Goal: Task Accomplishment & Management: Use online tool/utility

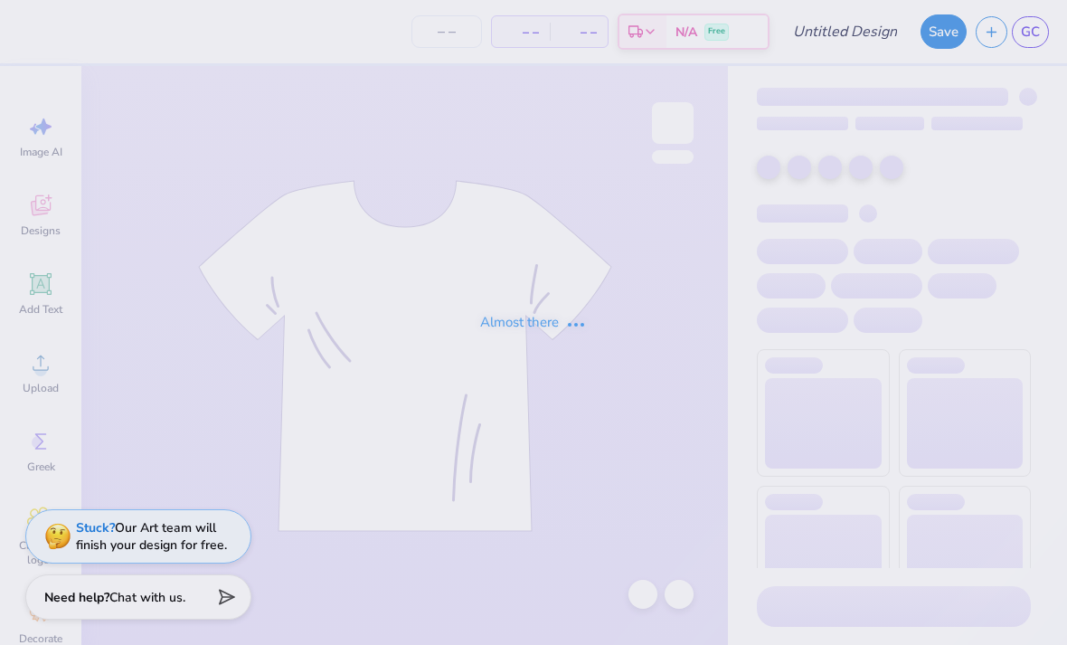
type input "Medlife crewneck"
type input "50"
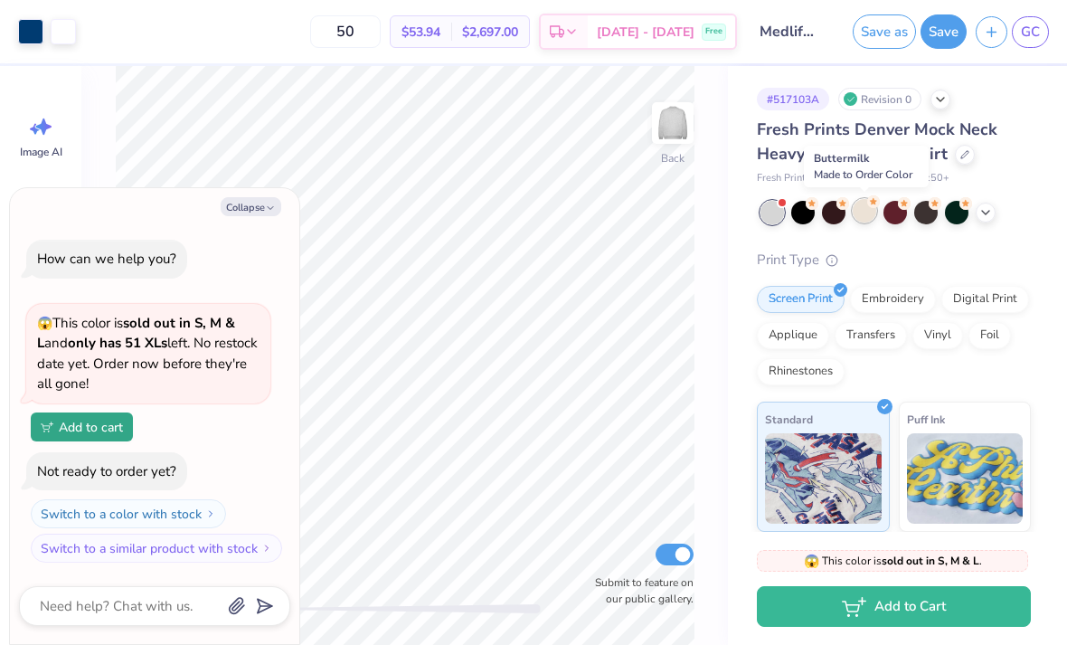
click at [866, 209] on div at bounding box center [865, 211] width 24 height 24
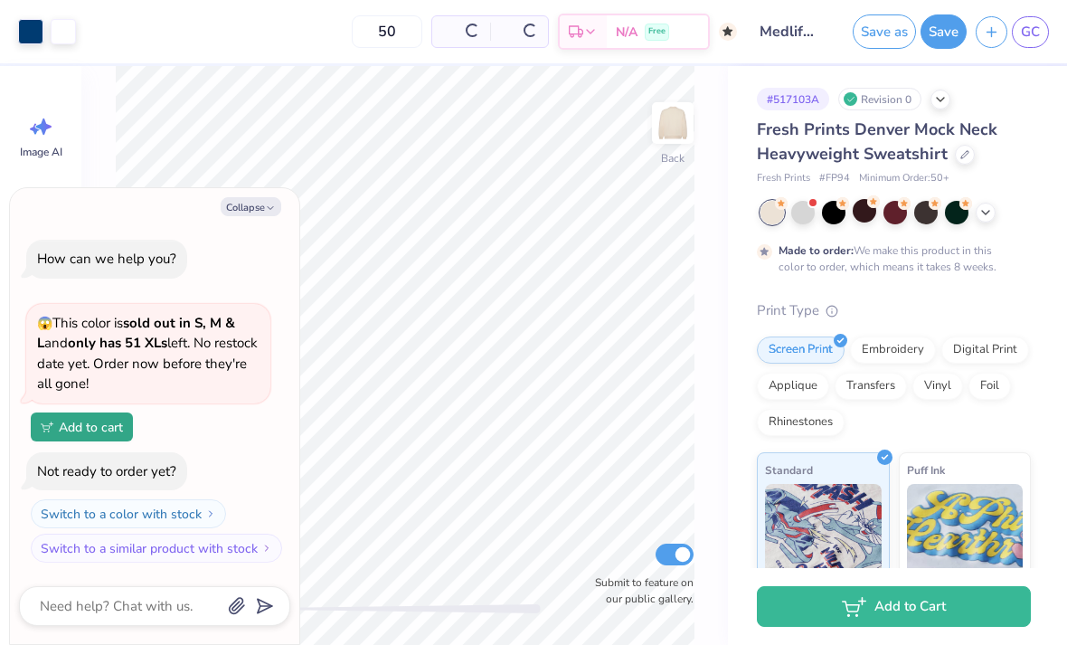
scroll to position [80, 0]
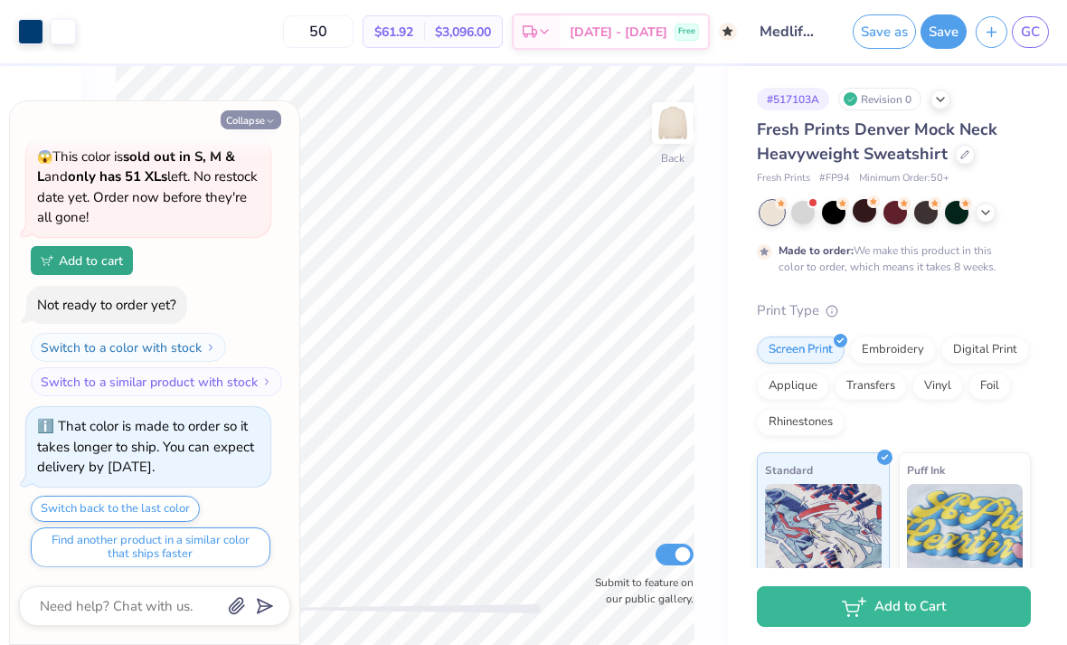
click at [263, 117] on button "Collapse" at bounding box center [251, 119] width 61 height 19
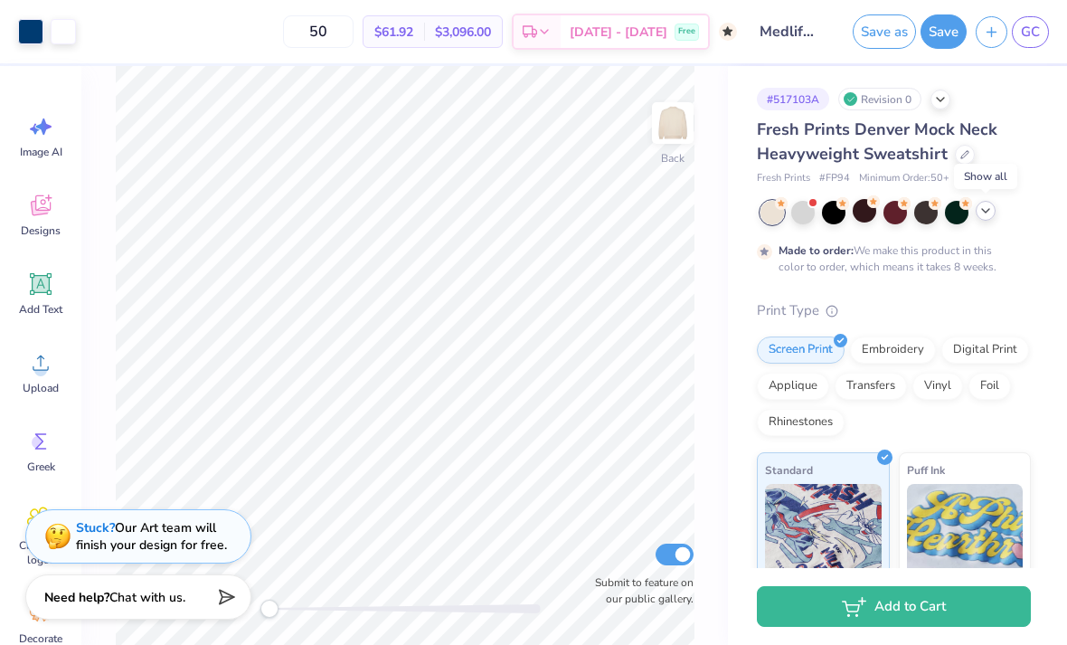
click at [985, 215] on icon at bounding box center [986, 211] width 14 height 14
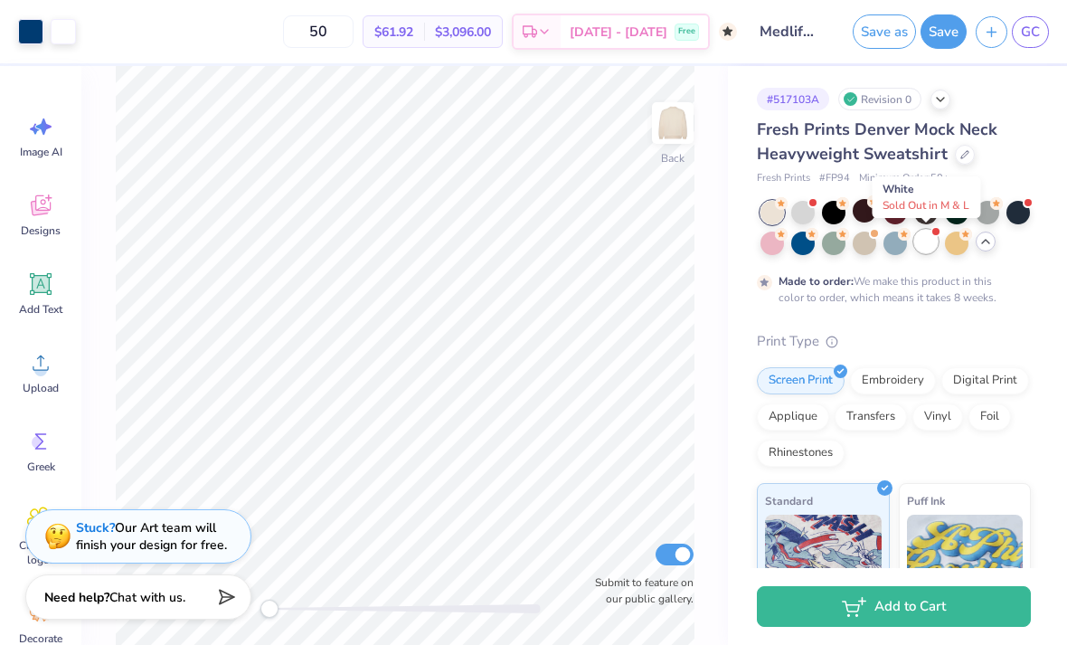
click at [928, 244] on div at bounding box center [926, 242] width 24 height 24
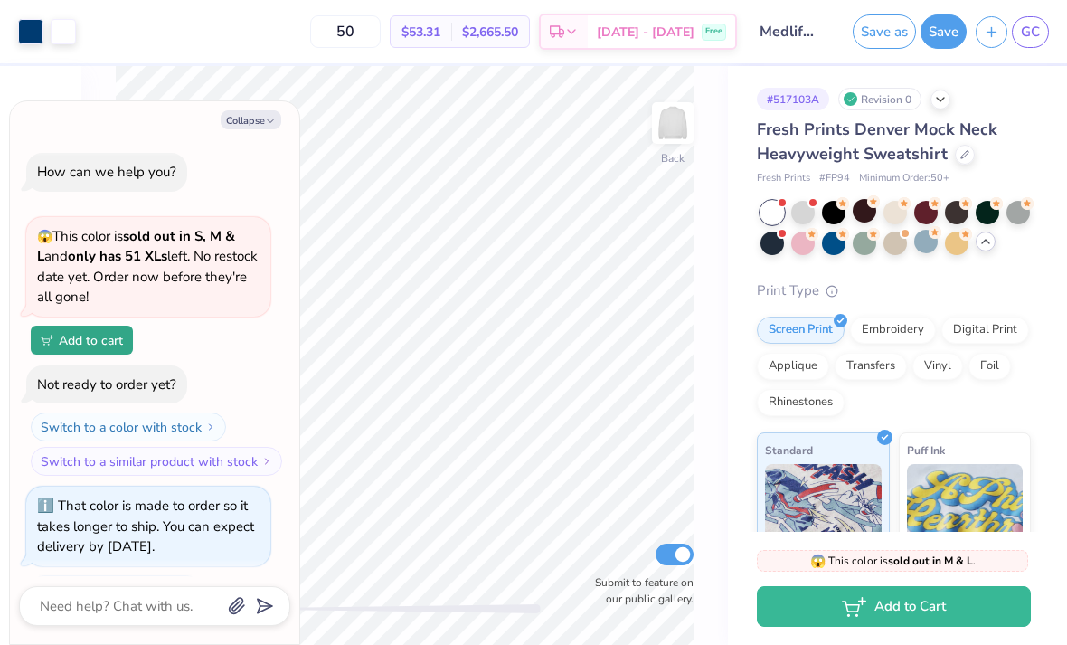
scroll to position [470, 0]
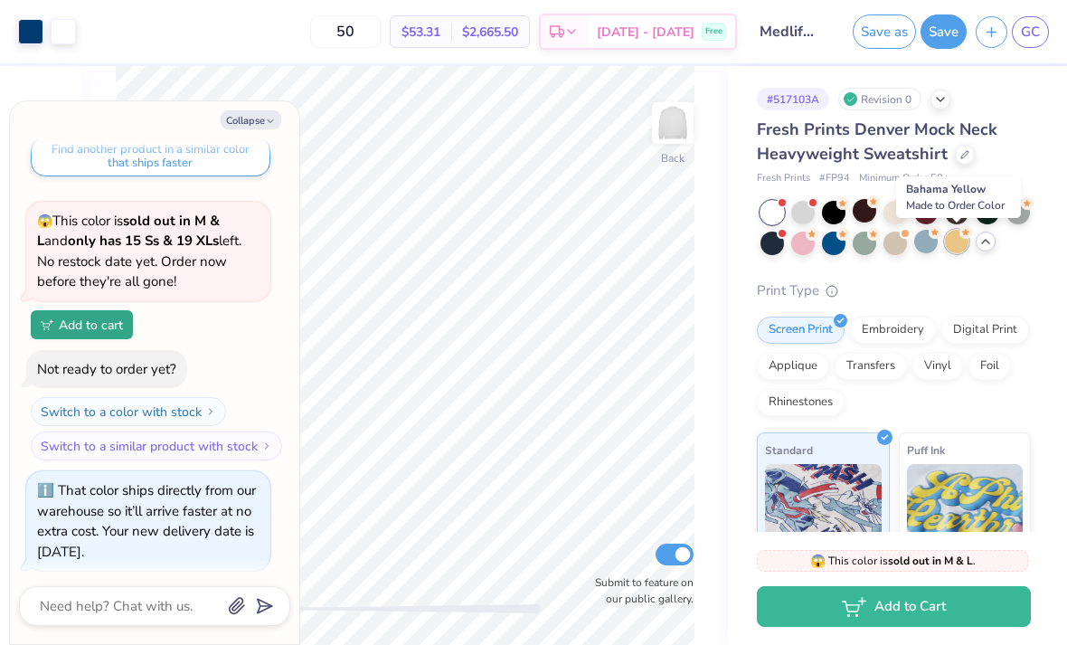
click at [965, 240] on div at bounding box center [957, 242] width 24 height 24
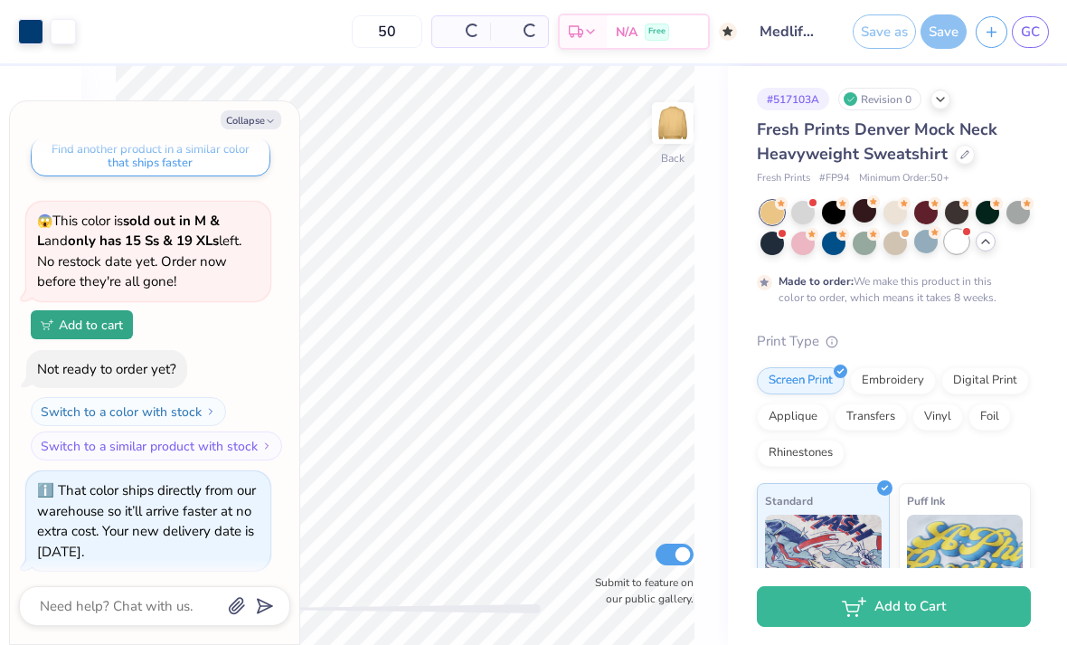
scroll to position [639, 0]
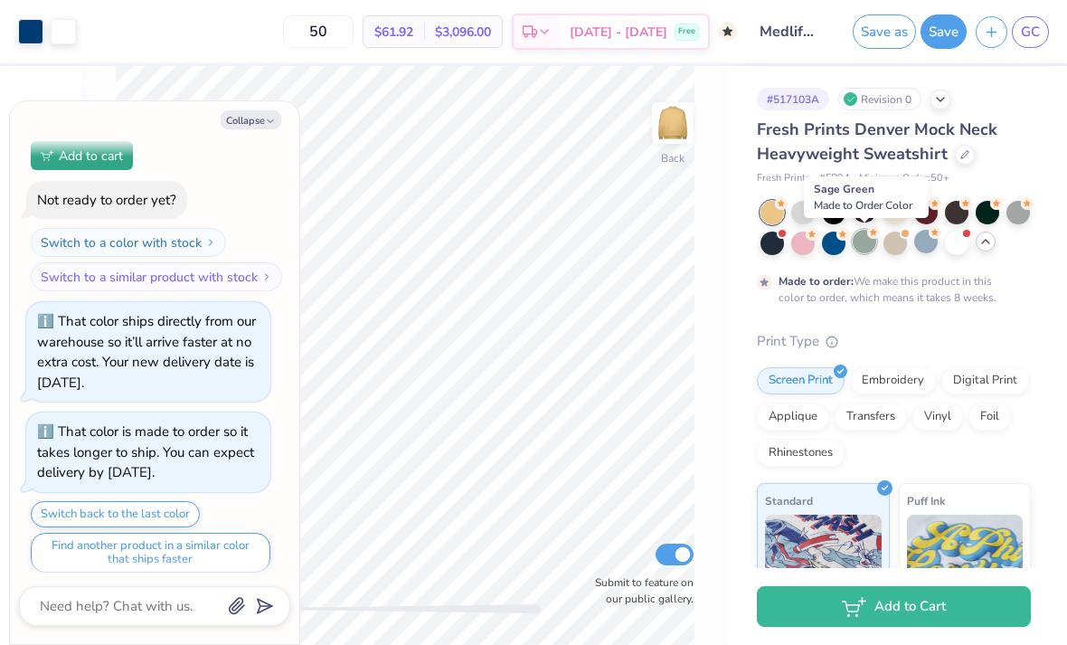
click at [864, 243] on div at bounding box center [865, 242] width 24 height 24
click at [829, 244] on div at bounding box center [834, 242] width 24 height 24
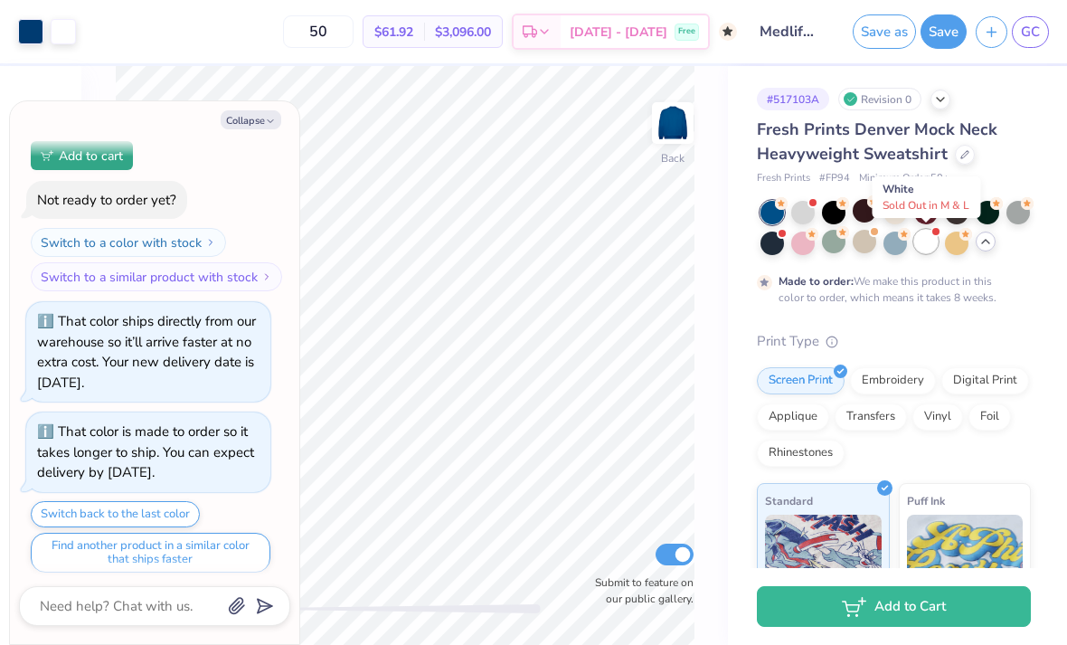
click at [933, 240] on div at bounding box center [926, 242] width 24 height 24
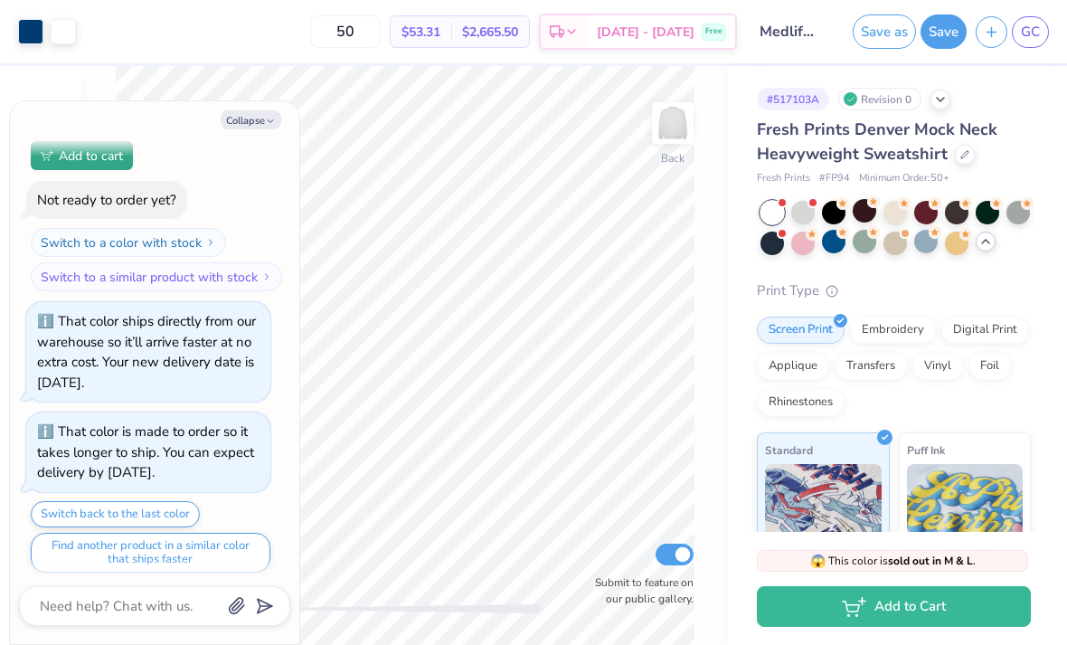
scroll to position [1030, 0]
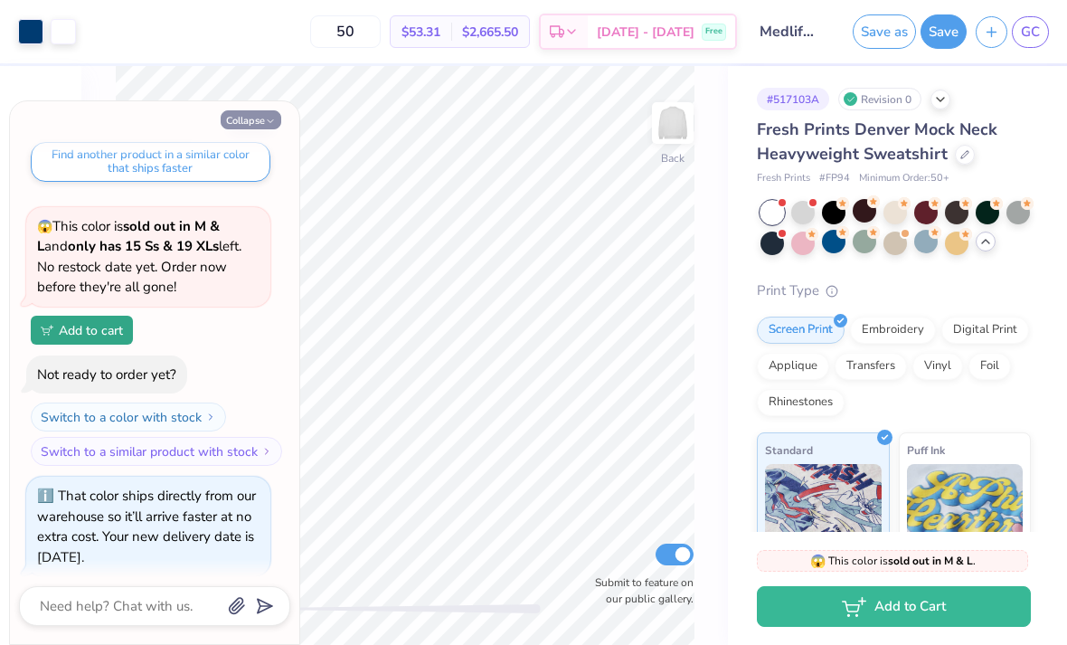
click at [270, 122] on polyline "button" at bounding box center [270, 121] width 5 height 3
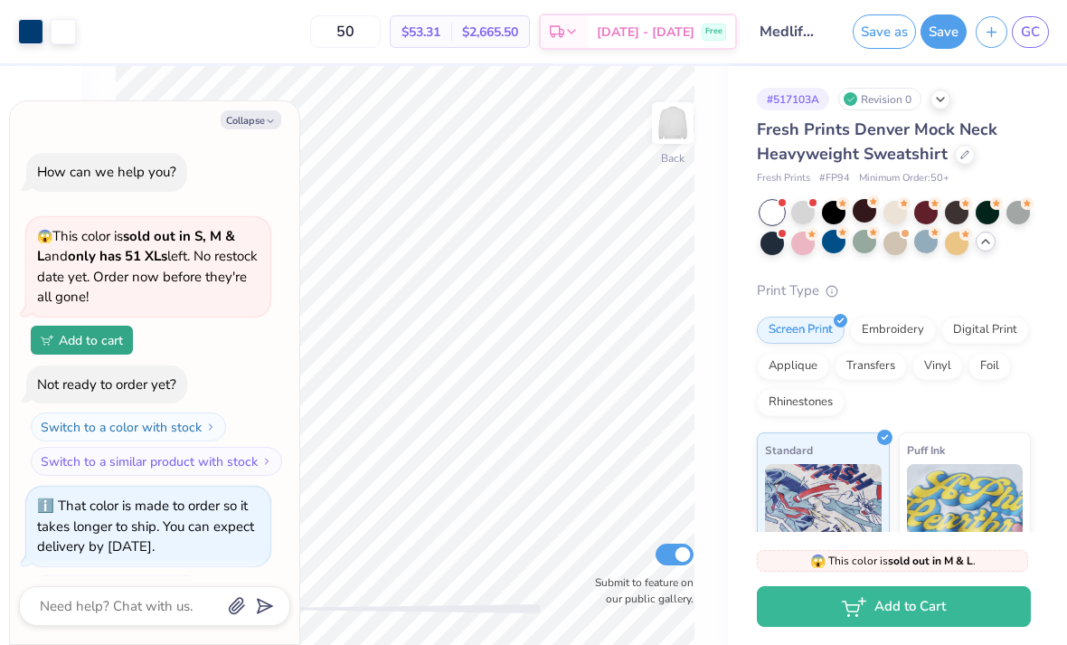
scroll to position [1139, 0]
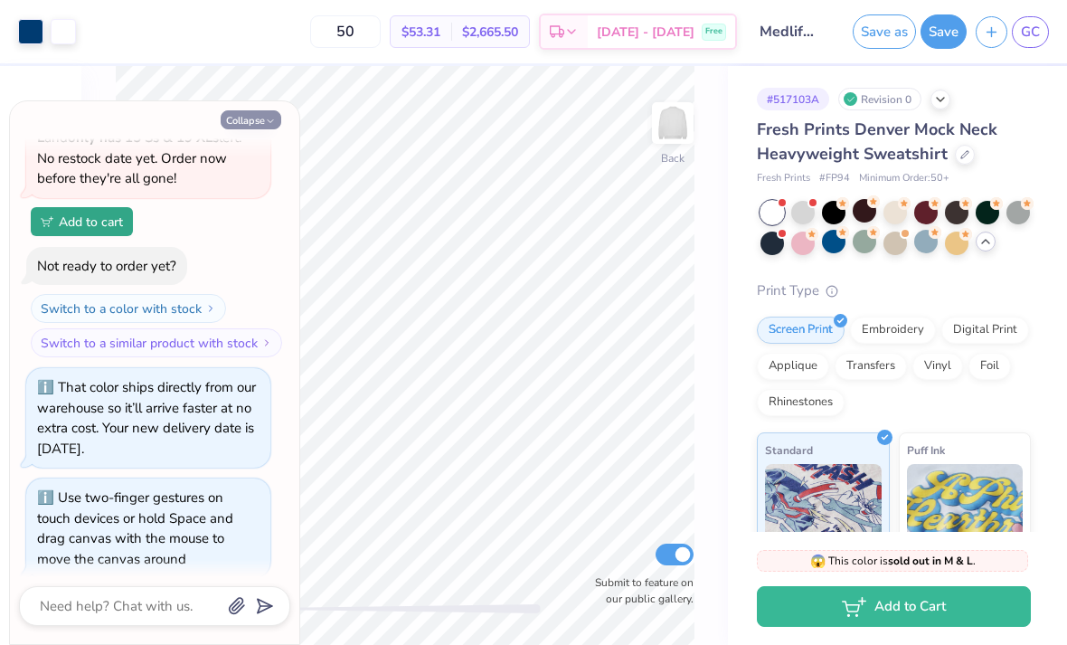
click at [253, 113] on button "Collapse" at bounding box center [251, 119] width 61 height 19
type textarea "x"
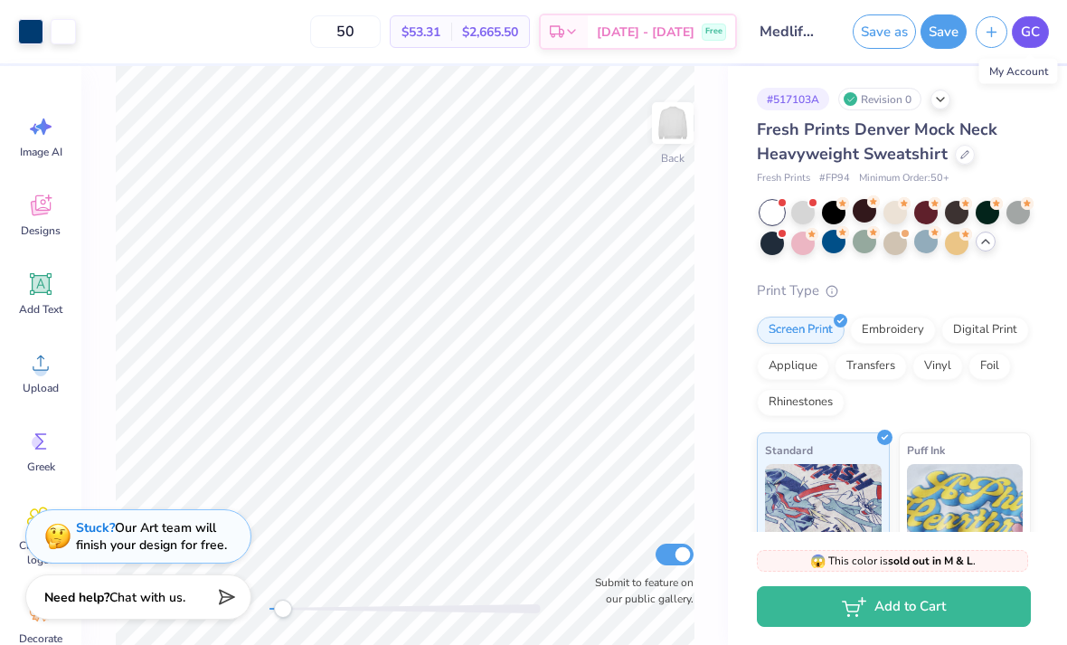
click at [1040, 24] on link "GC" at bounding box center [1030, 32] width 37 height 32
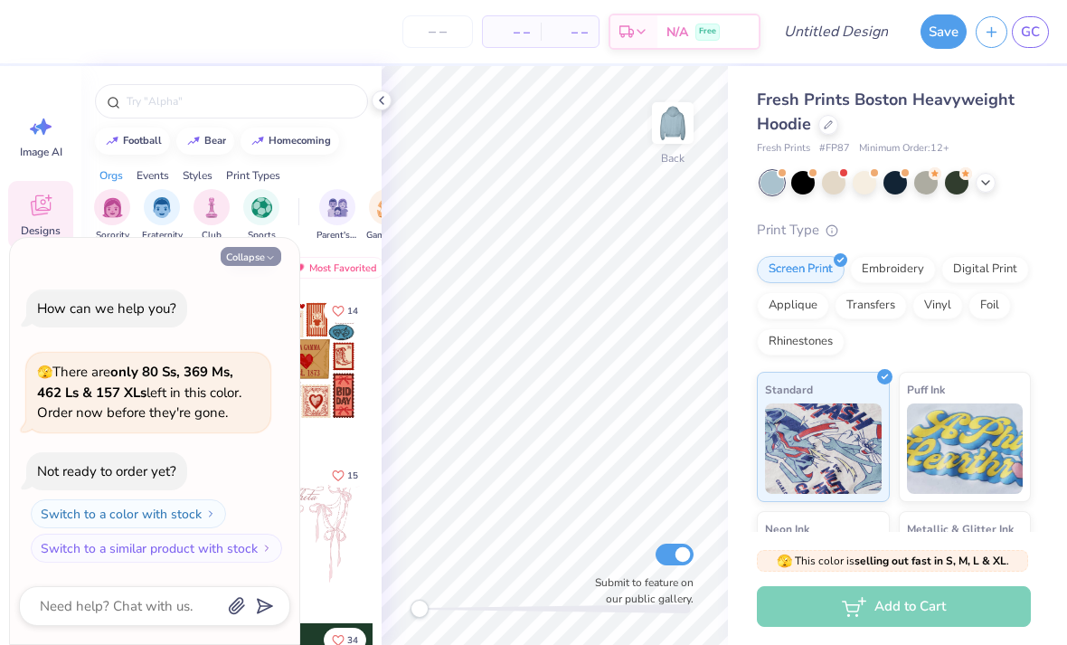
click at [247, 253] on button "Collapse" at bounding box center [251, 256] width 61 height 19
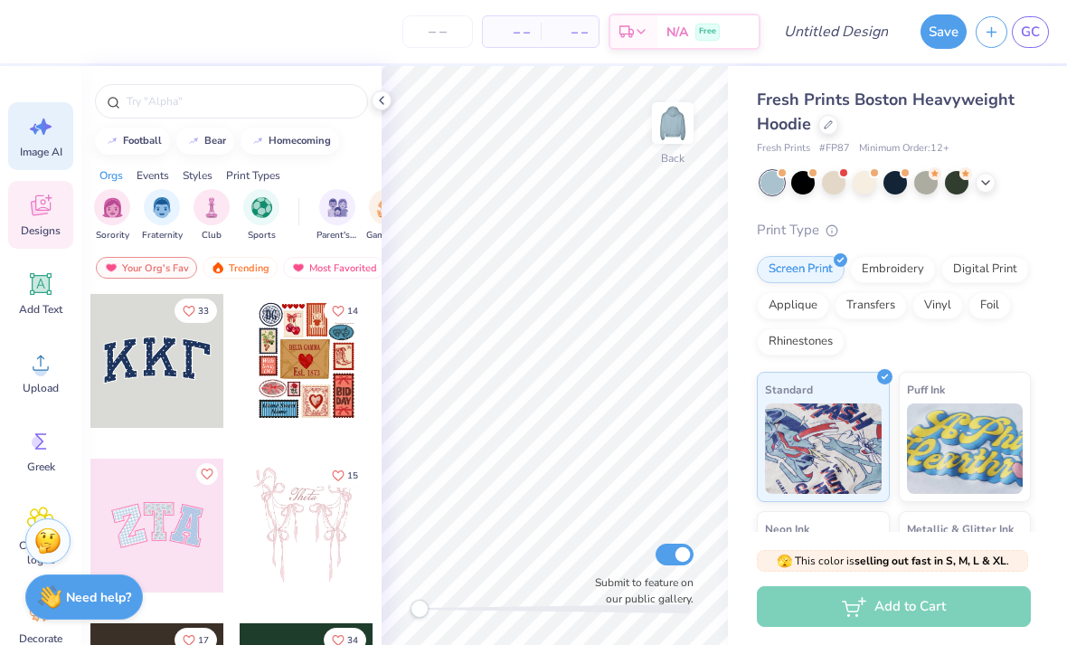
click at [36, 129] on icon at bounding box center [35, 129] width 10 height 11
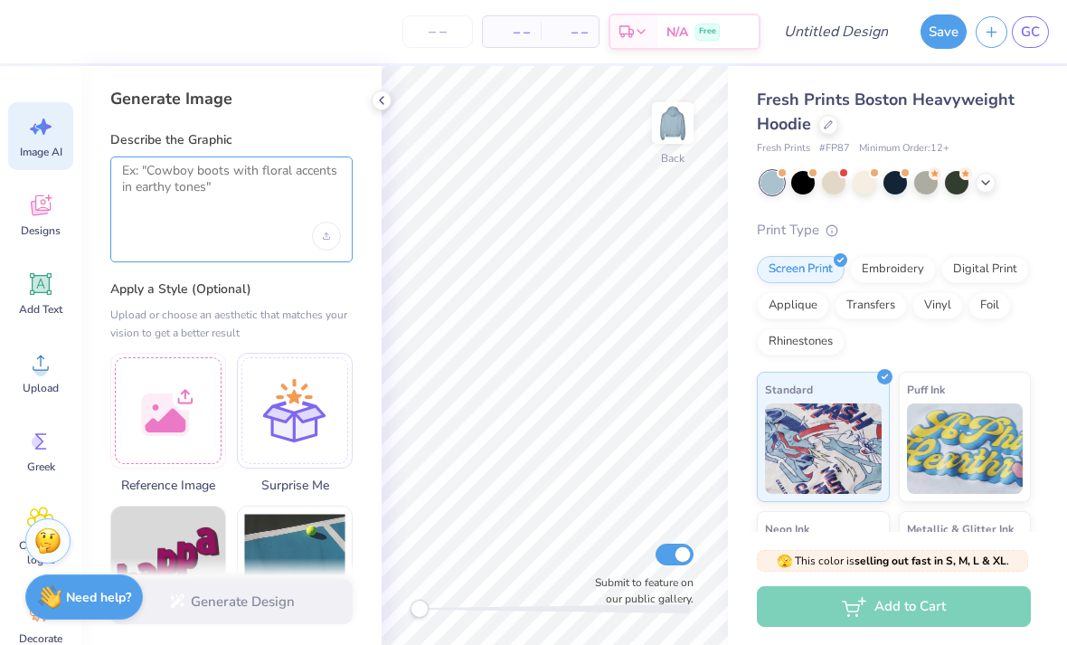
click at [195, 194] on textarea at bounding box center [231, 185] width 219 height 45
click at [175, 392] on div at bounding box center [168, 408] width 116 height 116
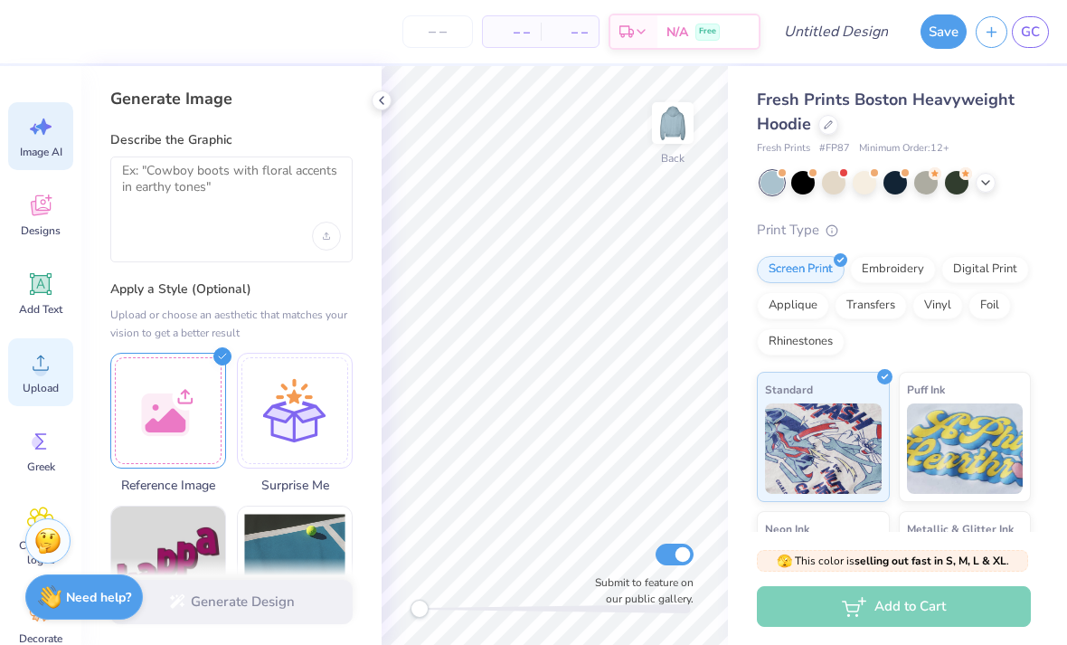
click at [54, 368] on div "Upload" at bounding box center [40, 372] width 65 height 68
click at [35, 375] on icon at bounding box center [40, 362] width 27 height 27
click at [209, 392] on div at bounding box center [168, 408] width 116 height 116
click at [46, 369] on circle at bounding box center [40, 370] width 13 height 13
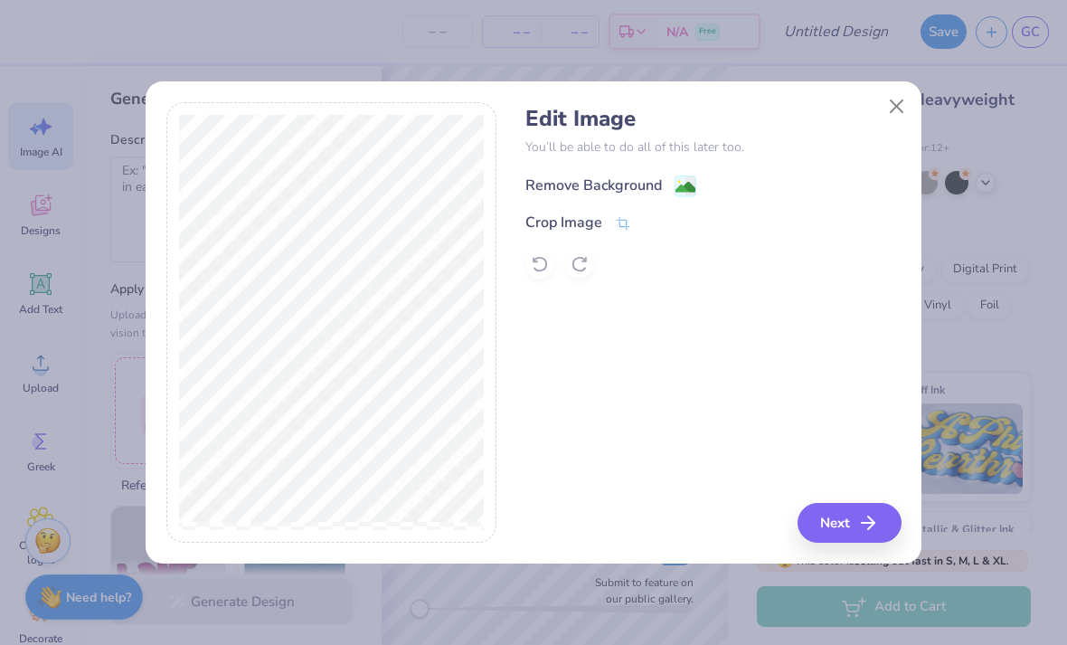
click at [604, 188] on div "Remove Background" at bounding box center [594, 186] width 137 height 22
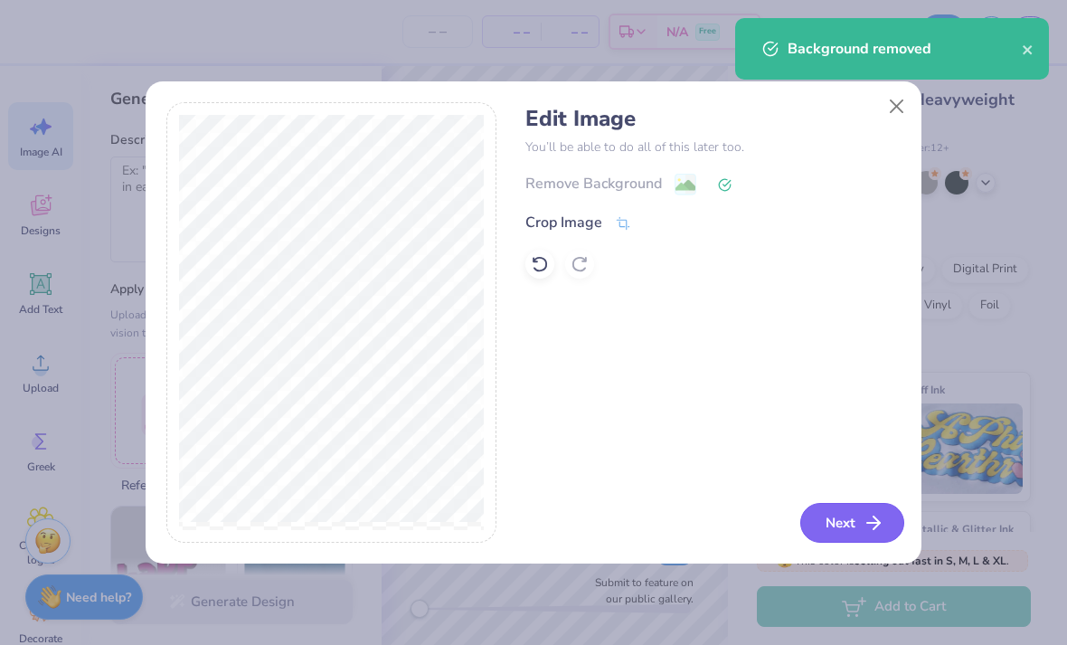
click at [838, 528] on button "Next" at bounding box center [852, 523] width 104 height 40
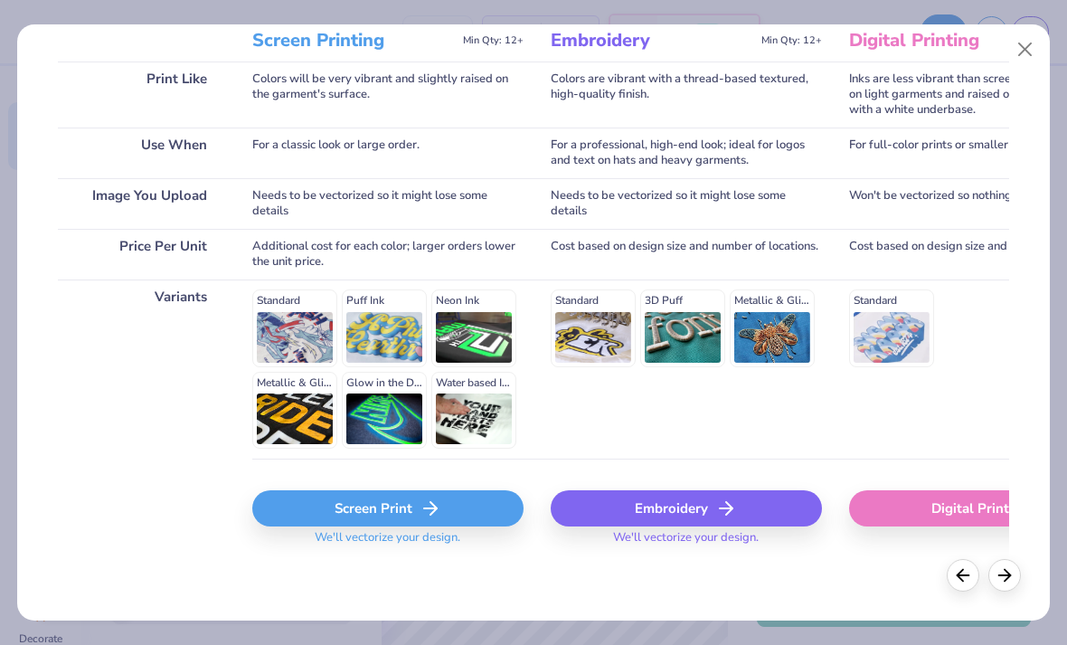
scroll to position [256, 0]
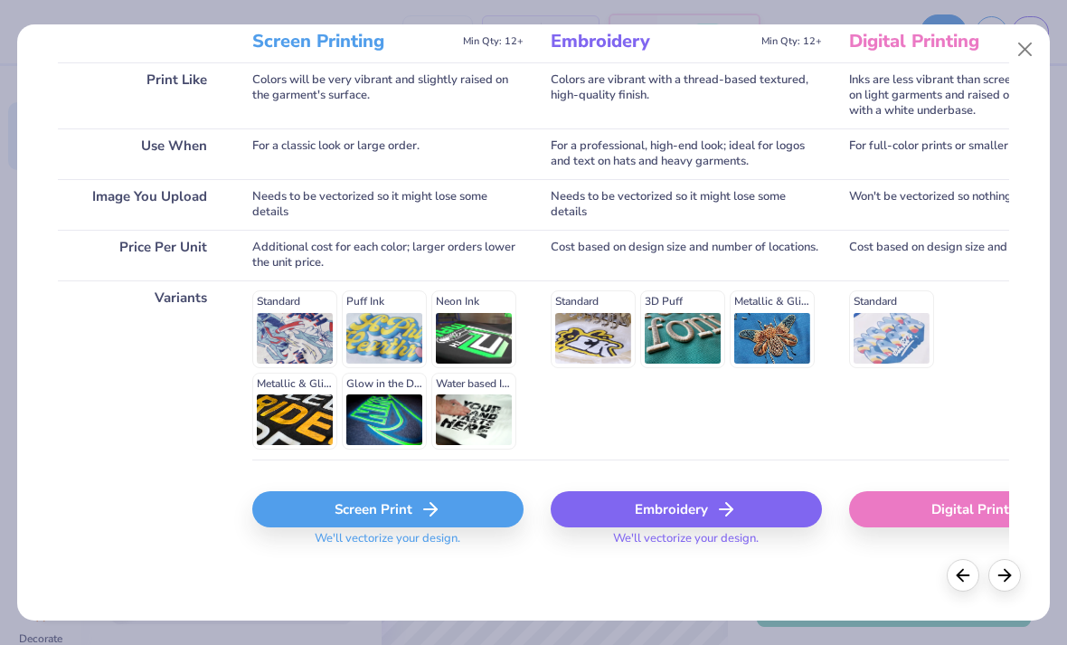
click at [458, 516] on div "Screen Print" at bounding box center [387, 509] width 271 height 36
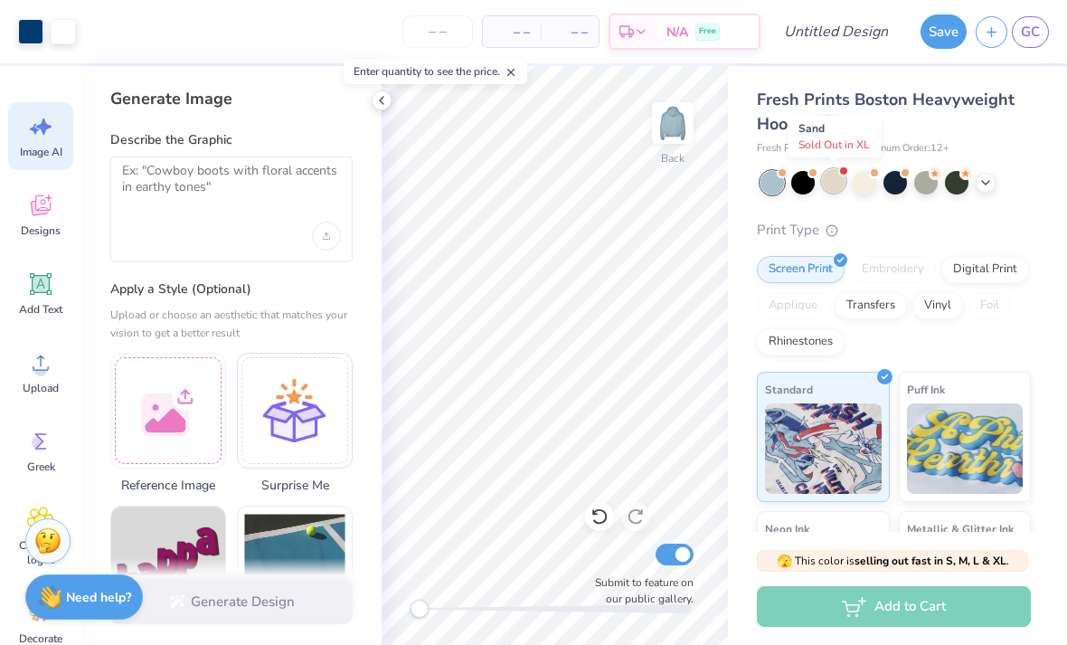
click at [837, 186] on div at bounding box center [834, 181] width 24 height 24
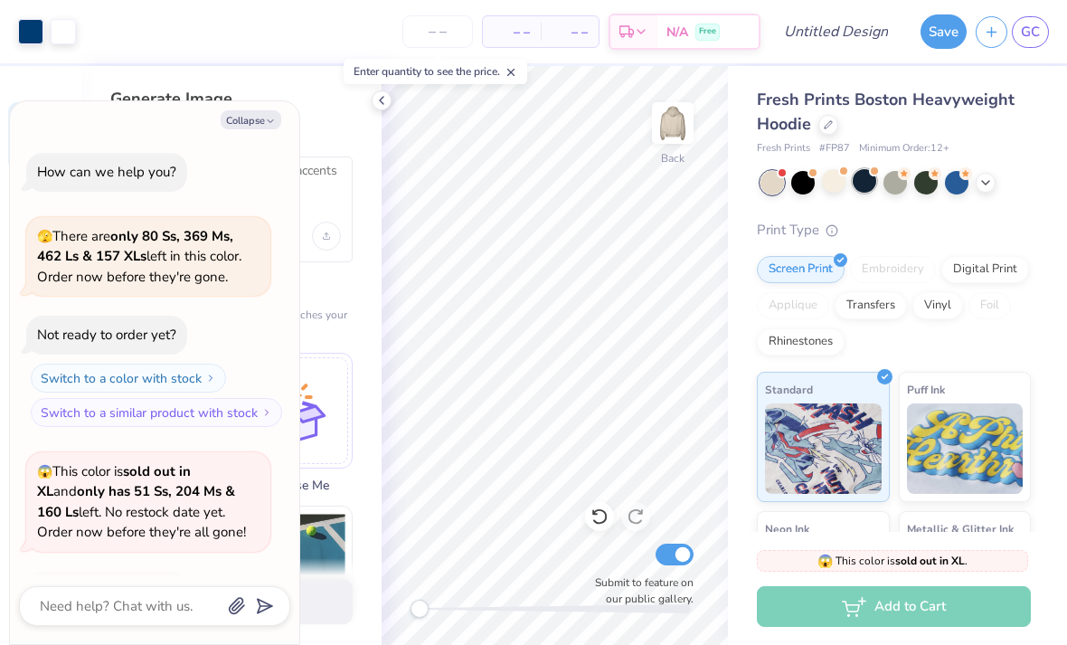
scroll to position [115, 0]
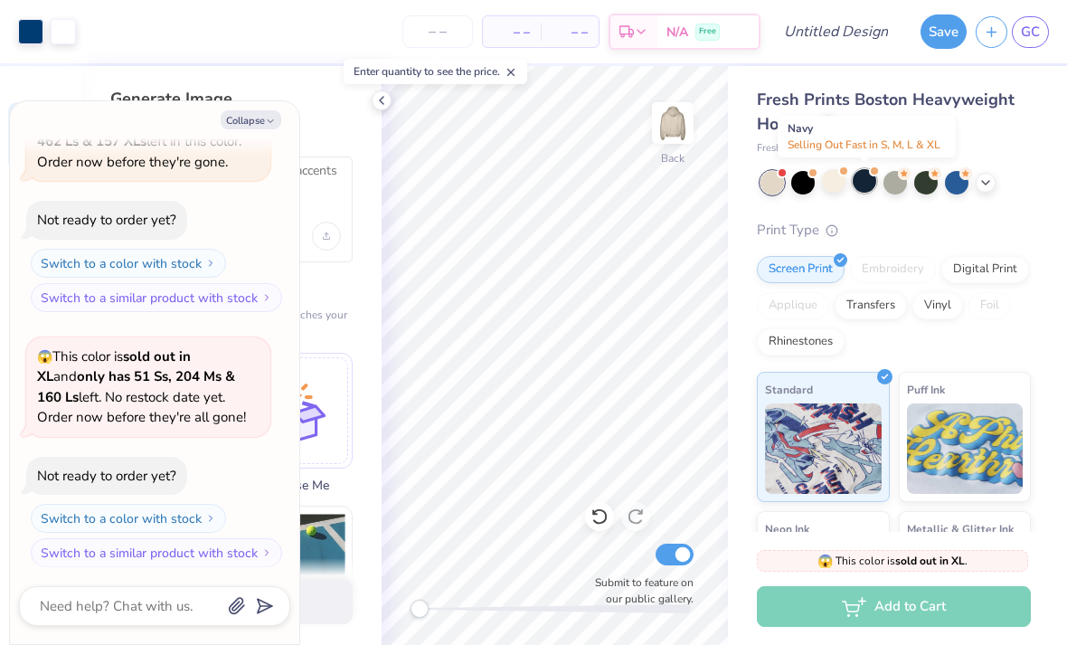
click at [871, 179] on div at bounding box center [865, 181] width 24 height 24
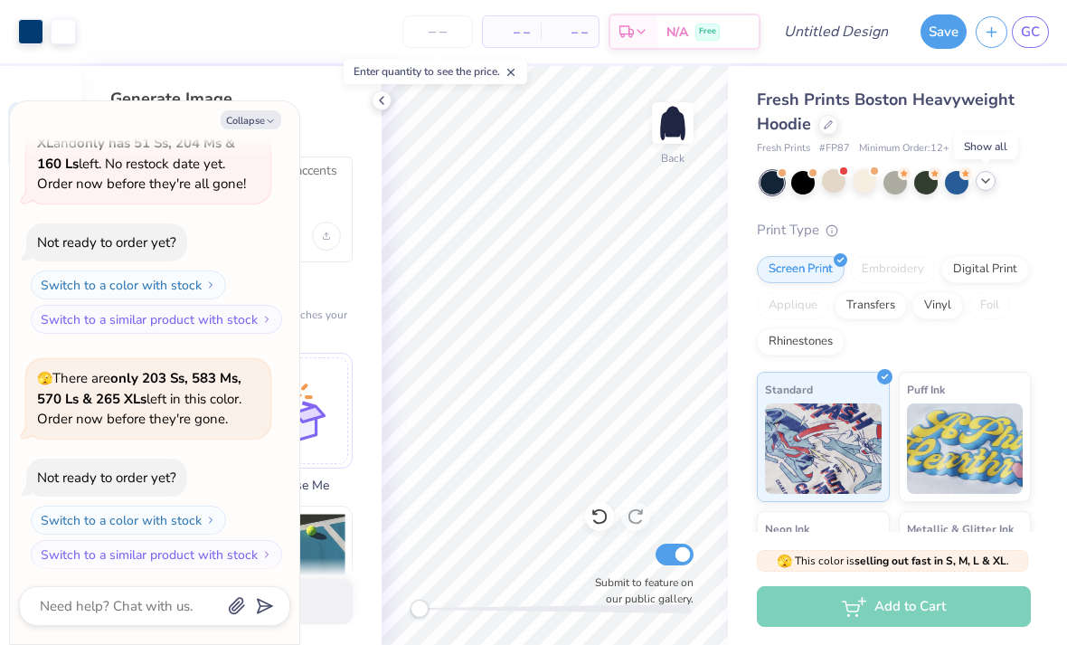
click at [986, 185] on icon at bounding box center [986, 181] width 14 height 14
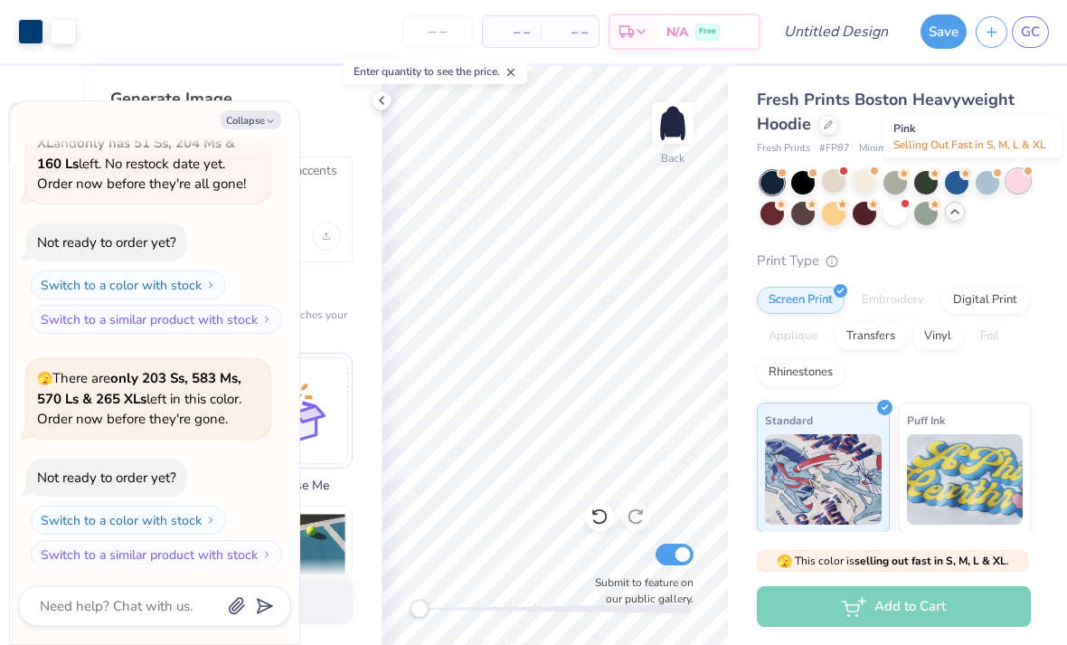
click at [1018, 185] on div at bounding box center [1019, 181] width 24 height 24
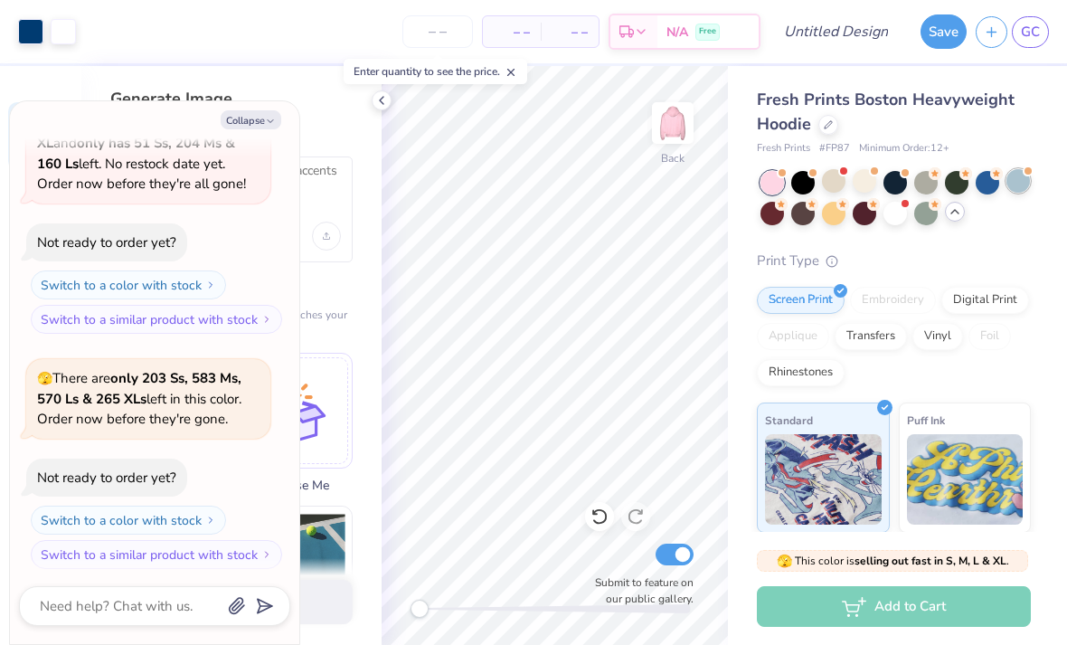
scroll to position [582, 0]
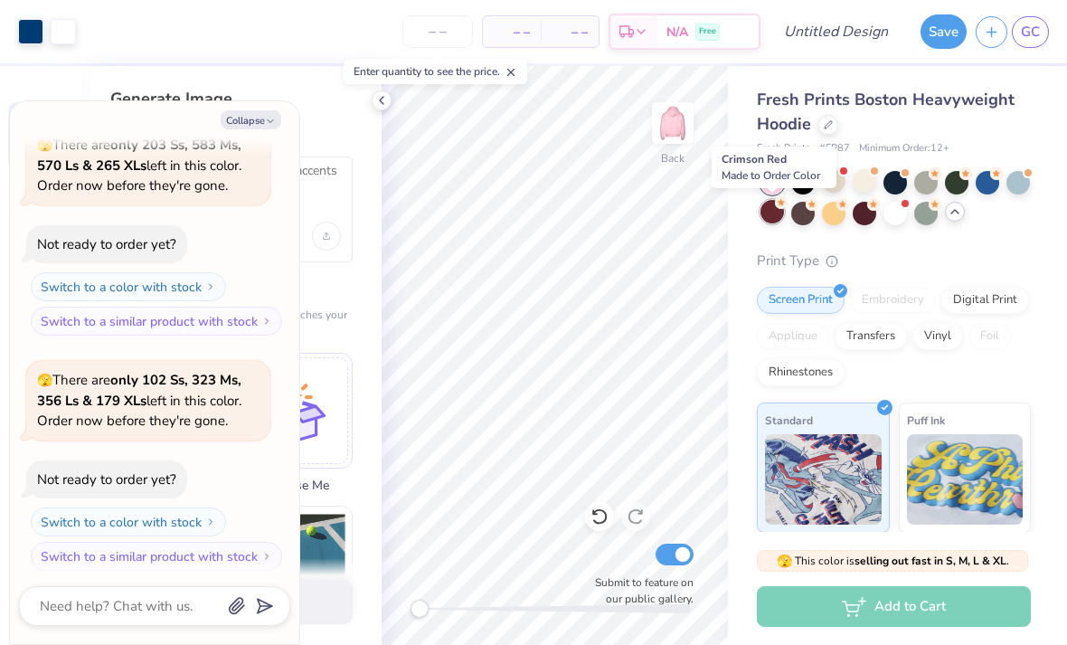
click at [772, 214] on div at bounding box center [773, 212] width 24 height 24
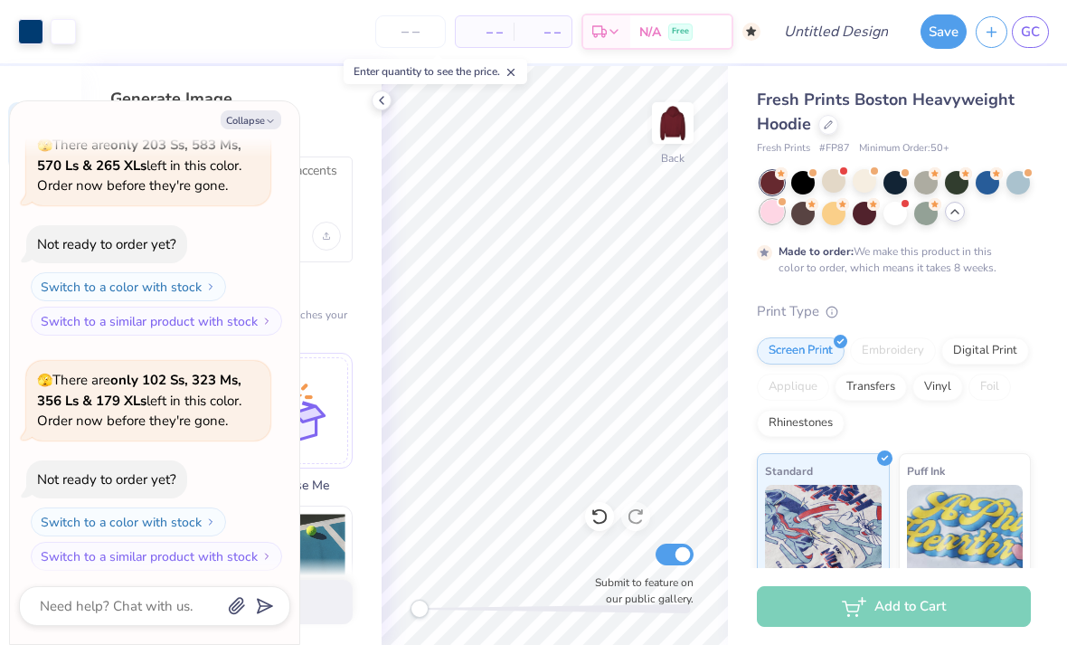
scroll to position [731, 0]
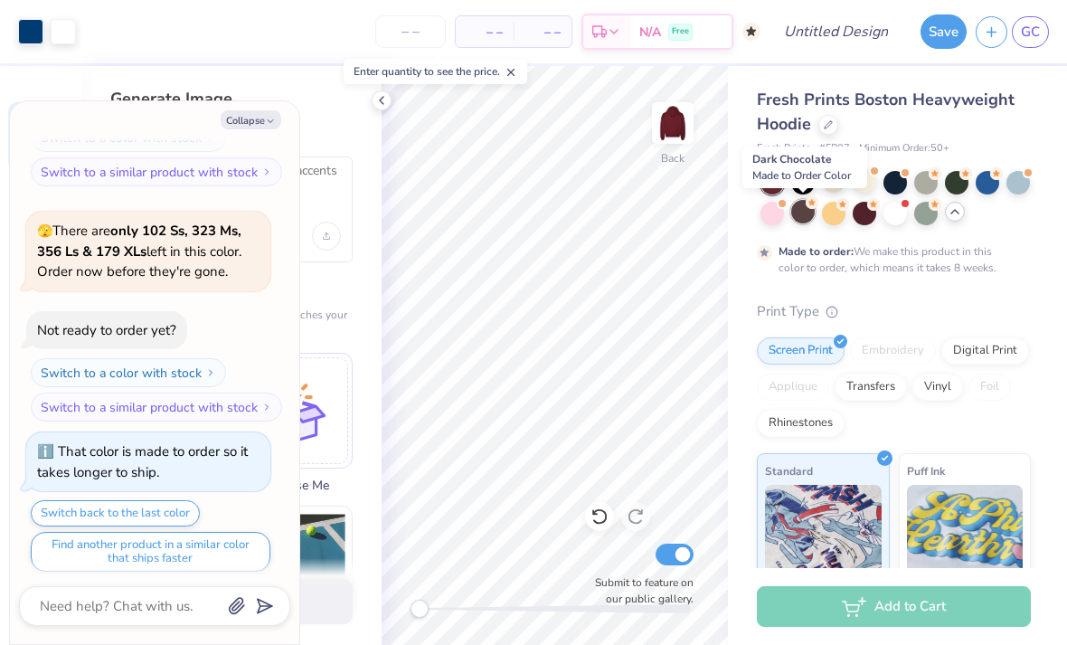
click at [810, 215] on div at bounding box center [803, 212] width 24 height 24
click at [861, 185] on div at bounding box center [865, 181] width 24 height 24
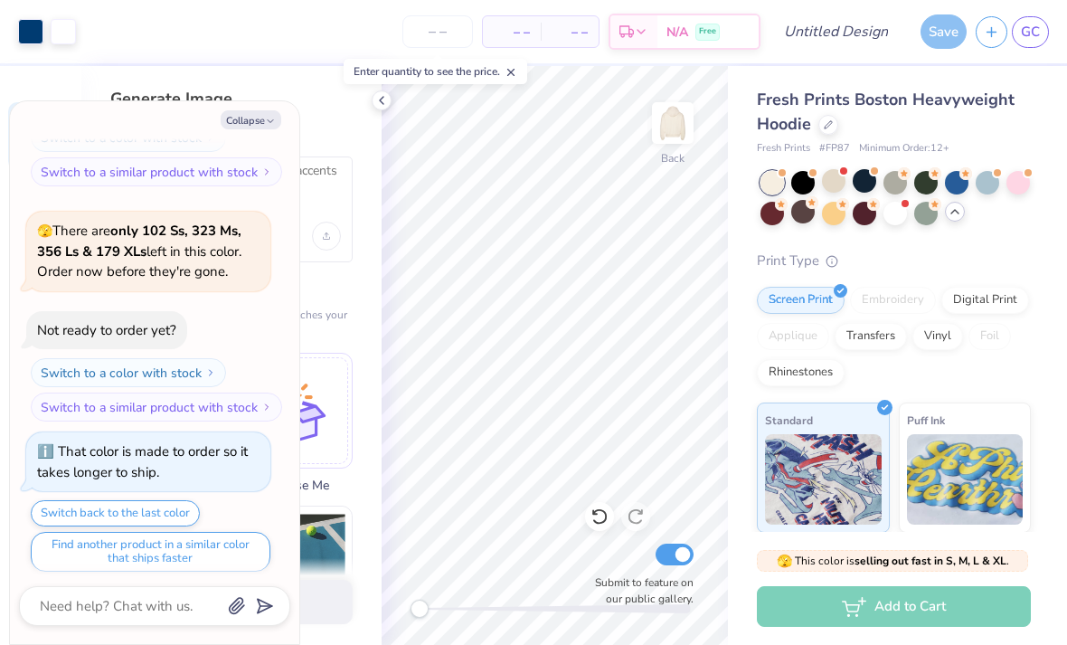
scroll to position [1053, 0]
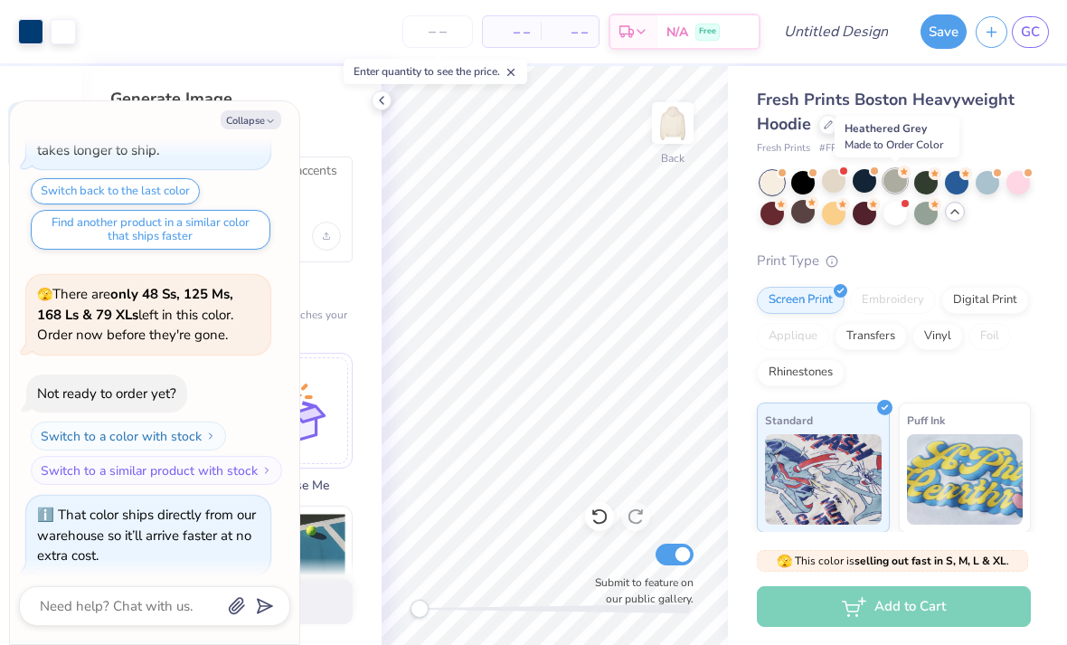
click at [894, 175] on div at bounding box center [896, 181] width 24 height 24
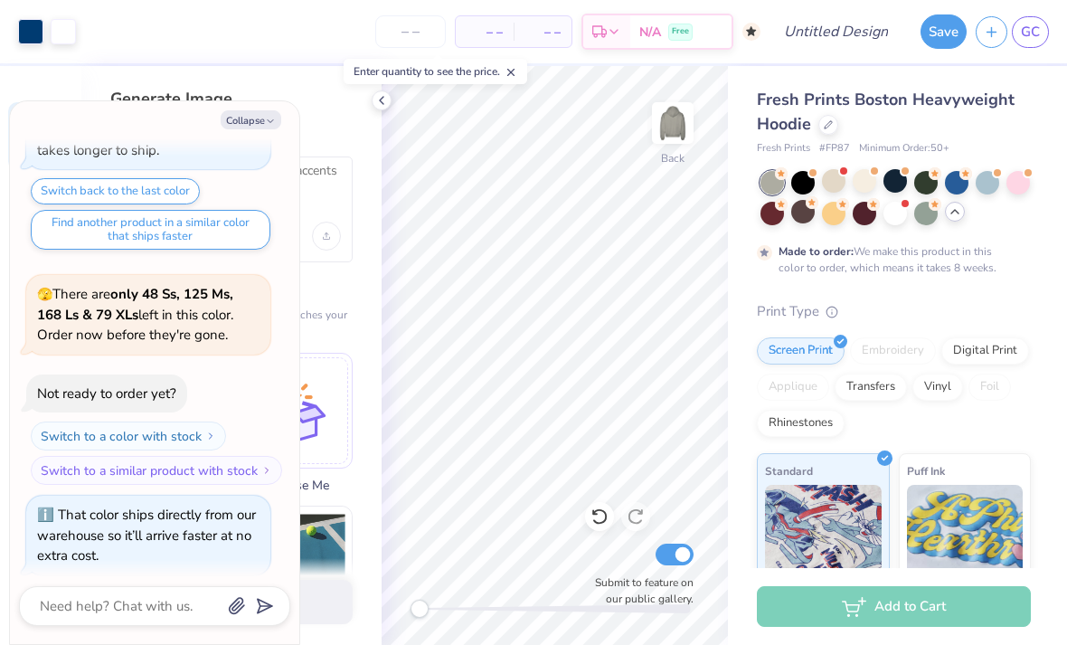
scroll to position [1202, 0]
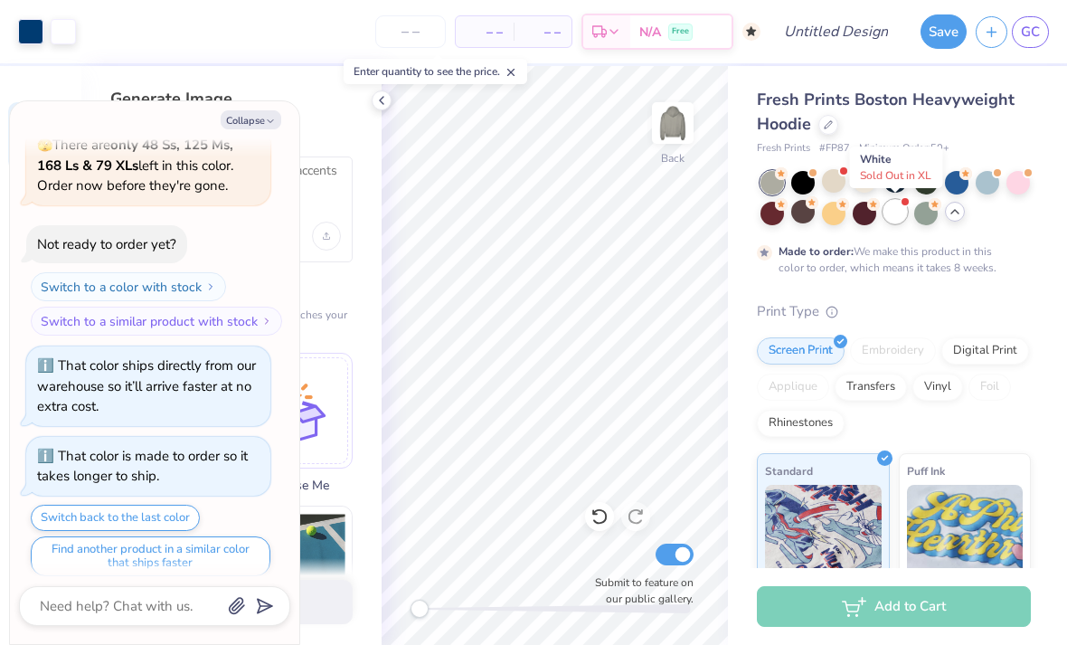
click at [895, 215] on div at bounding box center [896, 212] width 24 height 24
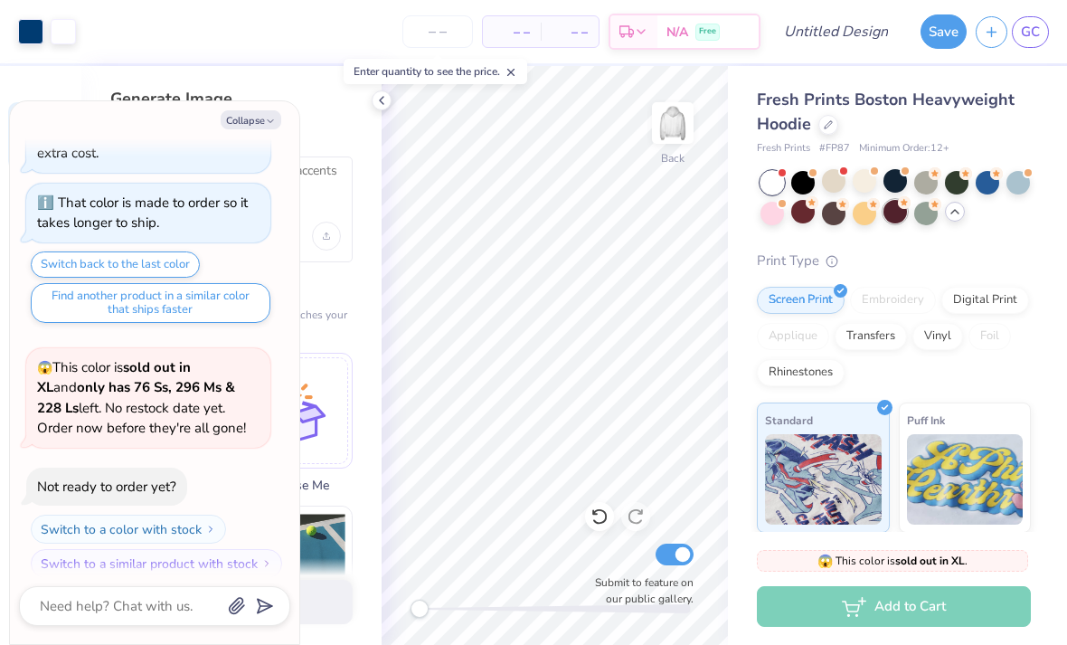
scroll to position [1544, 0]
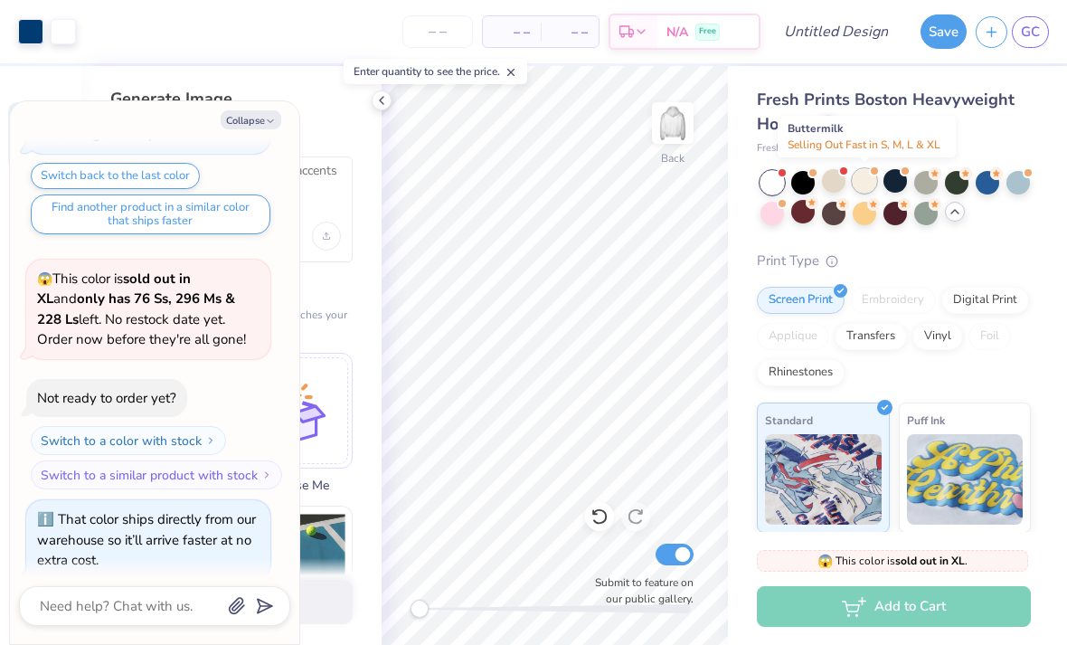
click at [875, 182] on div at bounding box center [865, 181] width 24 height 24
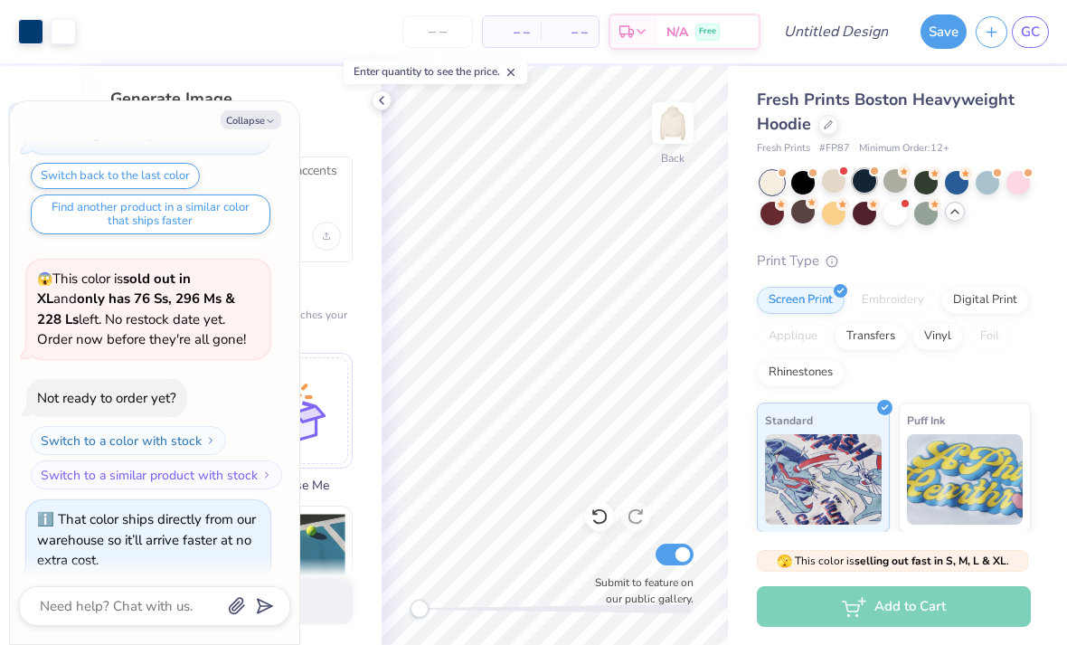
scroll to position [1777, 0]
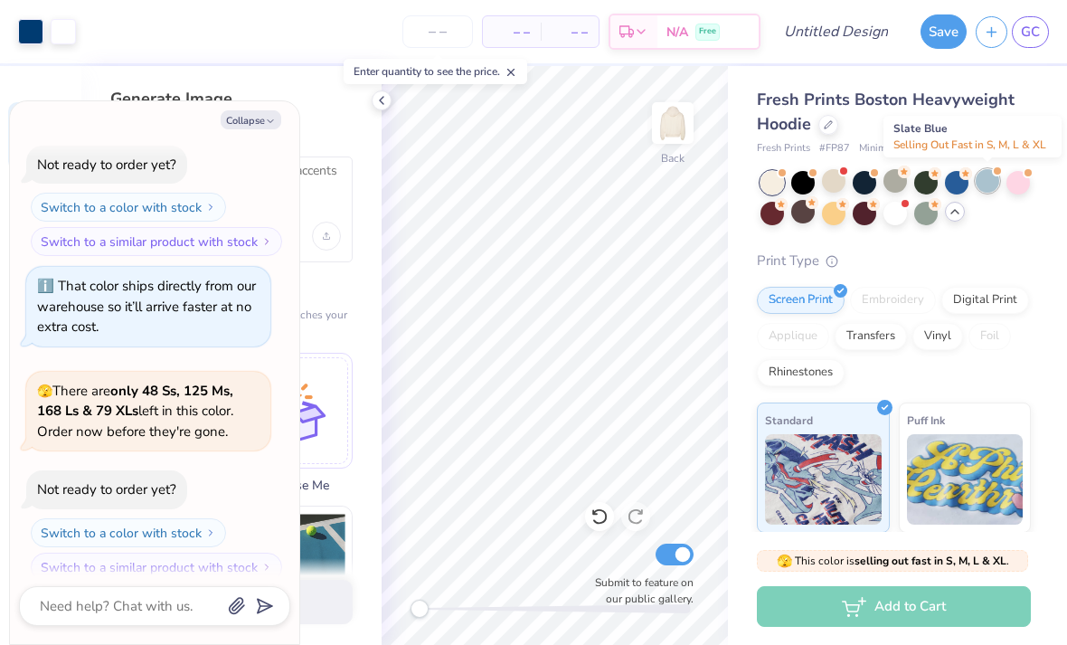
click at [994, 178] on div at bounding box center [988, 181] width 24 height 24
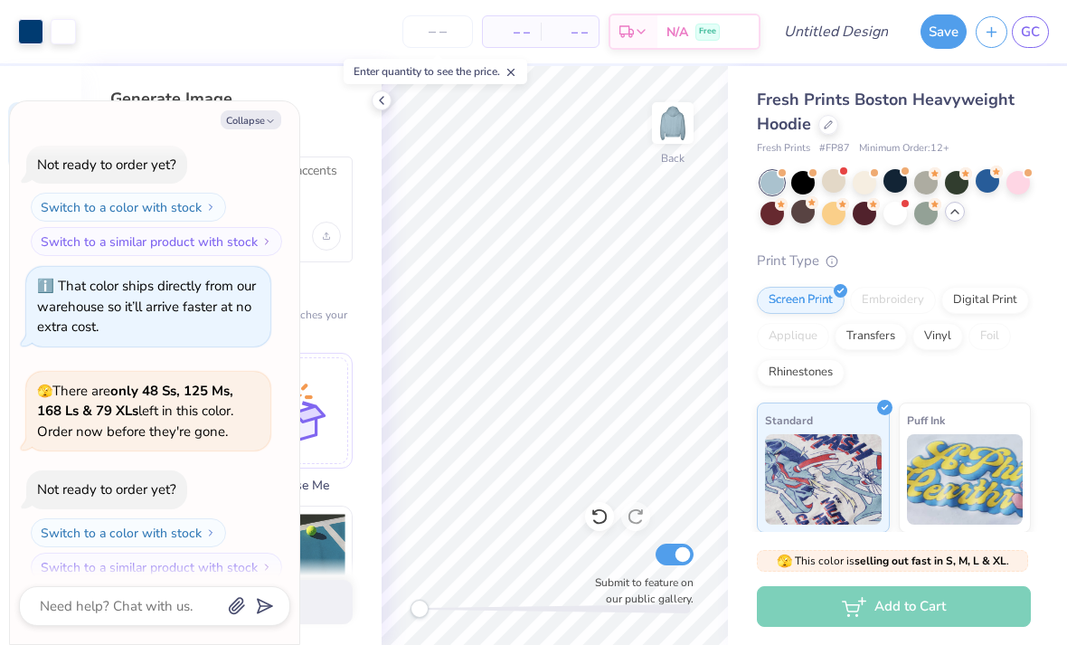
scroll to position [2011, 0]
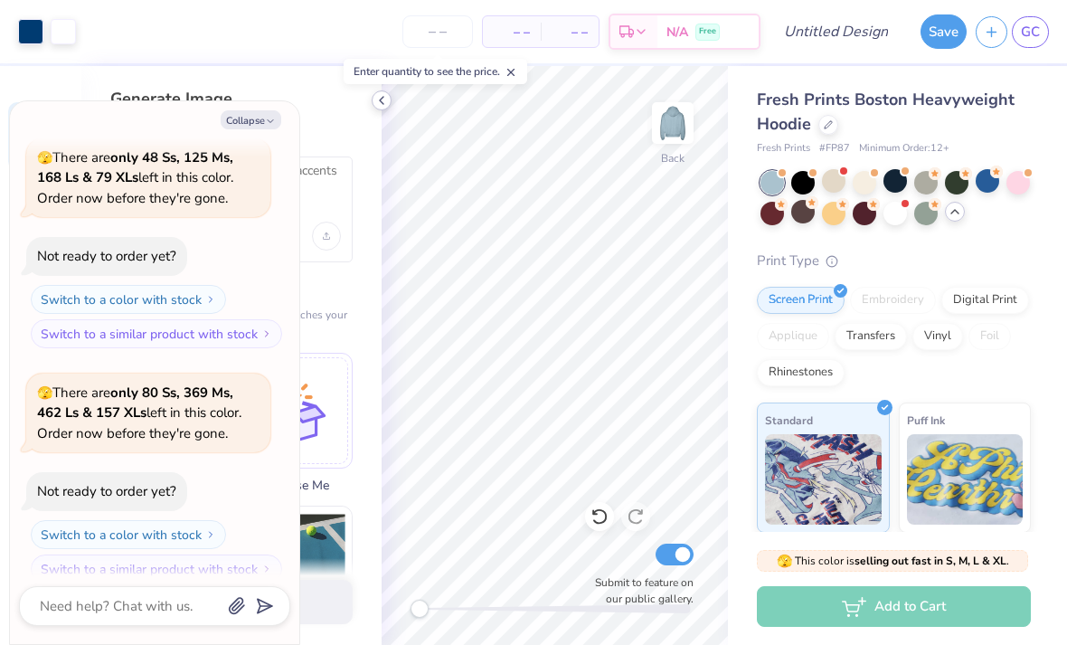
click at [385, 97] on icon at bounding box center [381, 100] width 14 height 14
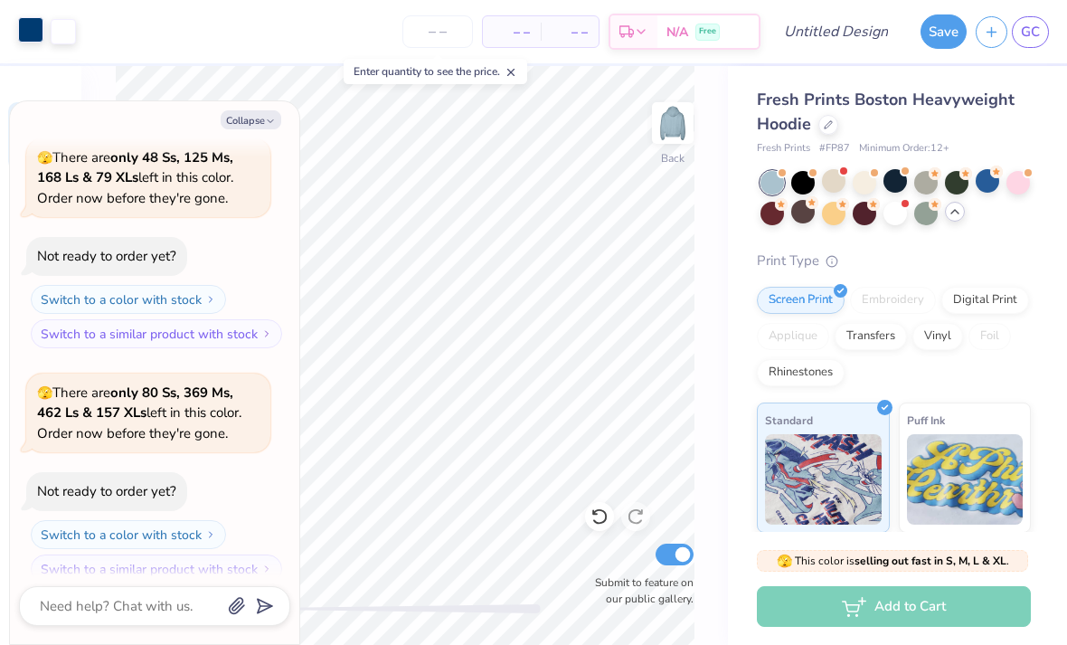
click at [20, 17] on div at bounding box center [30, 29] width 25 height 25
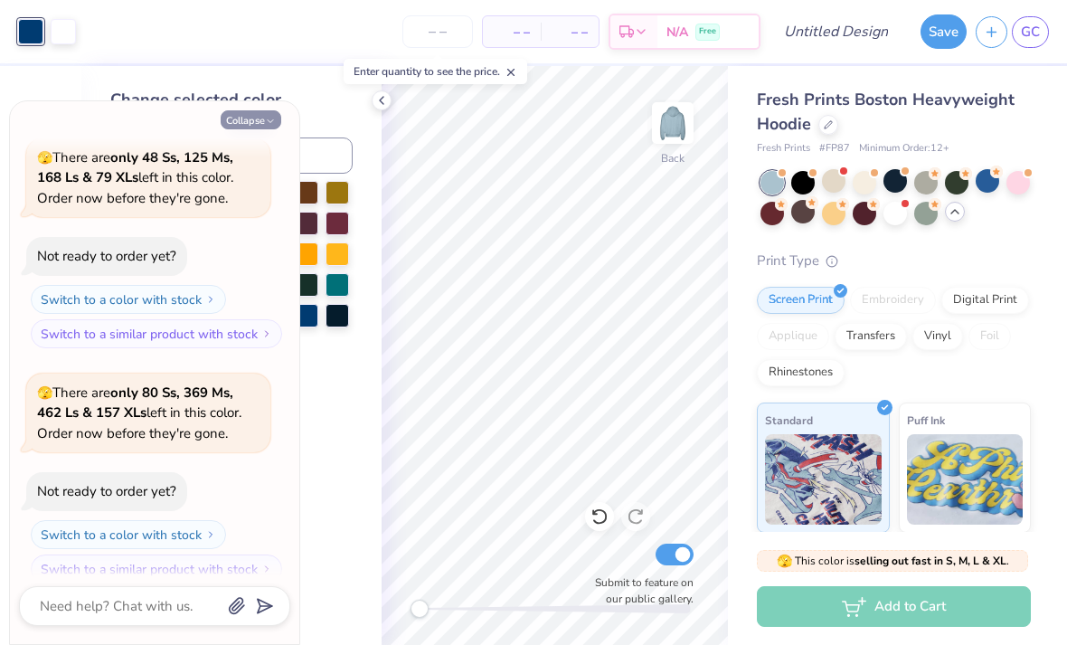
click at [255, 116] on button "Collapse" at bounding box center [251, 119] width 61 height 19
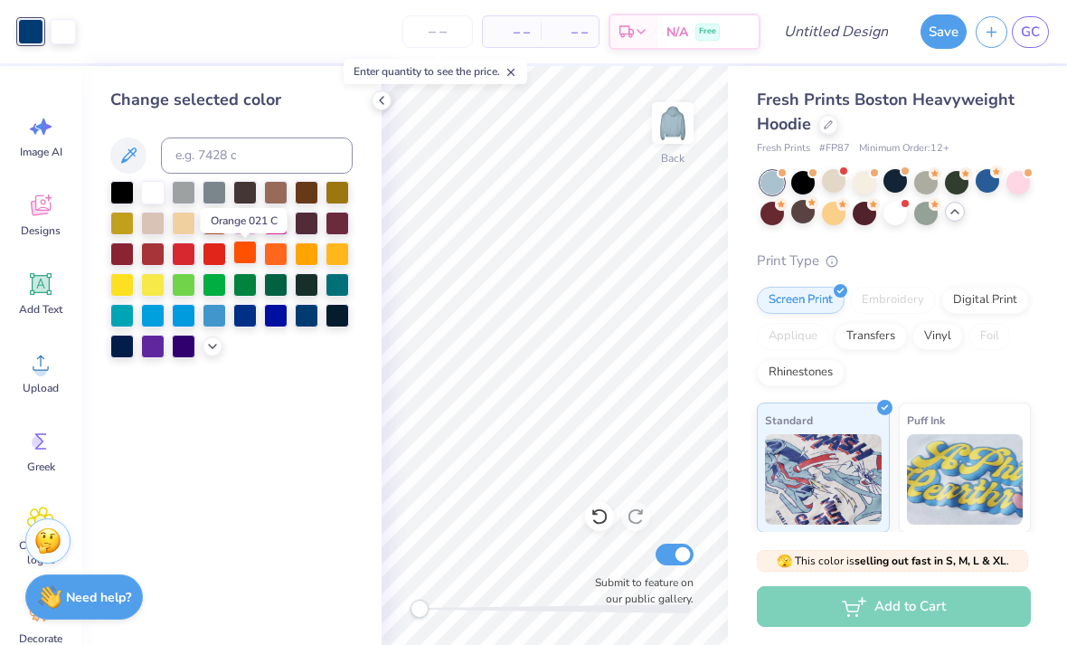
click at [250, 257] on div at bounding box center [245, 253] width 24 height 24
click at [279, 252] on div at bounding box center [276, 253] width 24 height 24
click at [309, 260] on div at bounding box center [307, 253] width 24 height 24
click at [214, 352] on icon at bounding box center [212, 344] width 14 height 14
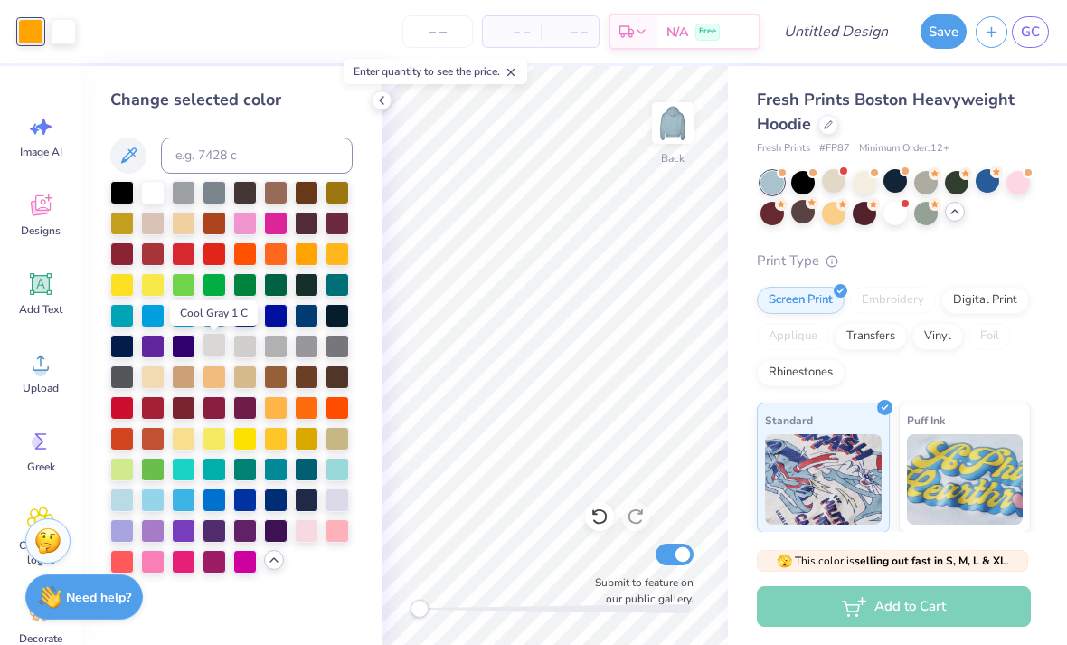
click at [217, 348] on div at bounding box center [215, 345] width 24 height 24
click at [280, 352] on div at bounding box center [276, 345] width 24 height 24
click at [312, 353] on div at bounding box center [307, 345] width 24 height 24
click at [336, 352] on div at bounding box center [338, 345] width 24 height 24
click at [243, 194] on div at bounding box center [245, 191] width 24 height 24
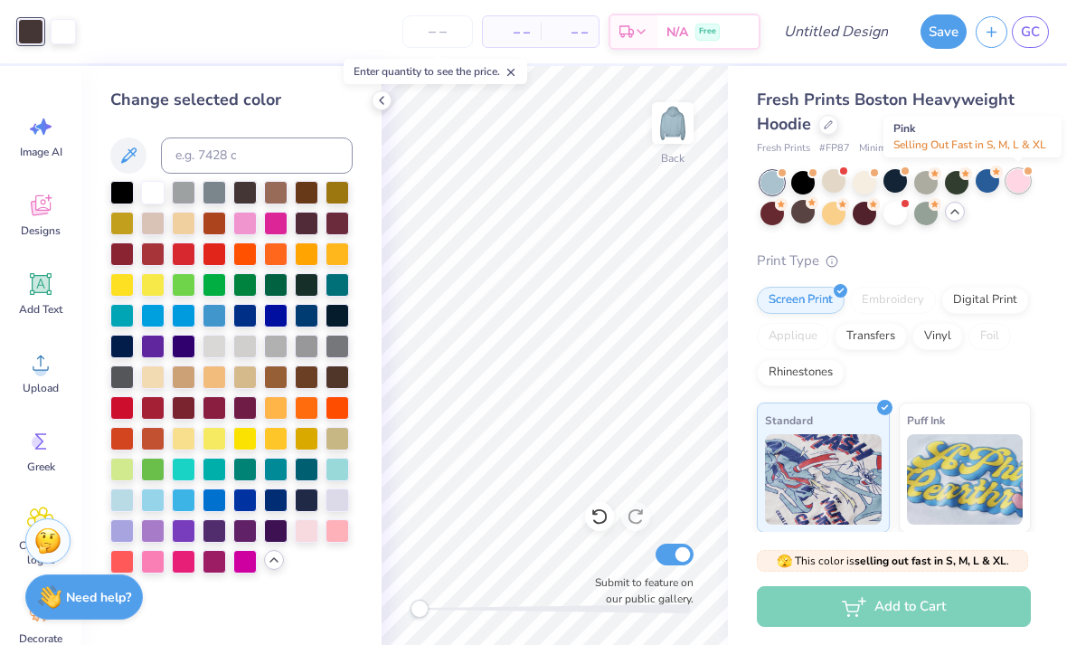
click at [1021, 179] on div at bounding box center [1019, 181] width 24 height 24
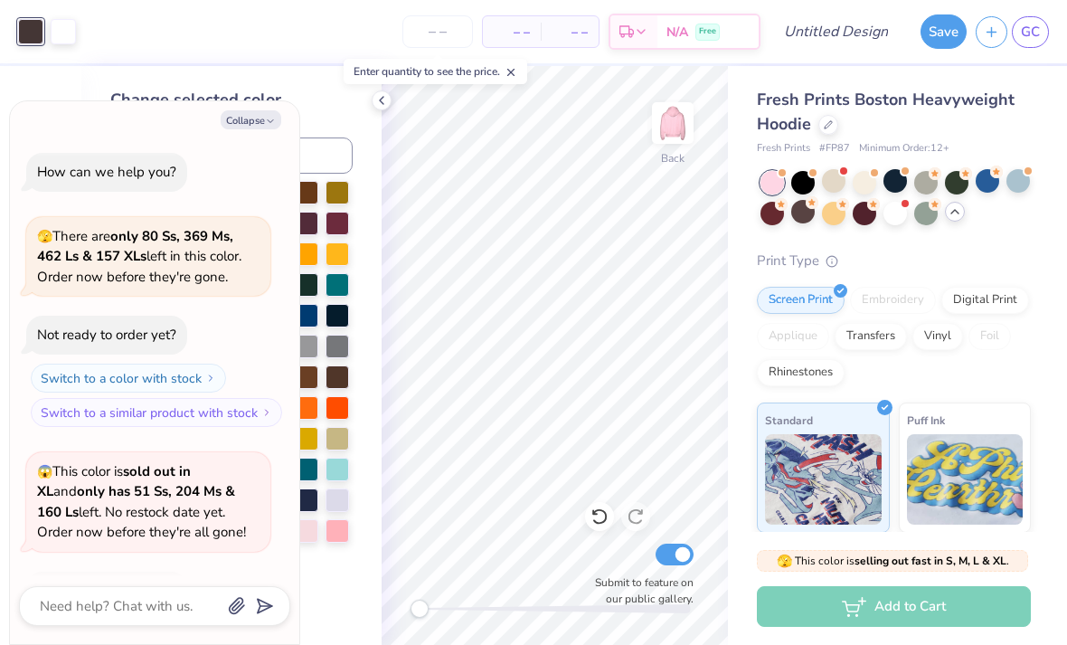
scroll to position [2244, 0]
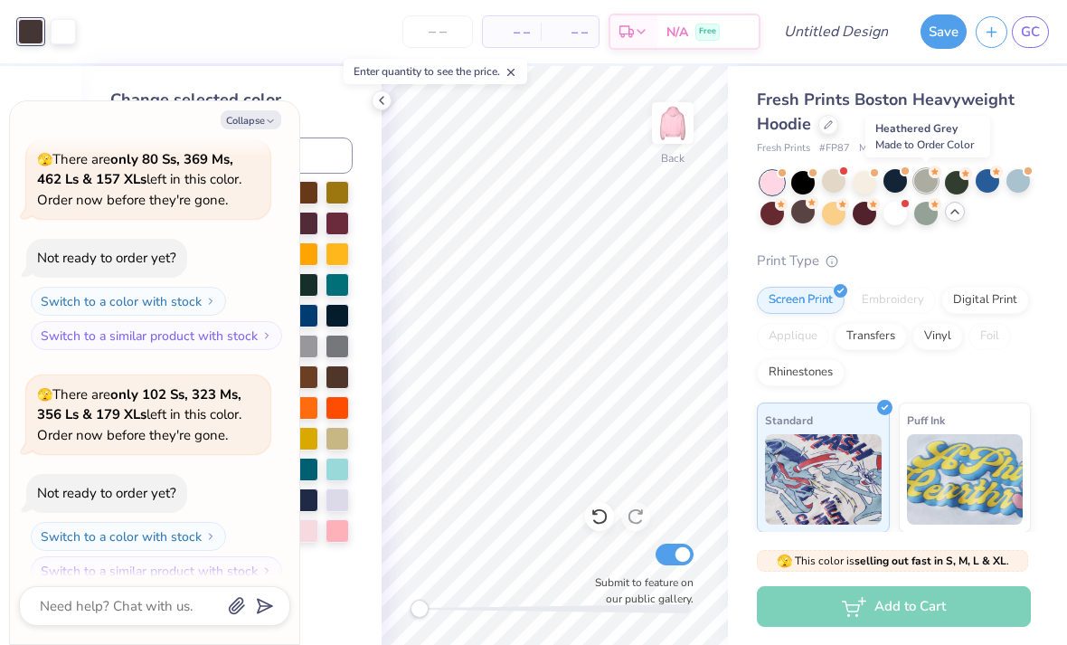
click at [925, 179] on div at bounding box center [926, 181] width 24 height 24
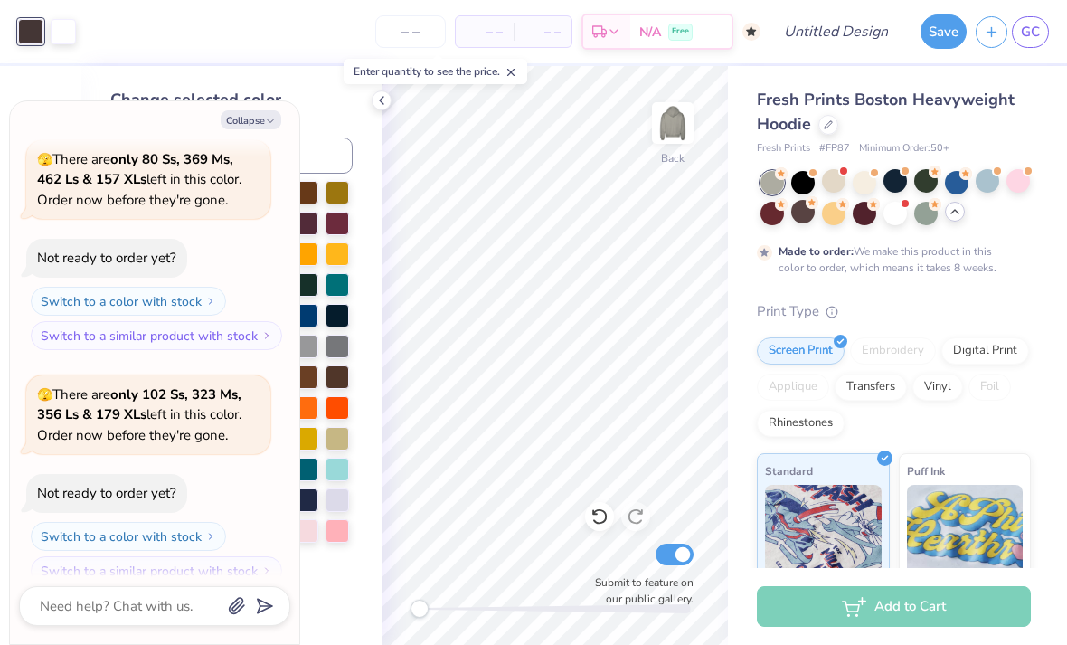
scroll to position [2393, 0]
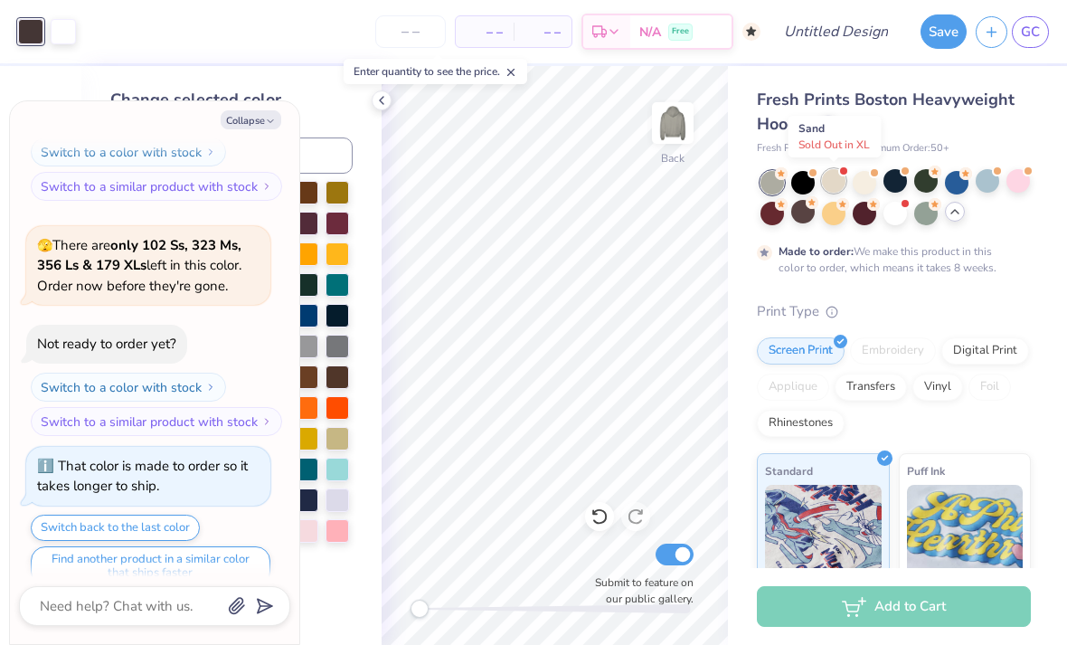
click at [837, 182] on div at bounding box center [834, 181] width 24 height 24
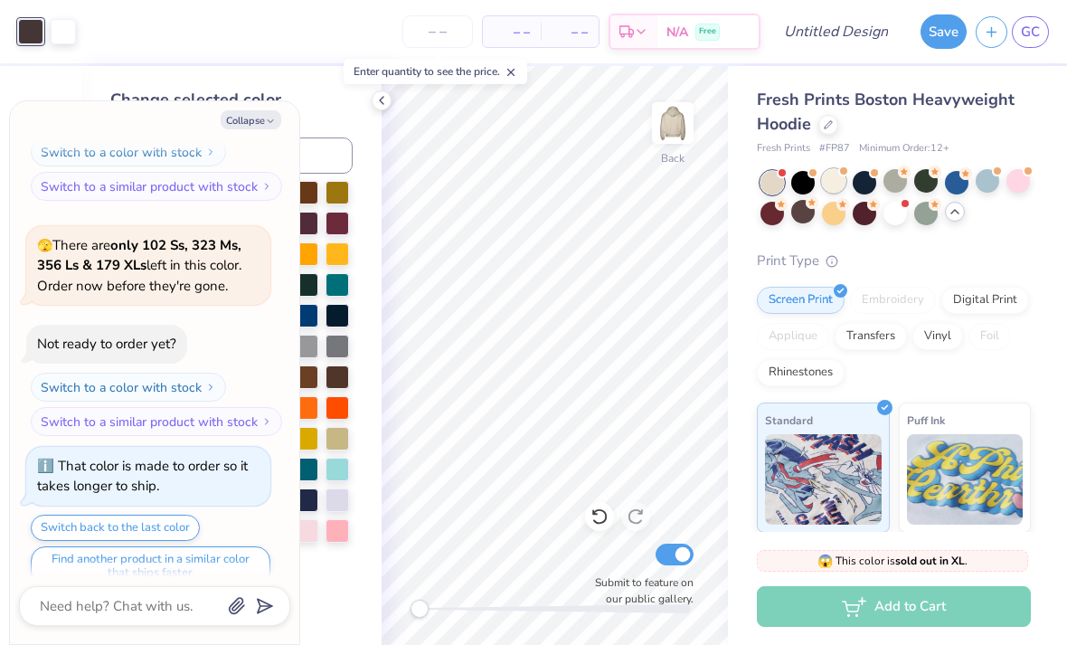
scroll to position [2735, 0]
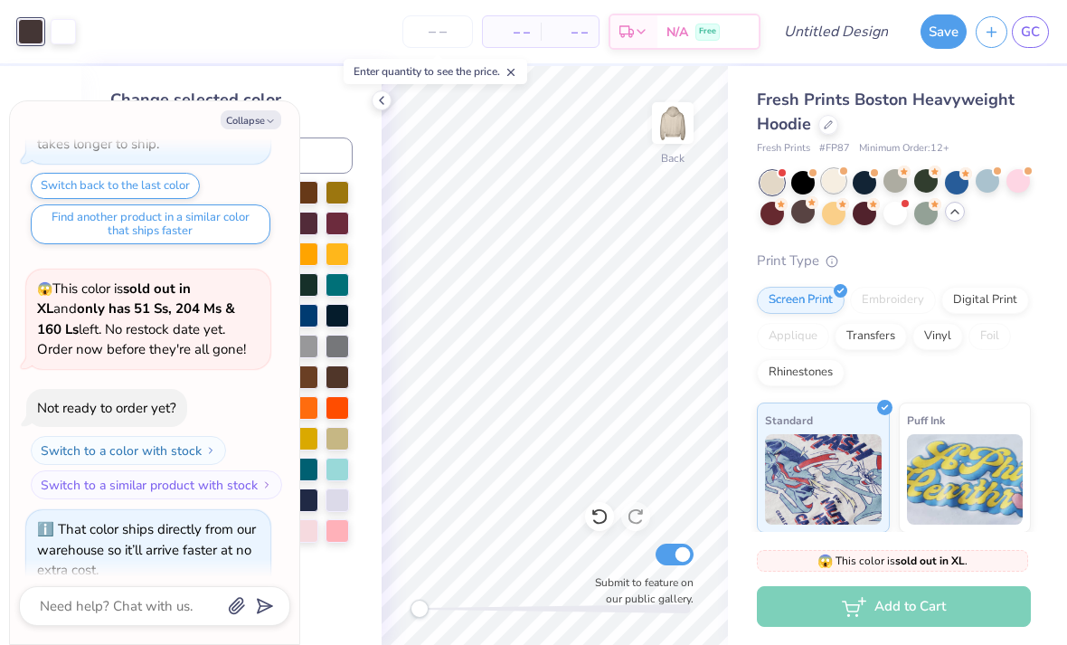
click at [840, 178] on div at bounding box center [834, 181] width 24 height 24
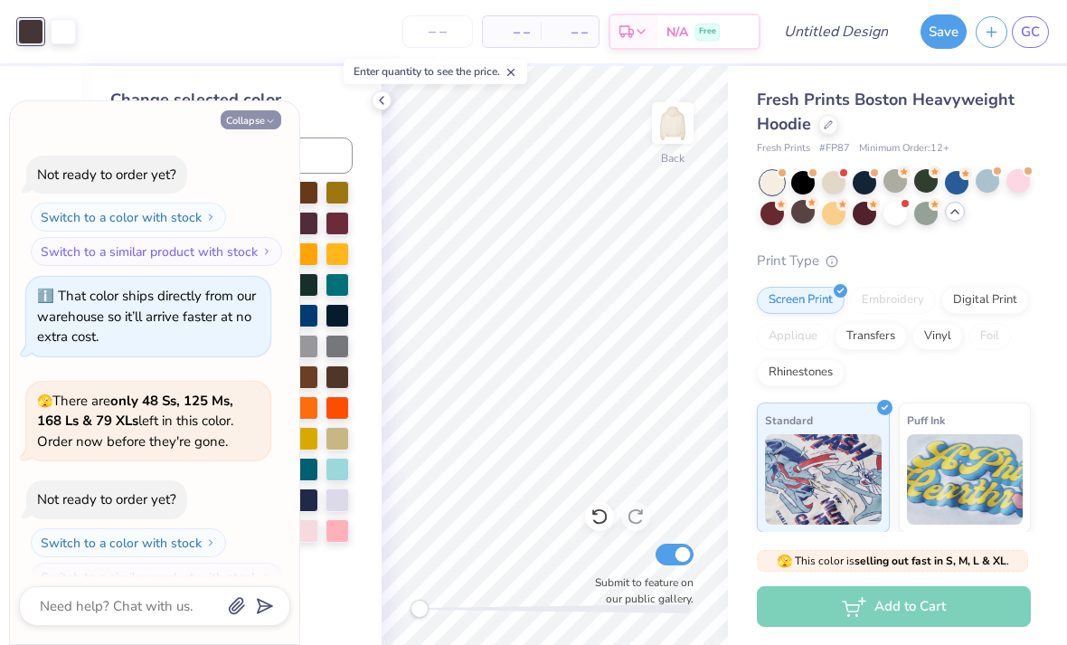
click at [269, 118] on icon "button" at bounding box center [270, 121] width 11 height 11
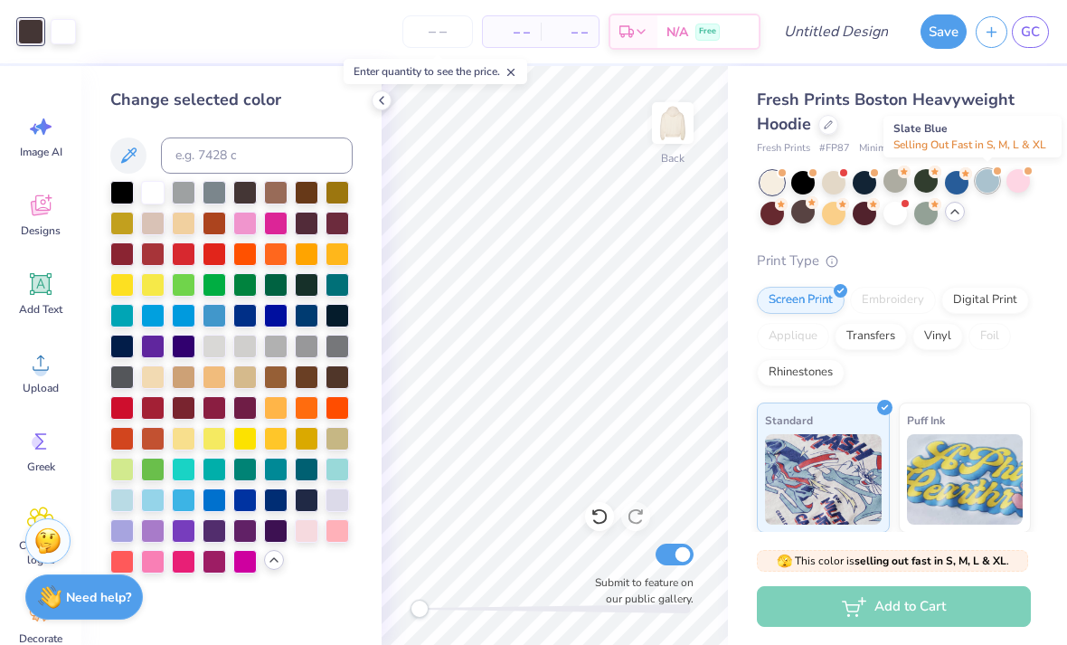
click at [988, 191] on div at bounding box center [988, 181] width 24 height 24
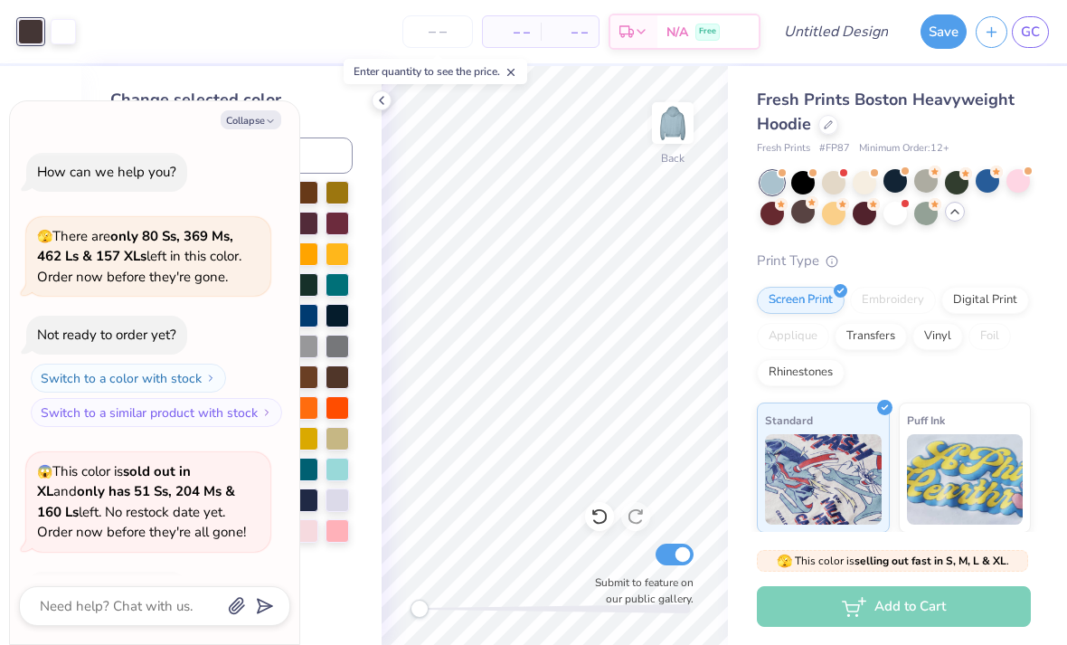
scroll to position [3202, 0]
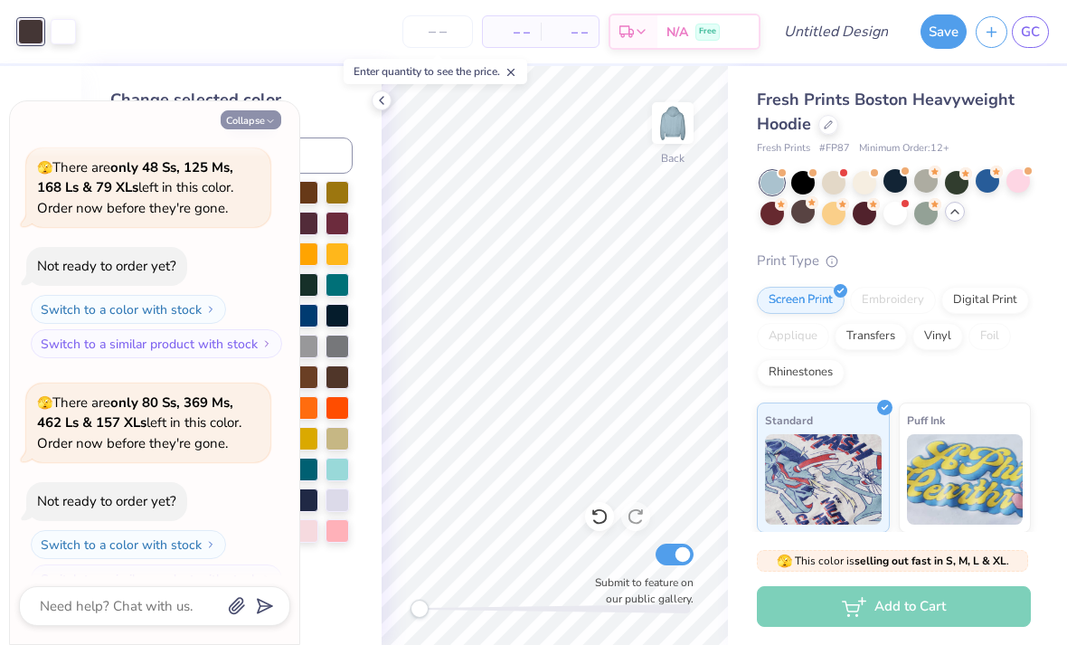
click at [275, 127] on icon "button" at bounding box center [270, 121] width 11 height 11
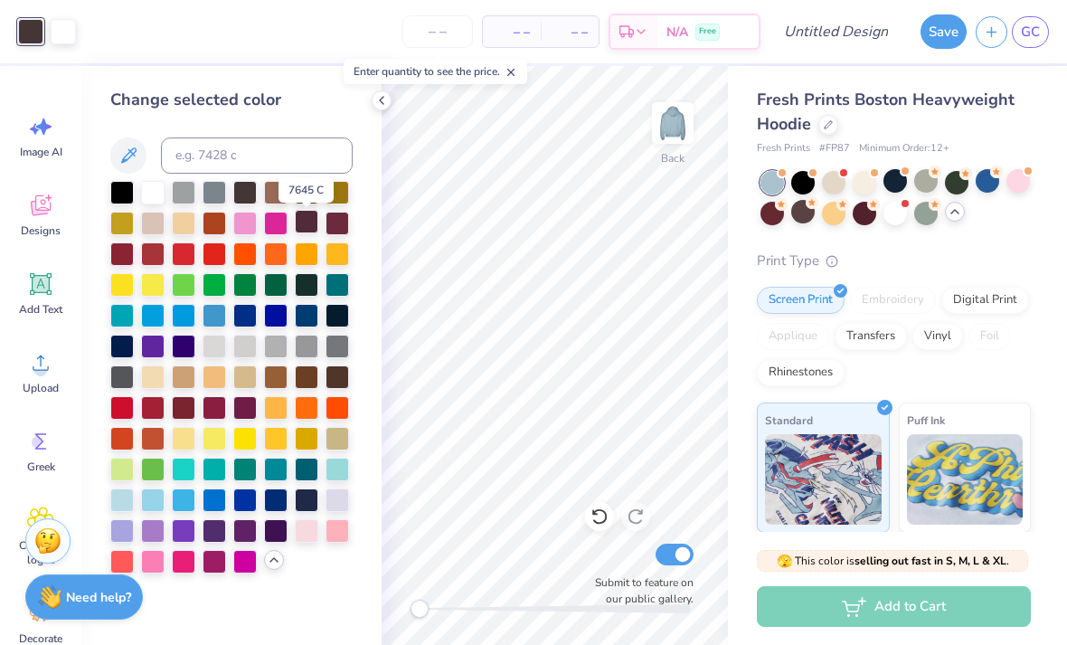
click at [309, 225] on div at bounding box center [307, 222] width 24 height 24
click at [308, 323] on div at bounding box center [307, 314] width 24 height 24
click at [384, 94] on icon at bounding box center [381, 100] width 14 height 14
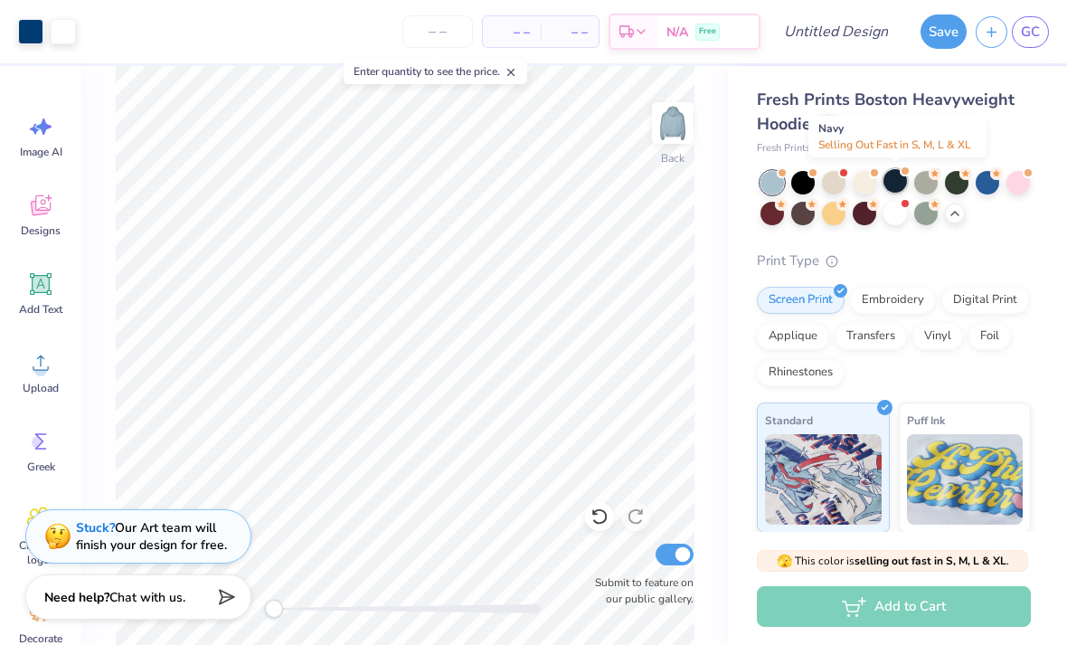
click at [898, 184] on div at bounding box center [896, 181] width 24 height 24
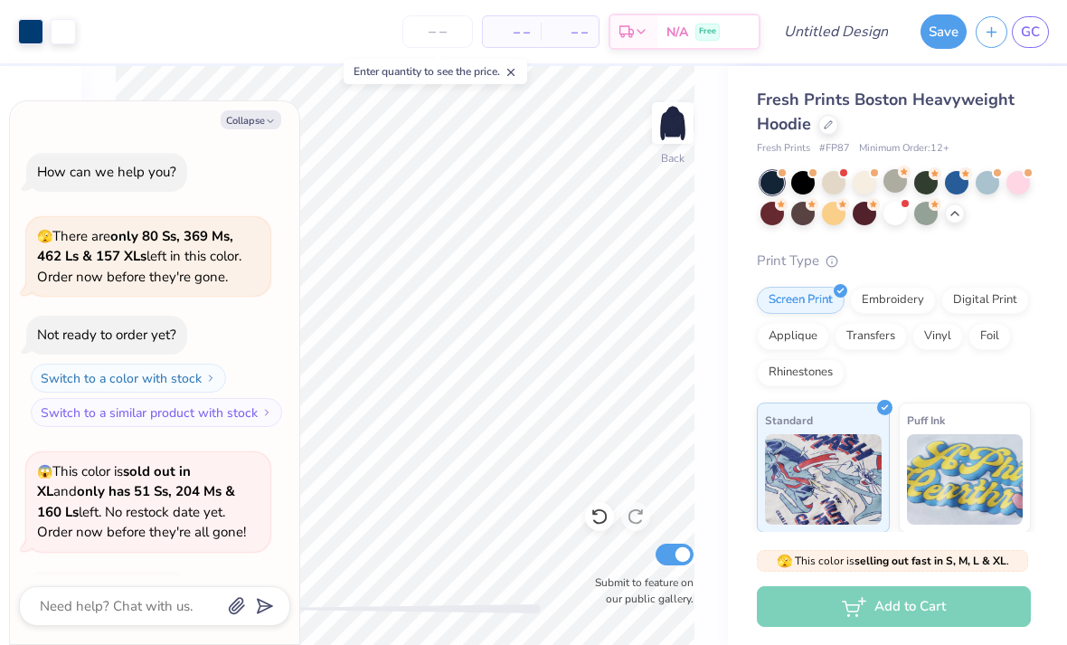
scroll to position [3435, 0]
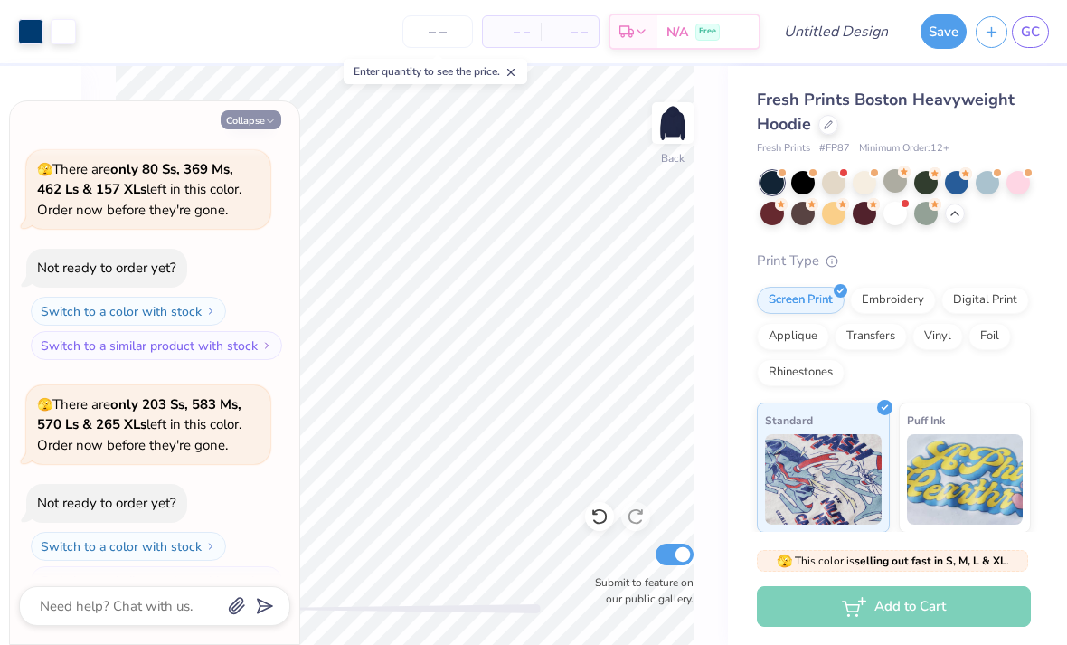
click at [260, 125] on button "Collapse" at bounding box center [251, 119] width 61 height 19
type textarea "x"
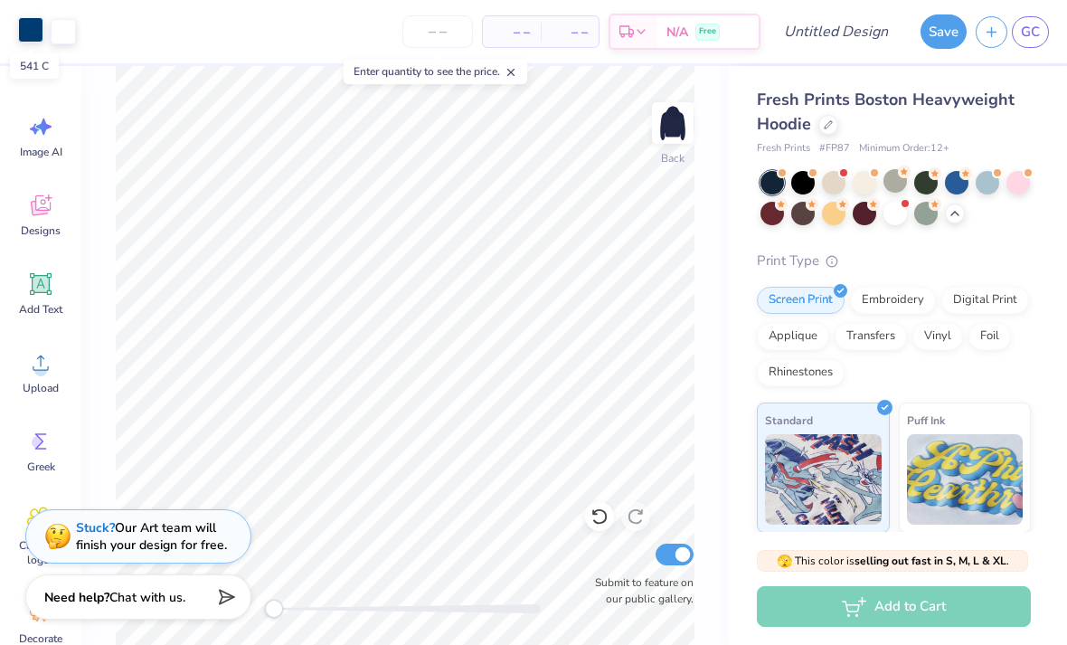
click at [34, 36] on div at bounding box center [30, 29] width 25 height 25
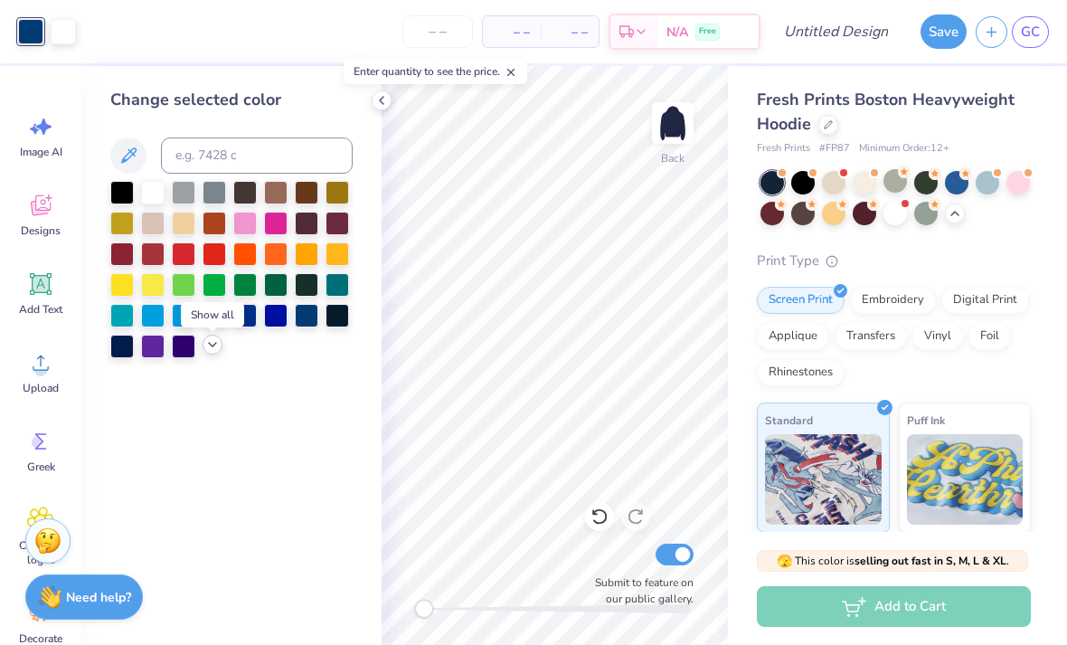
click at [214, 352] on icon at bounding box center [212, 344] width 14 height 14
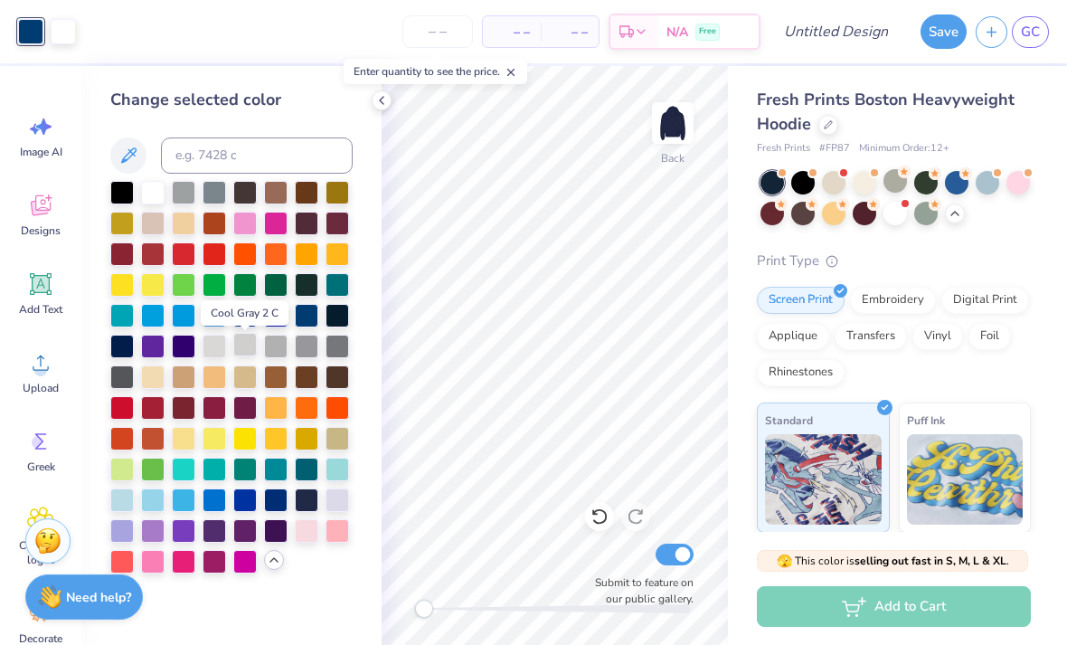
click at [246, 351] on div at bounding box center [245, 345] width 24 height 24
click at [341, 497] on div at bounding box center [338, 499] width 24 height 24
click at [383, 105] on icon at bounding box center [381, 100] width 14 height 14
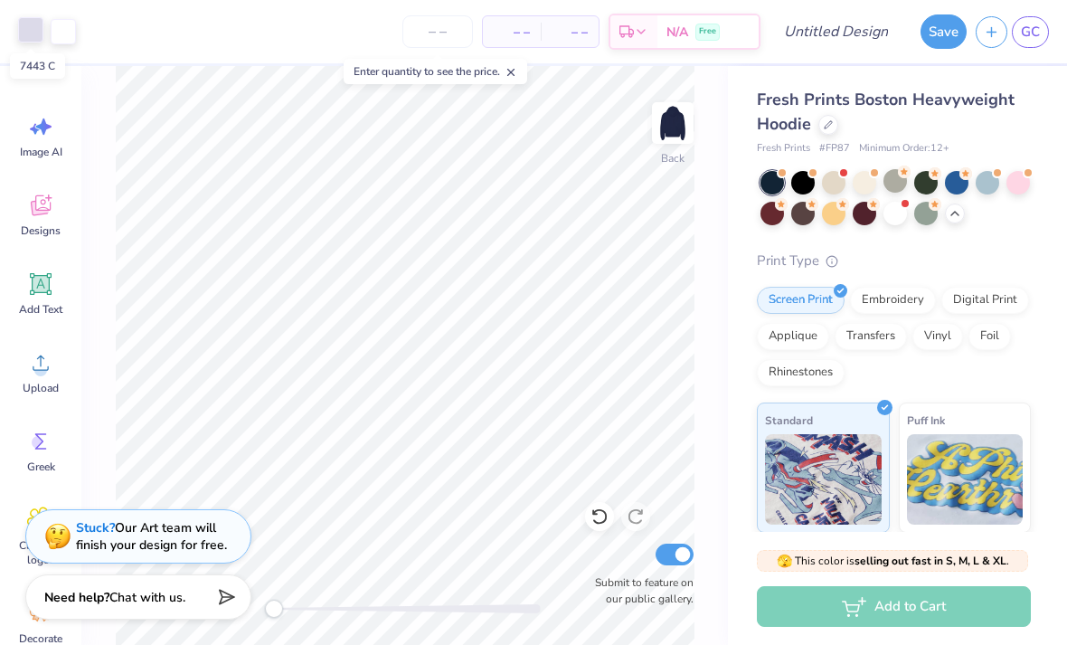
click at [33, 24] on div at bounding box center [30, 29] width 25 height 25
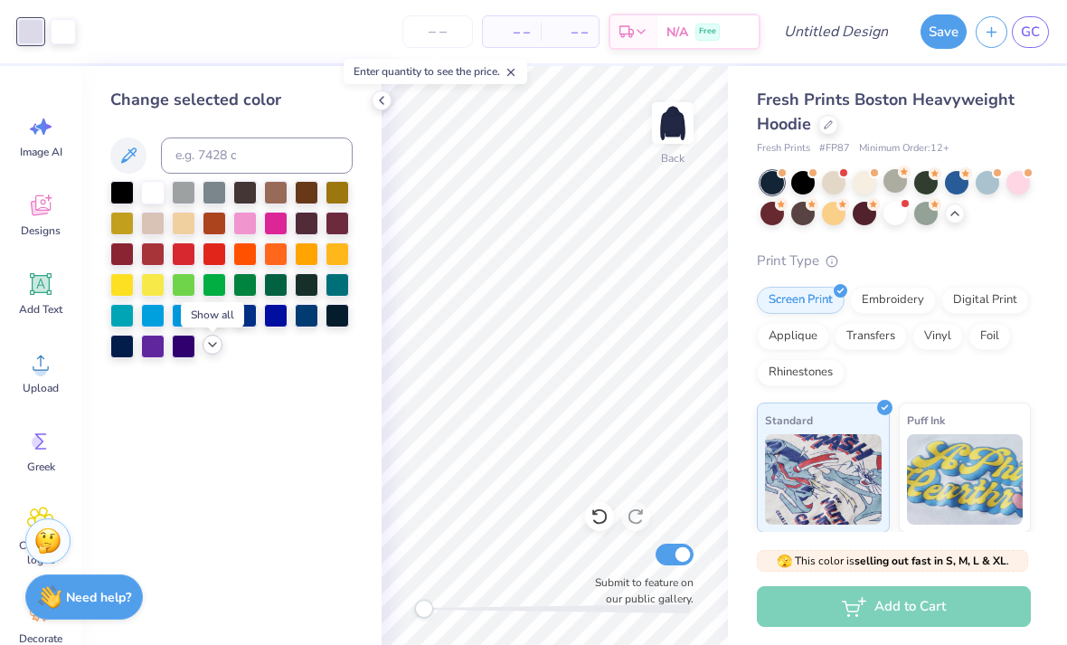
click at [220, 349] on div at bounding box center [213, 345] width 20 height 20
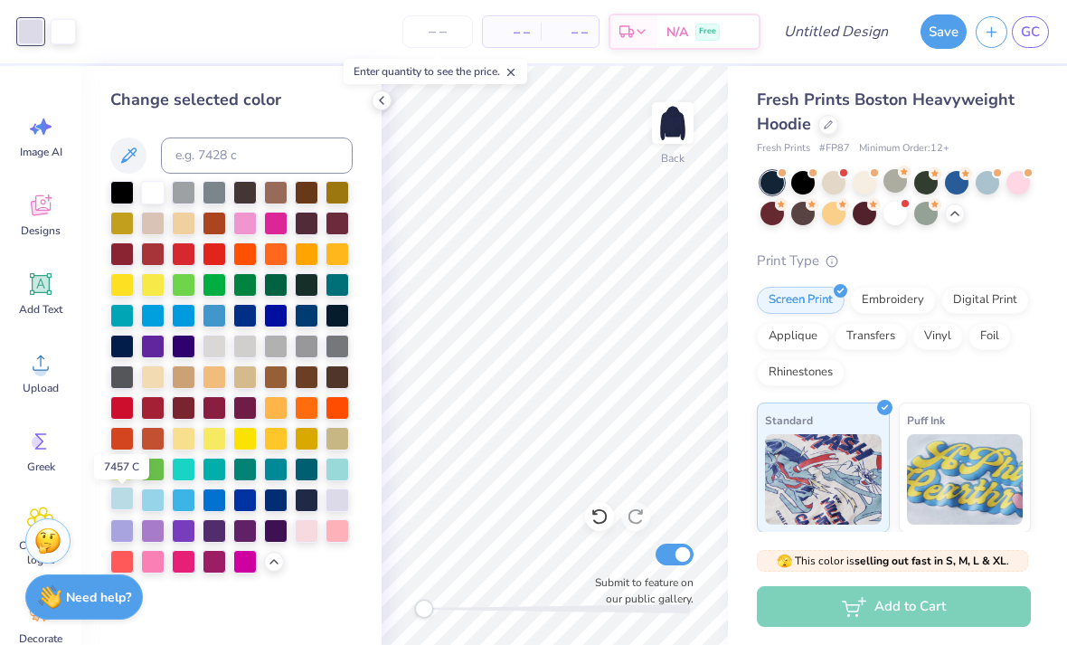
click at [126, 501] on div at bounding box center [122, 499] width 24 height 24
click at [124, 506] on div at bounding box center [122, 499] width 24 height 24
click at [123, 505] on div at bounding box center [122, 499] width 24 height 24
click at [128, 492] on div at bounding box center [122, 499] width 24 height 24
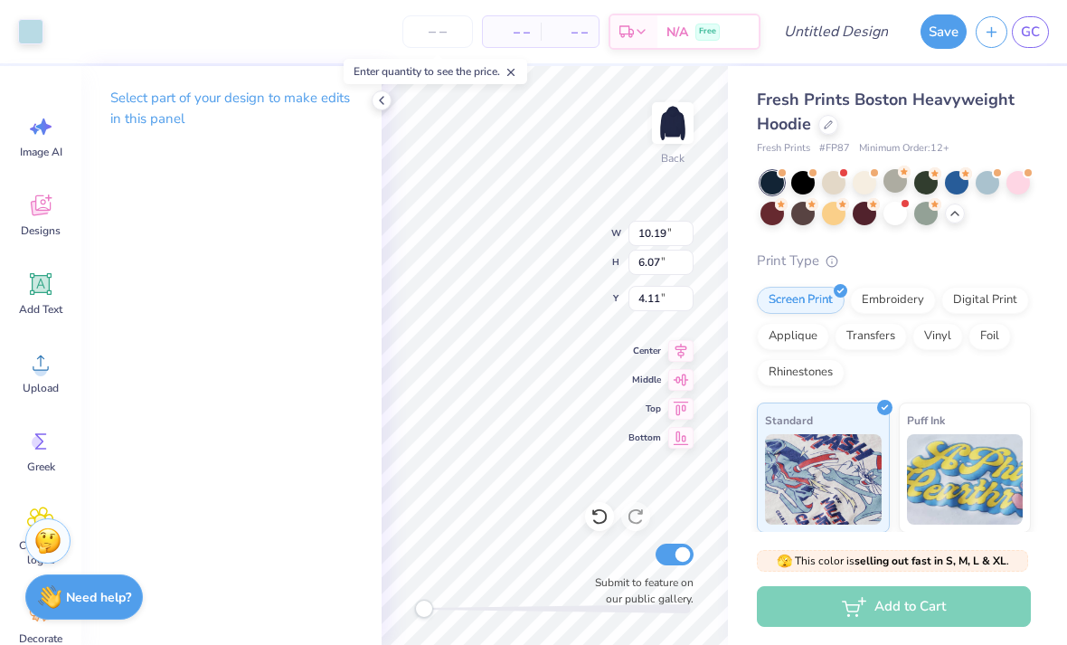
click at [369, 113] on div "Select part of your design to make edits in this panel" at bounding box center [231, 115] width 300 height 99
click at [378, 105] on icon at bounding box center [381, 100] width 14 height 14
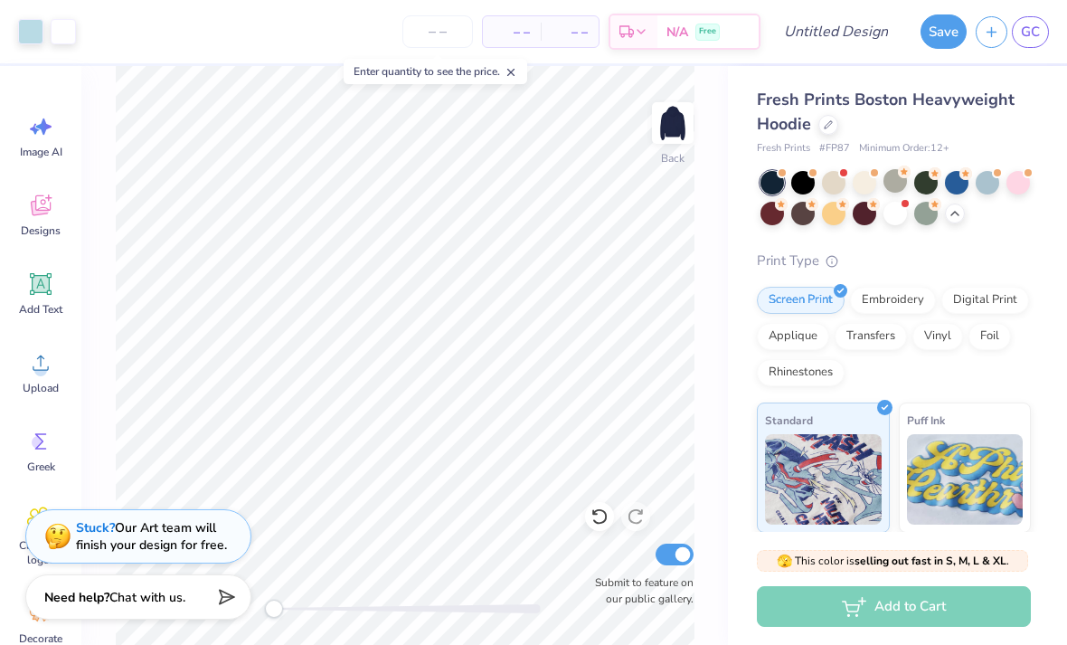
click at [671, 0] on div "– – Per Item – – Total Est. Delivery N/A Free" at bounding box center [423, 31] width 676 height 63
click at [38, 38] on div at bounding box center [30, 29] width 25 height 25
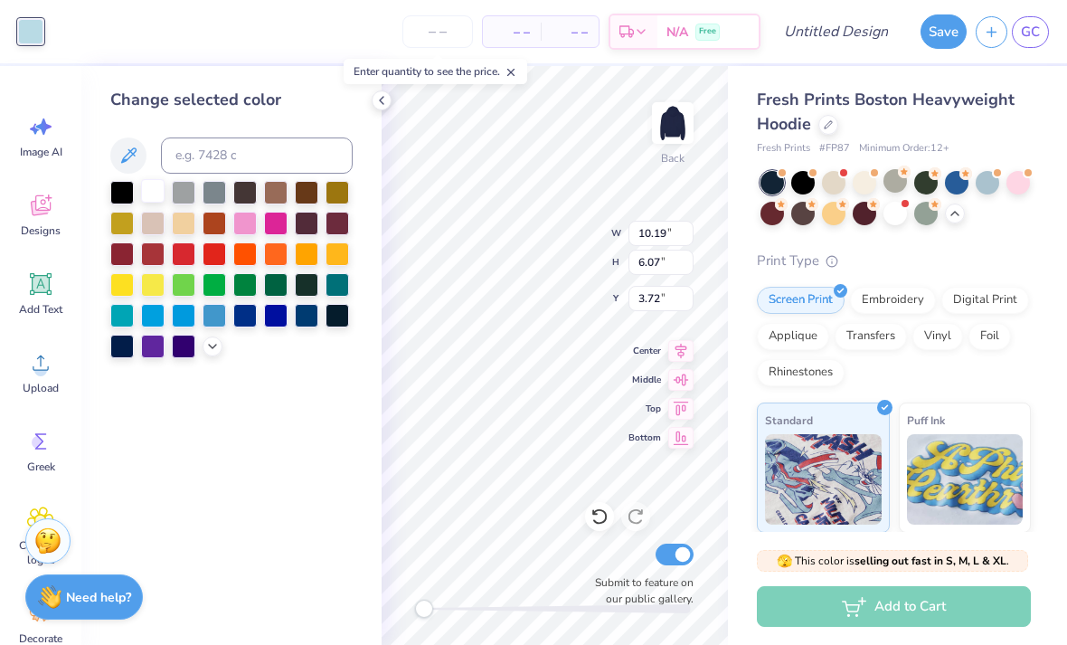
click at [148, 202] on div at bounding box center [153, 191] width 24 height 24
click at [383, 105] on icon at bounding box center [381, 100] width 14 height 14
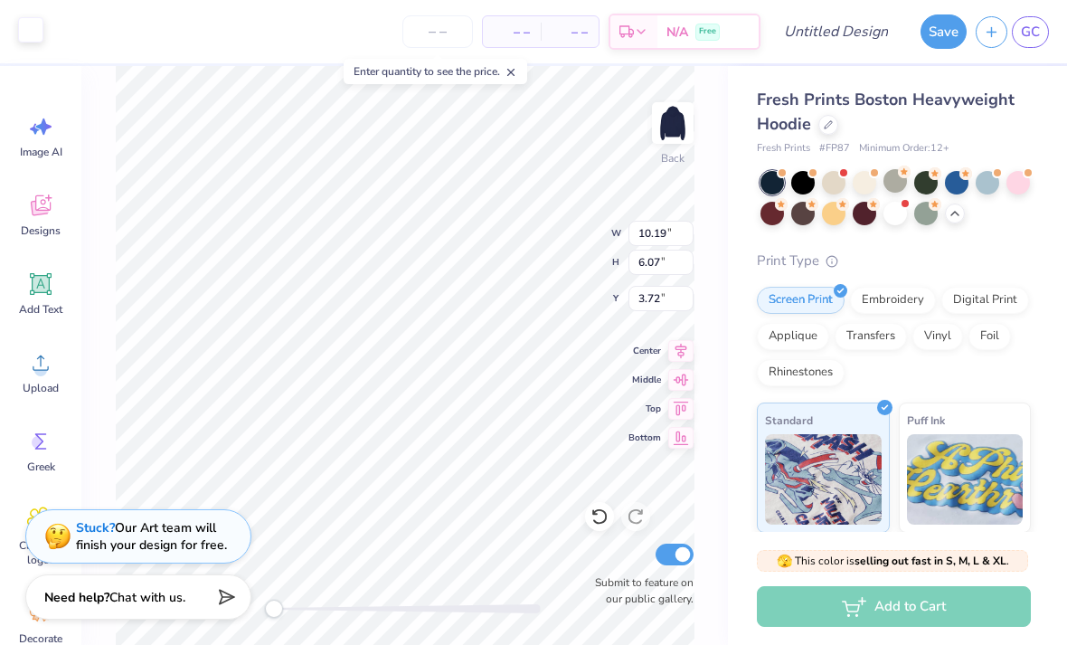
click at [31, 33] on div at bounding box center [30, 29] width 25 height 25
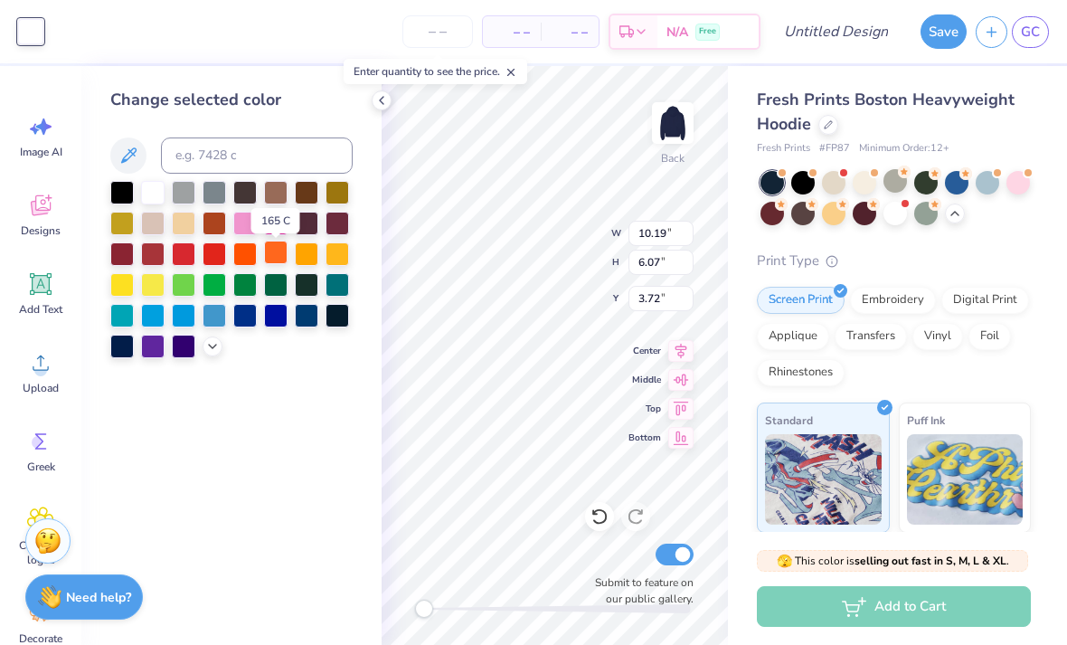
click at [147, 197] on div at bounding box center [153, 193] width 24 height 24
click at [155, 199] on div at bounding box center [153, 191] width 24 height 24
click at [373, 104] on div at bounding box center [382, 100] width 20 height 20
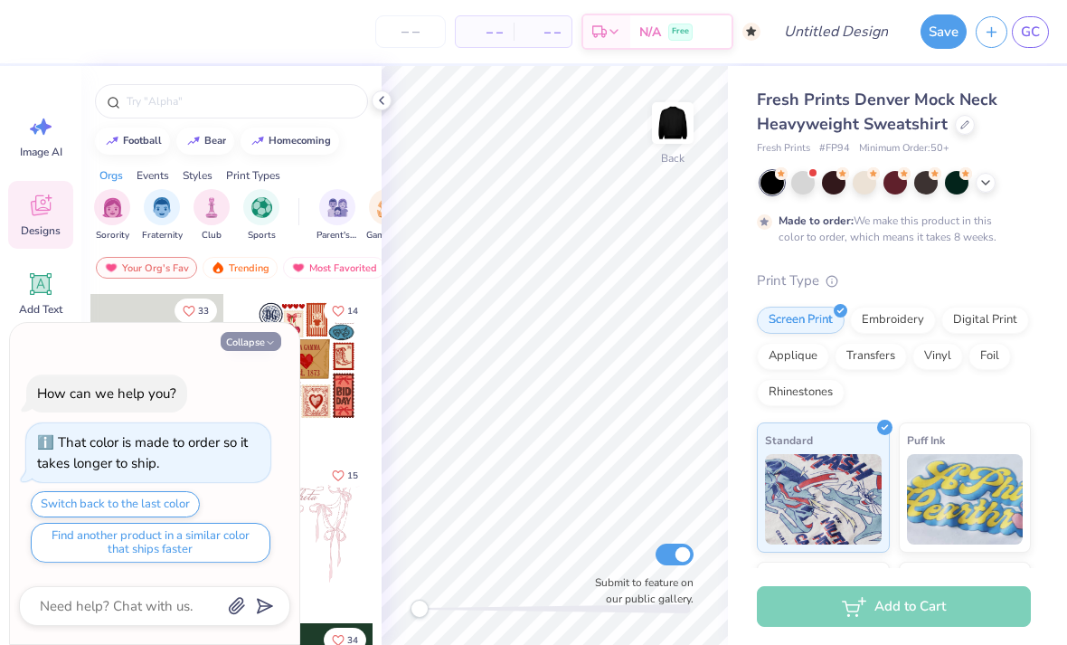
click at [251, 349] on button "Collapse" at bounding box center [251, 341] width 61 height 19
type textarea "x"
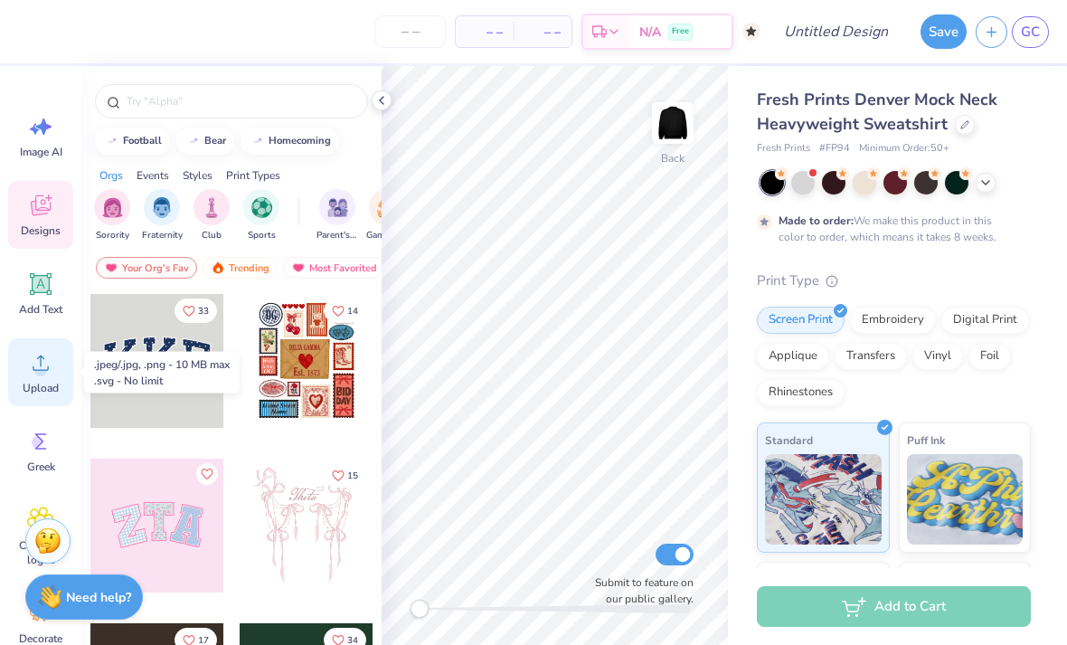
click at [43, 367] on circle at bounding box center [40, 370] width 13 height 13
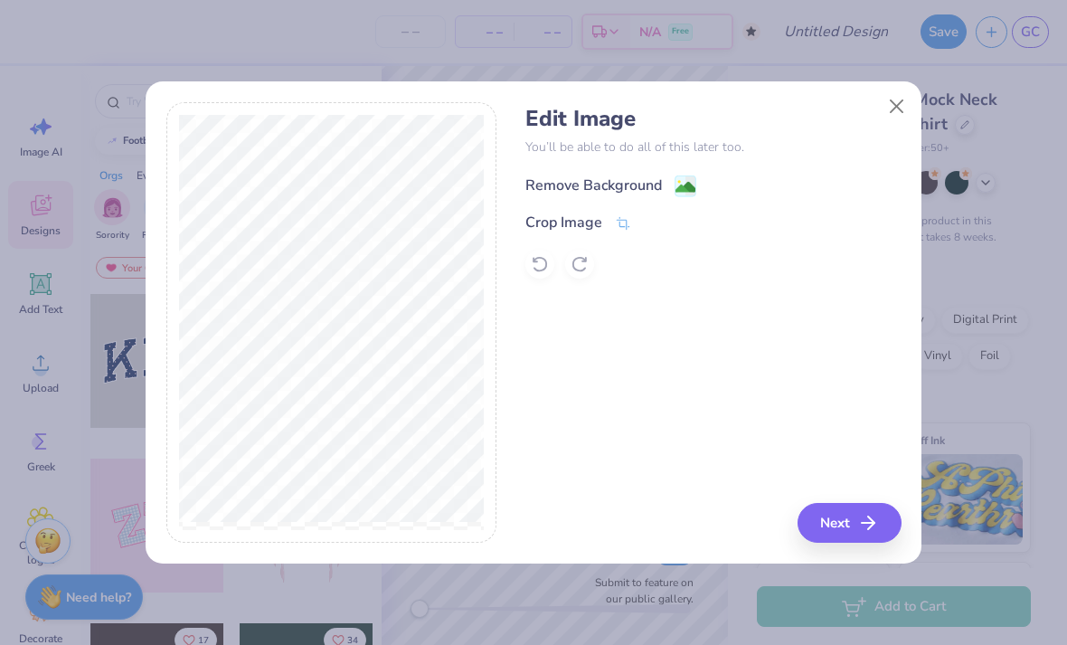
click at [597, 185] on div "Remove Background" at bounding box center [594, 186] width 137 height 22
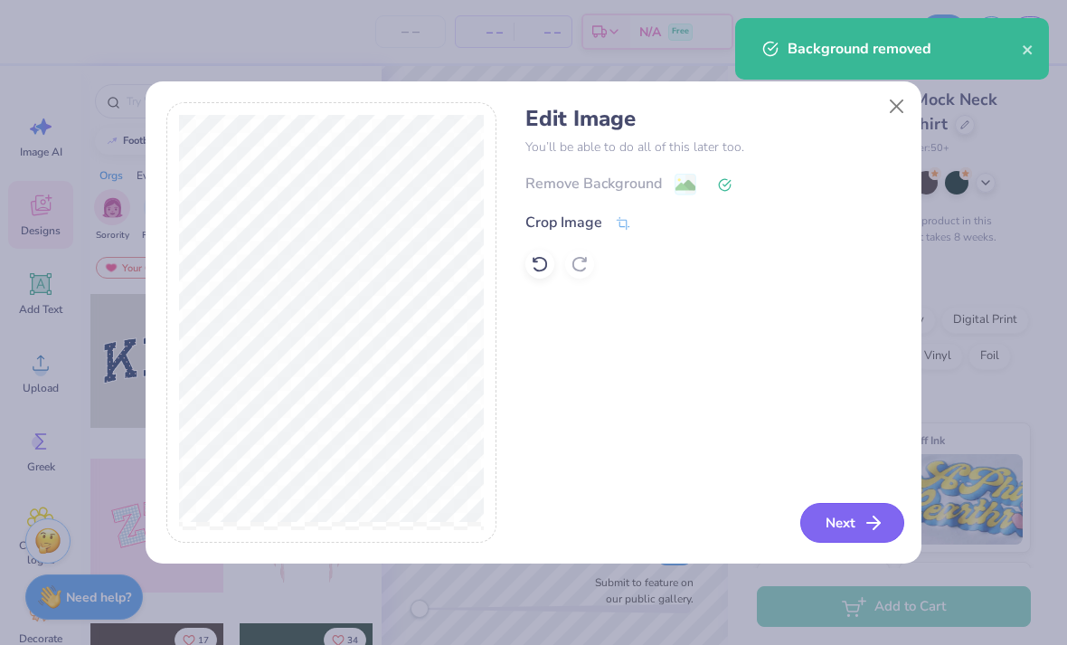
click at [852, 530] on button "Next" at bounding box center [852, 523] width 104 height 40
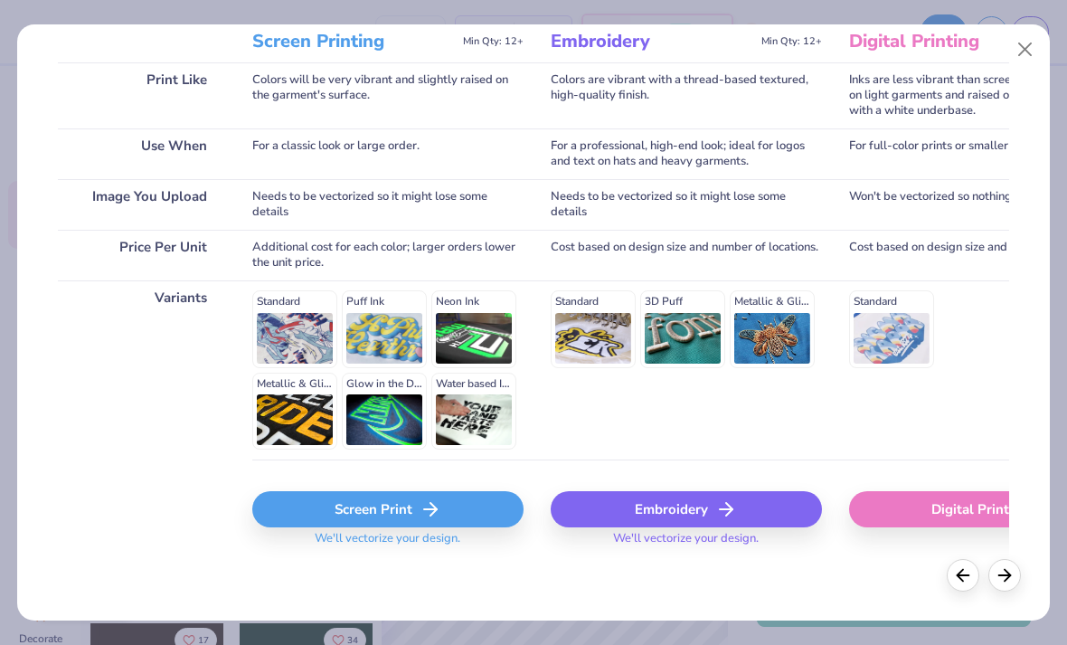
scroll to position [256, 0]
click at [453, 513] on div "Screen Print" at bounding box center [387, 509] width 271 height 36
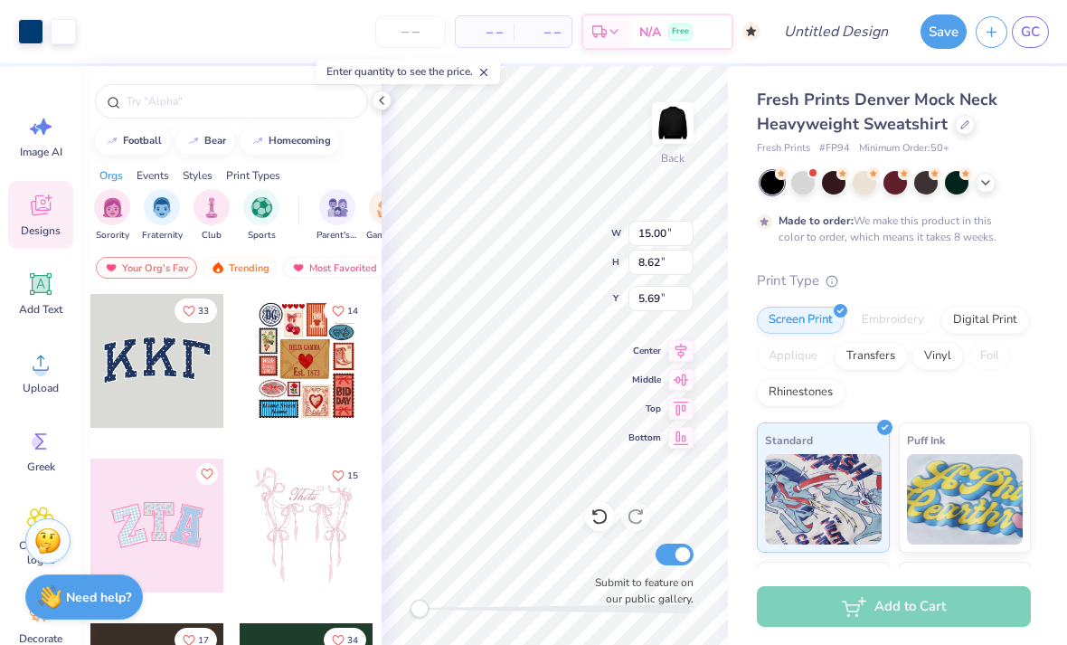
click at [981, 257] on div "Fresh Prints Denver Mock Neck Heavyweight Sweatshirt Fresh Prints # FP94 Minimu…" at bounding box center [894, 459] width 274 height 743
click at [32, 34] on div at bounding box center [30, 29] width 25 height 25
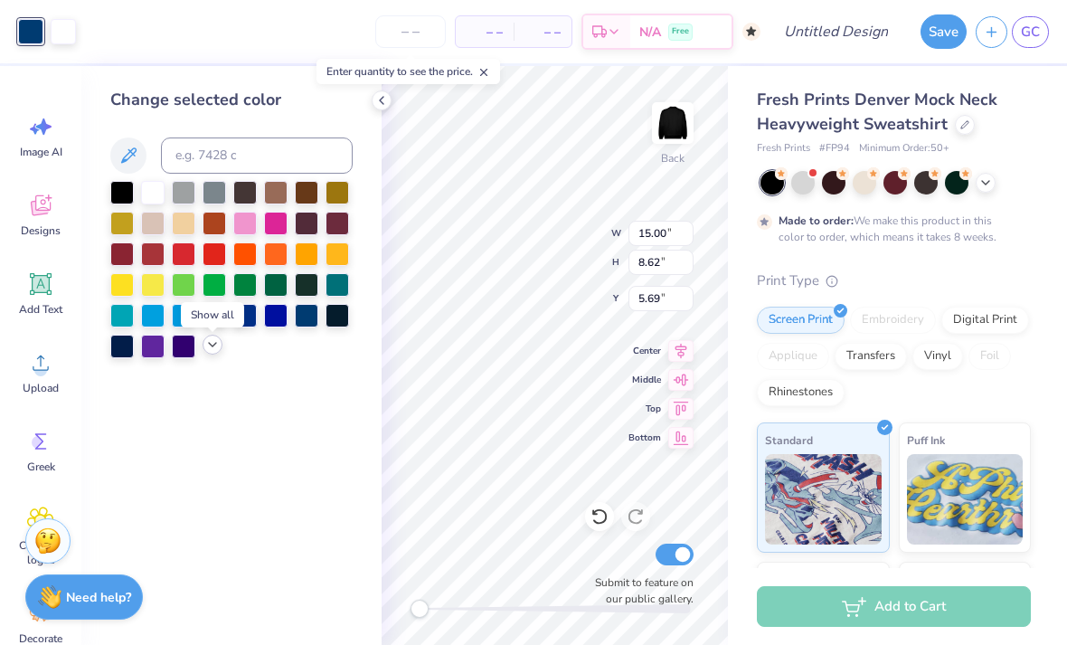
click at [218, 352] on icon at bounding box center [212, 344] width 14 height 14
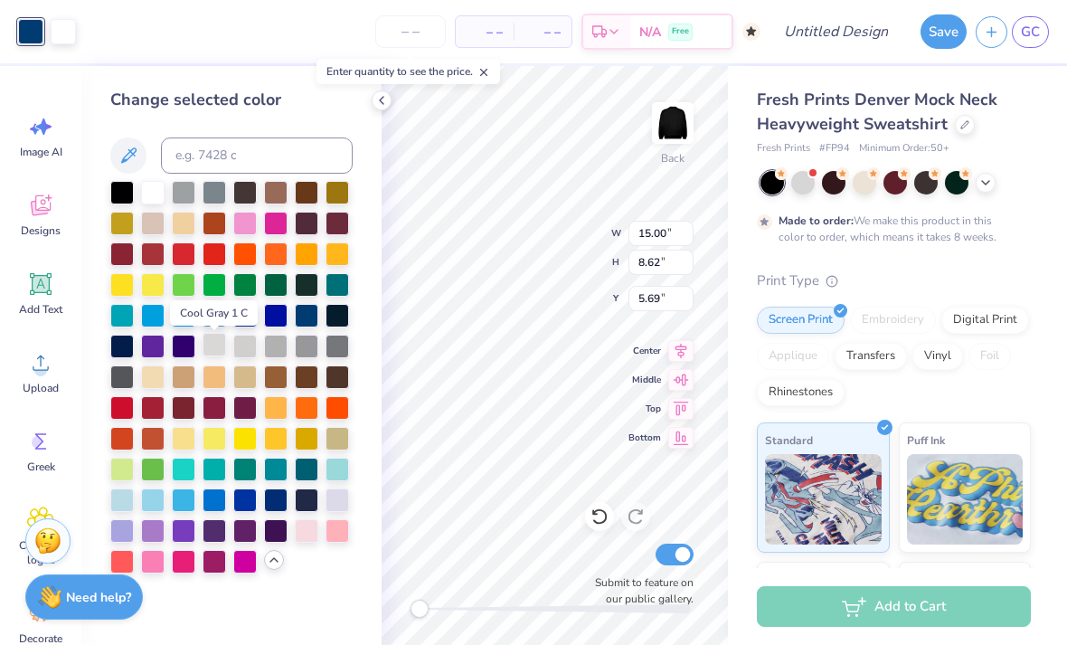
click at [220, 350] on div at bounding box center [215, 345] width 24 height 24
click at [279, 352] on div at bounding box center [276, 345] width 24 height 24
click at [250, 346] on div at bounding box center [245, 345] width 24 height 24
click at [125, 504] on div at bounding box center [122, 499] width 24 height 24
click at [159, 192] on div at bounding box center [153, 191] width 24 height 24
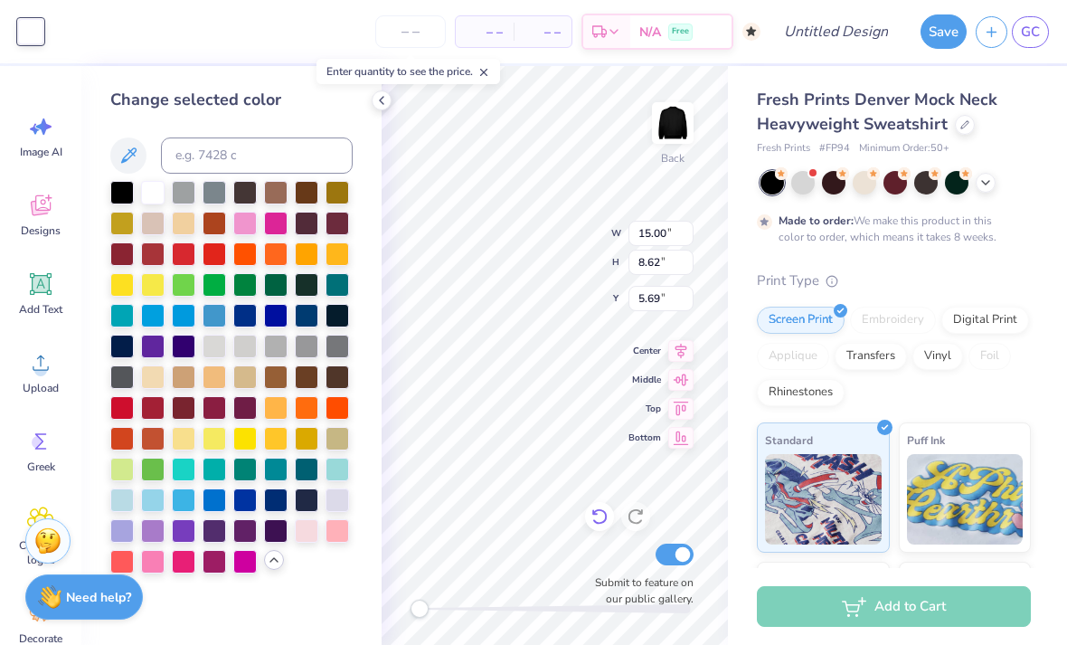
click at [588, 517] on div at bounding box center [599, 516] width 29 height 29
type input "12.99"
type input "7.47"
type input "0.50"
click at [379, 101] on icon at bounding box center [381, 100] width 14 height 14
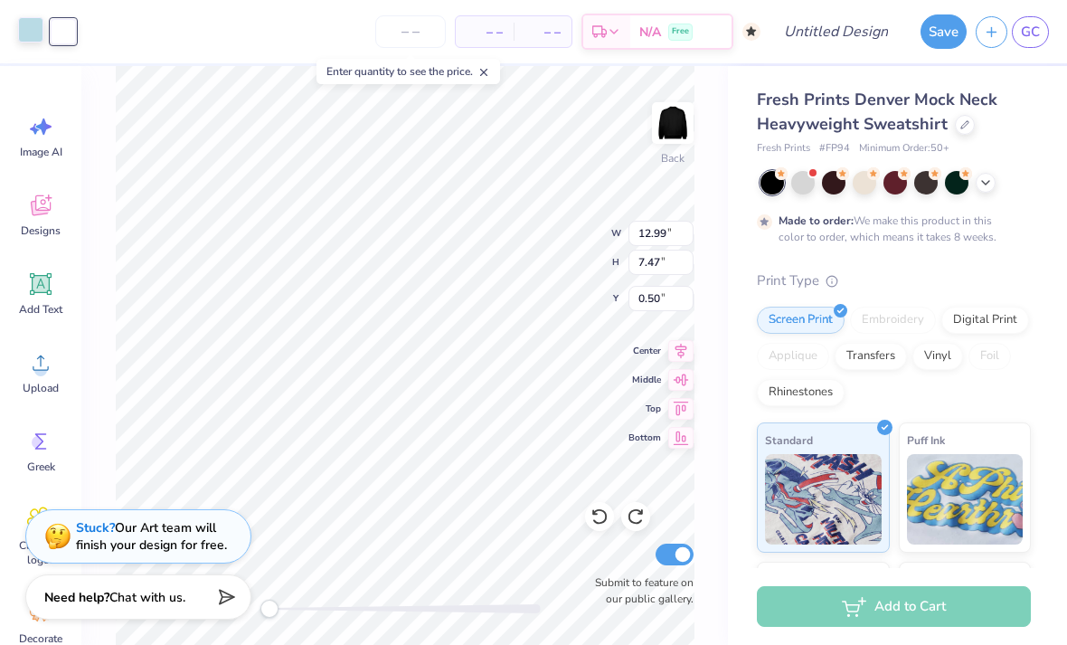
click at [33, 34] on div at bounding box center [30, 29] width 25 height 25
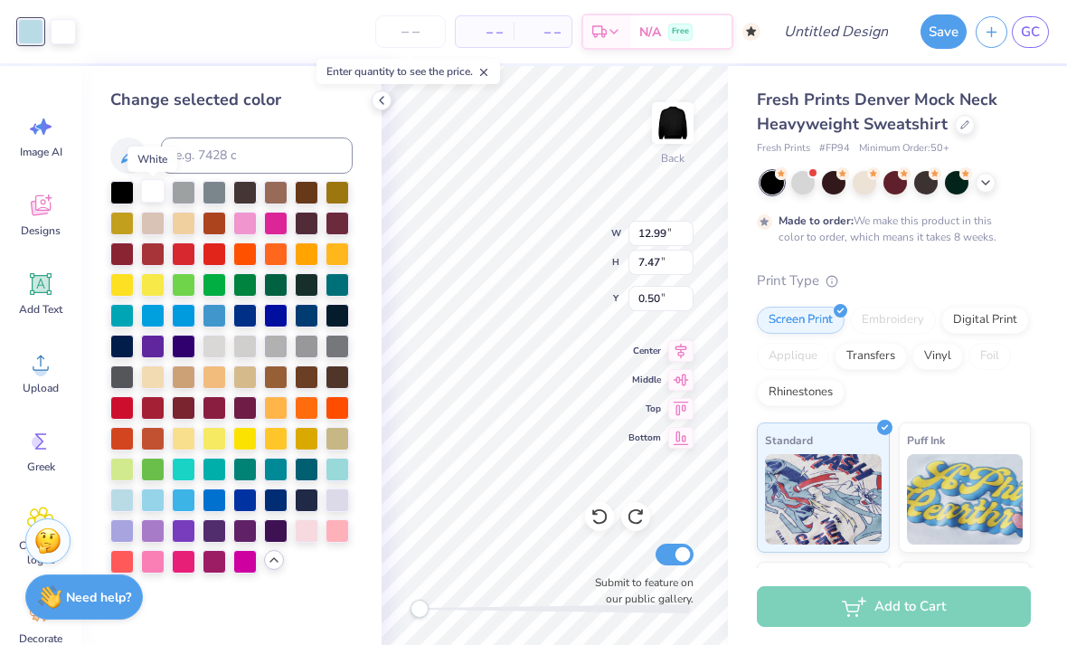
click at [156, 196] on div at bounding box center [153, 191] width 24 height 24
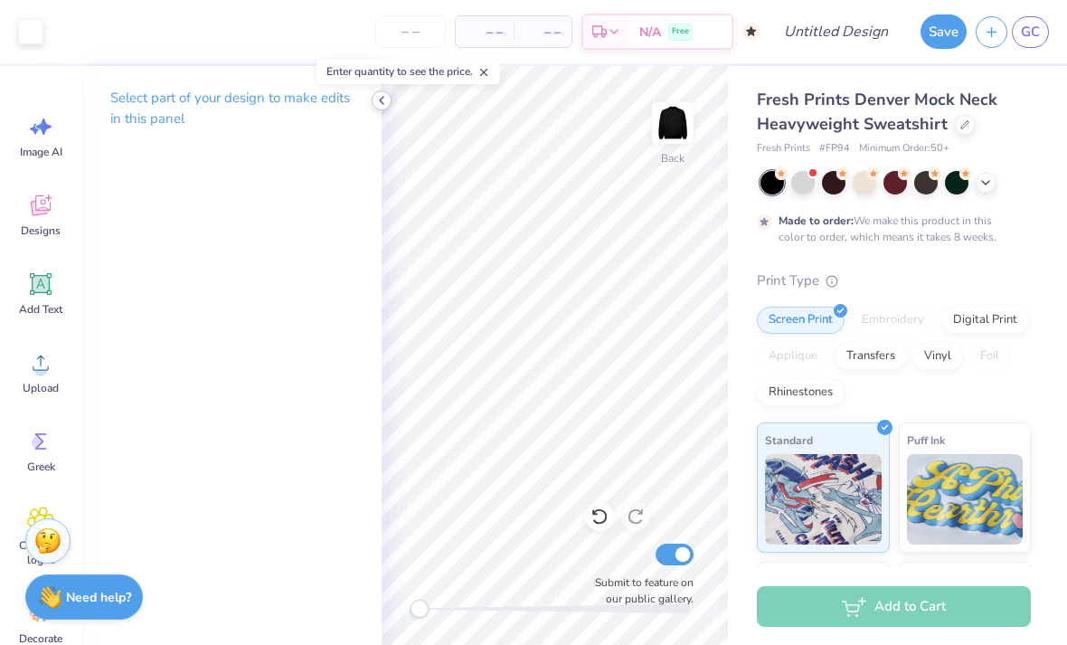
click at [377, 99] on icon at bounding box center [381, 100] width 14 height 14
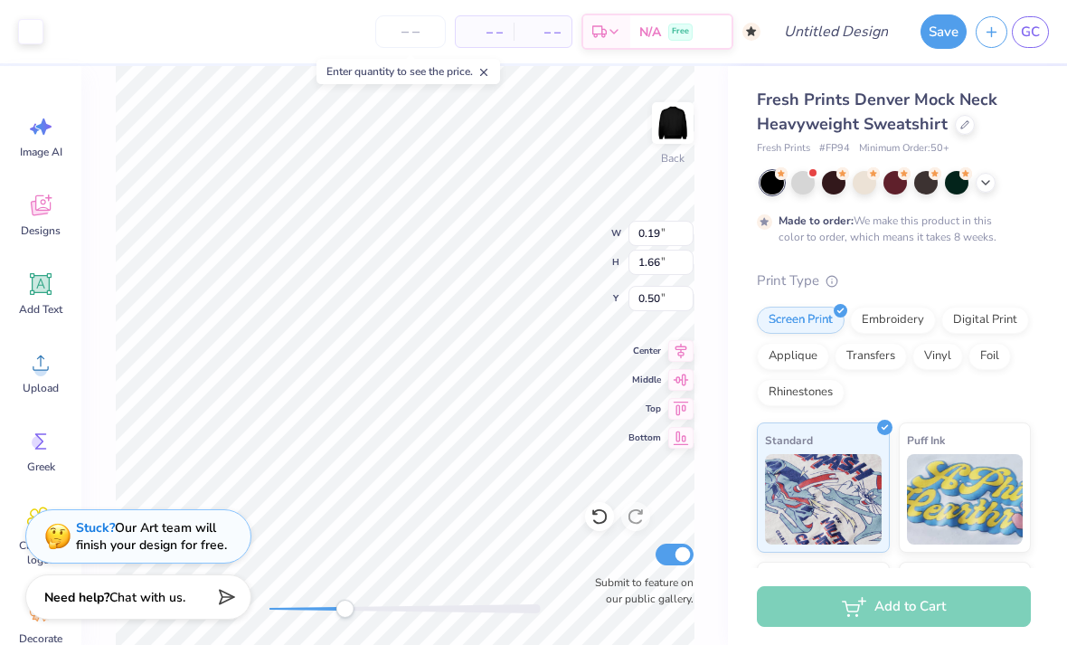
type input "1.25"
type input "0.96"
type input "1.97"
type input "0.76"
type input "1.28"
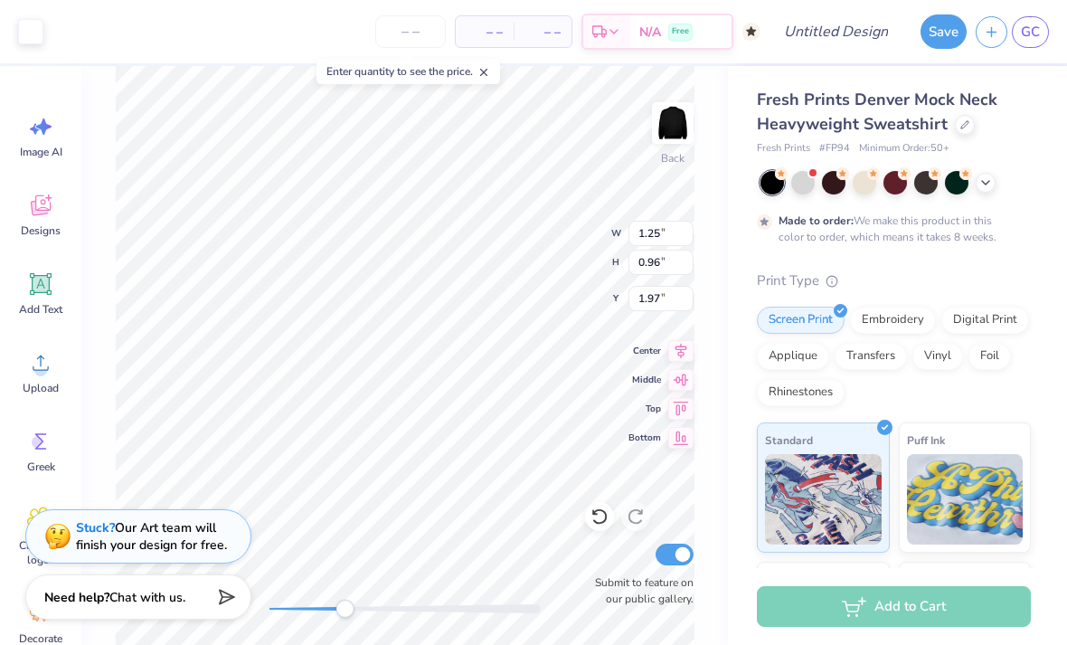
type input "1.09"
type input "1.24"
type input "0.96"
type input "1.97"
type input "0.19"
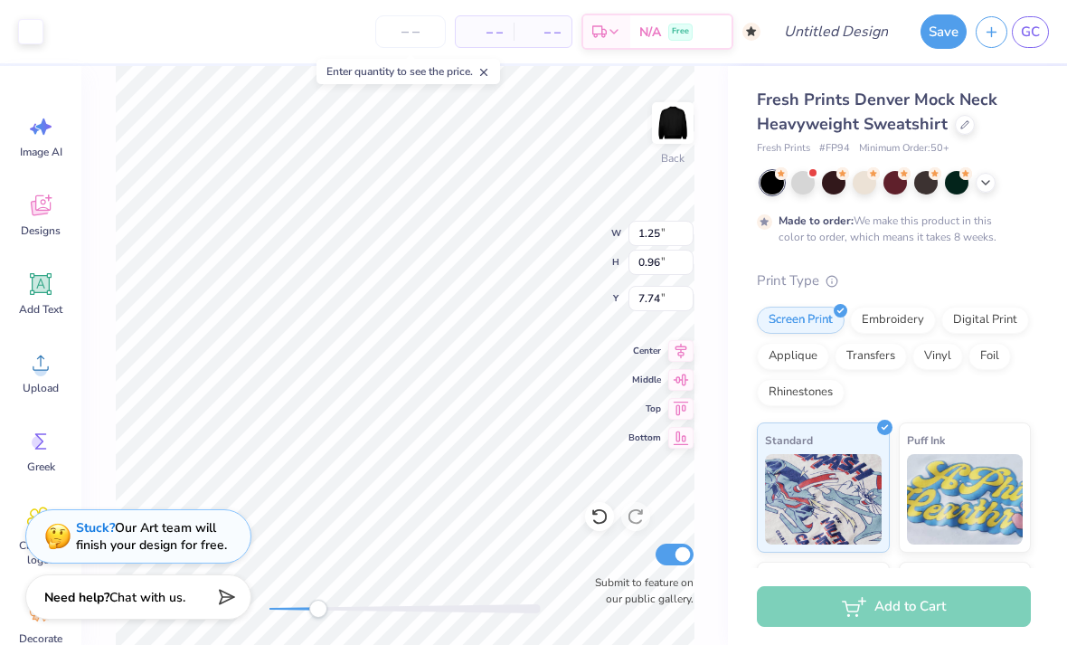
type input "1.66"
type input "7.39"
type input "1.25"
type input "0.96"
type input "7.74"
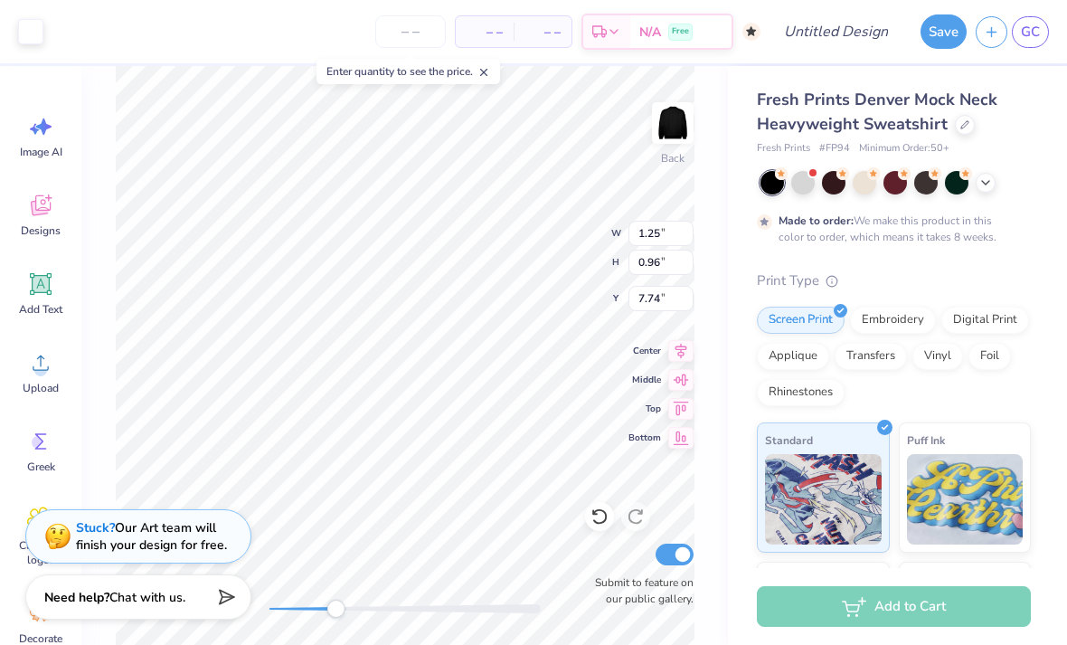
type input "0.76"
type input "1.28"
type input "7.74"
type input "0.65"
type input "1.59"
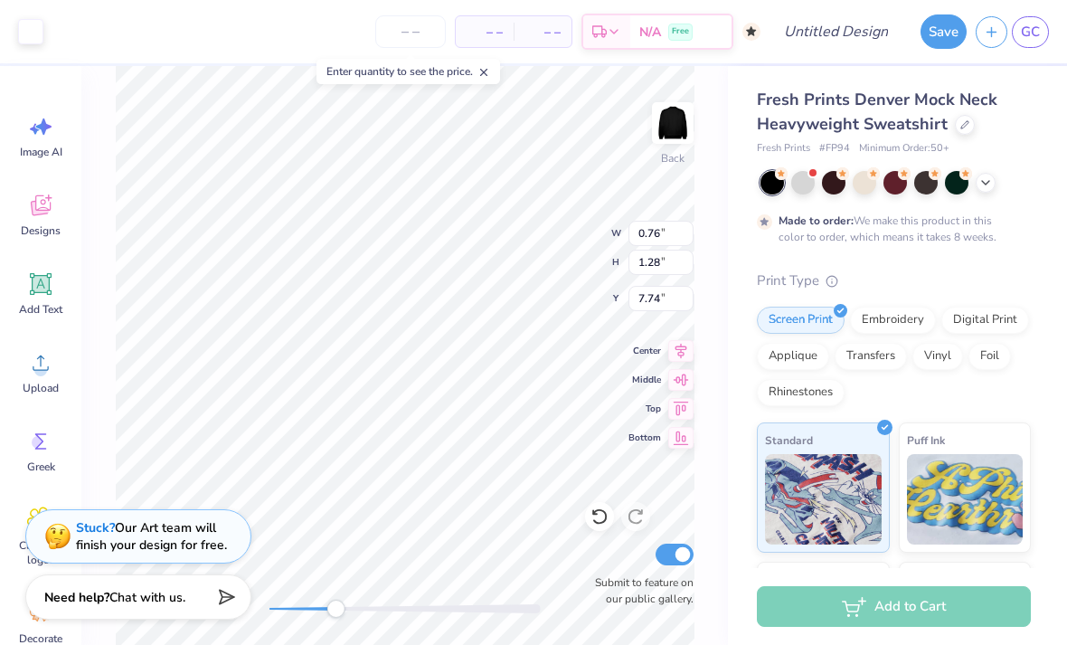
type input "7.43"
click at [592, 524] on icon at bounding box center [600, 516] width 18 height 18
type input "2.71"
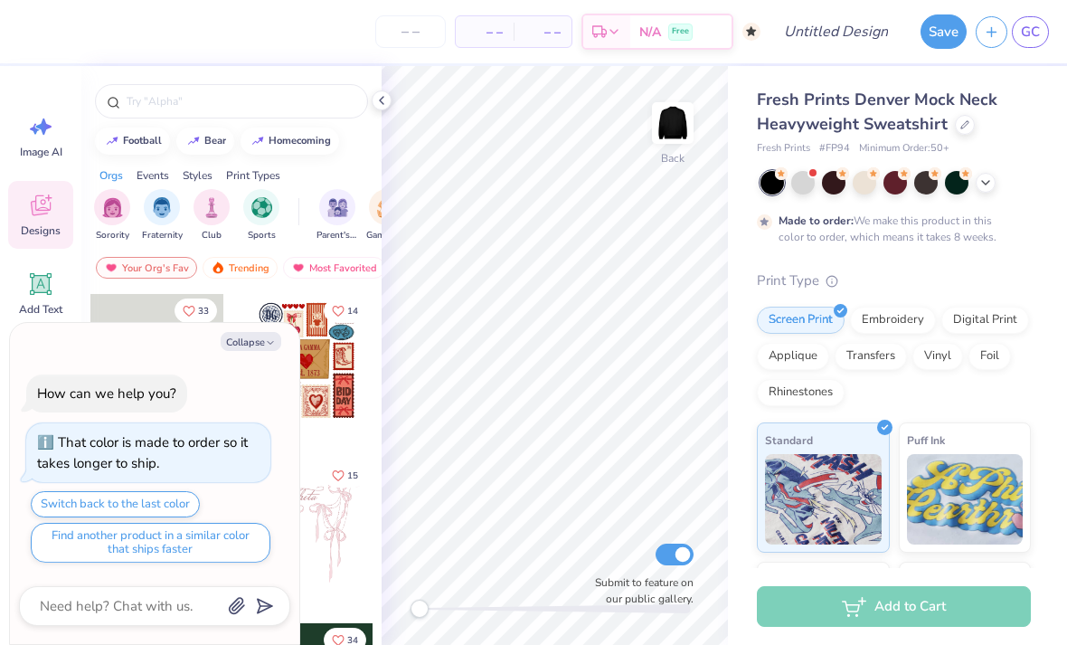
click at [248, 320] on div at bounding box center [307, 361] width 134 height 134
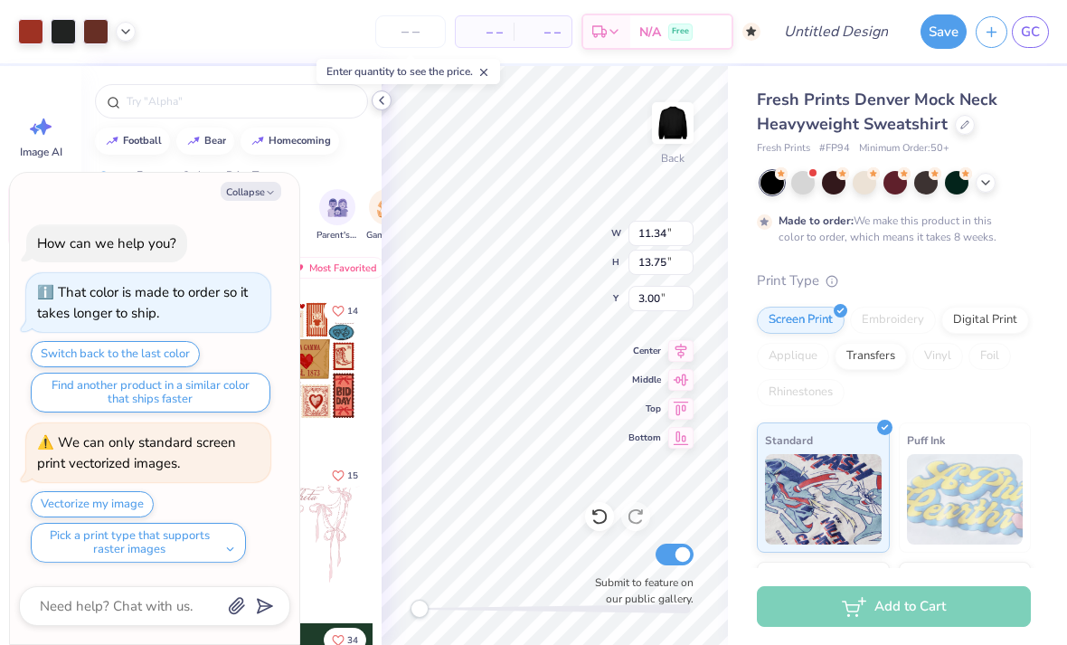
click at [379, 105] on icon at bounding box center [381, 100] width 14 height 14
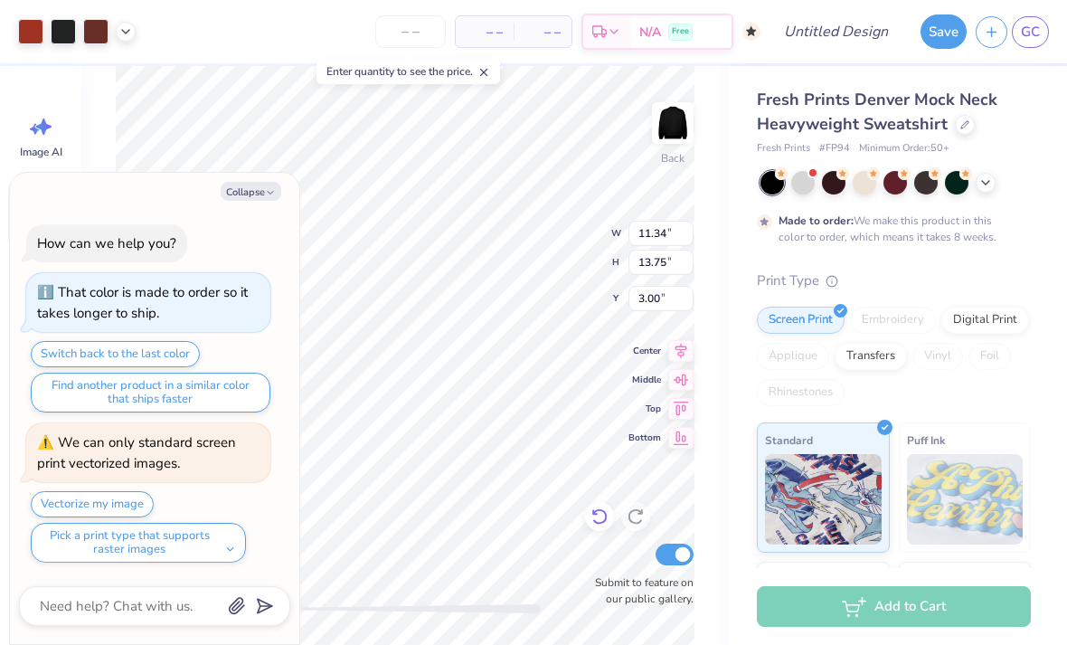
click at [599, 523] on icon at bounding box center [599, 517] width 15 height 16
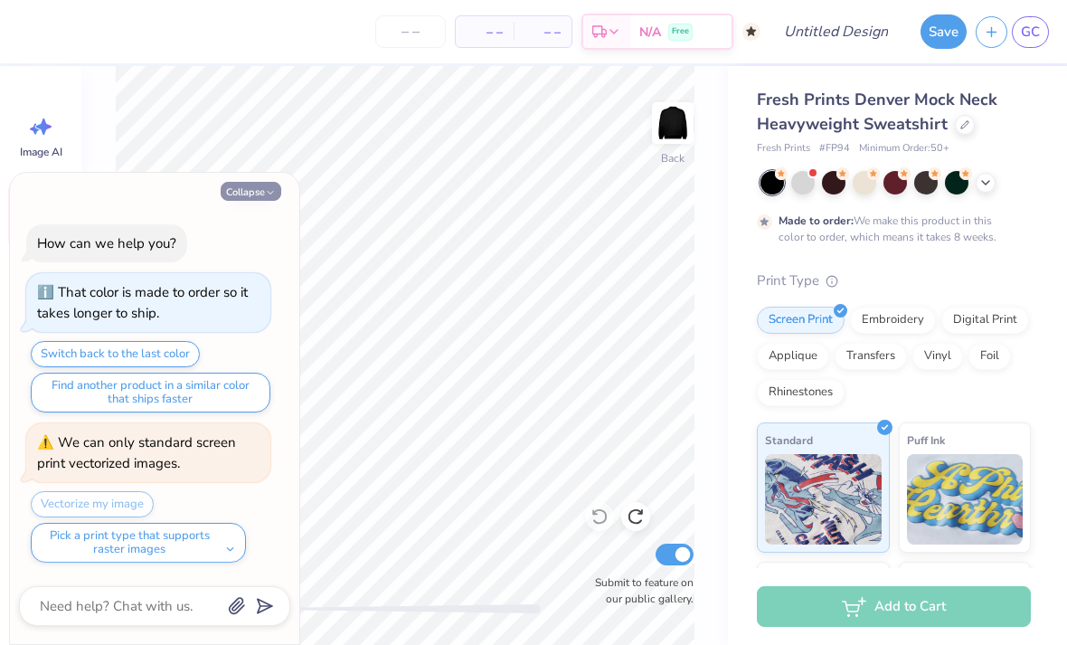
click at [248, 190] on button "Collapse" at bounding box center [251, 191] width 61 height 19
type textarea "x"
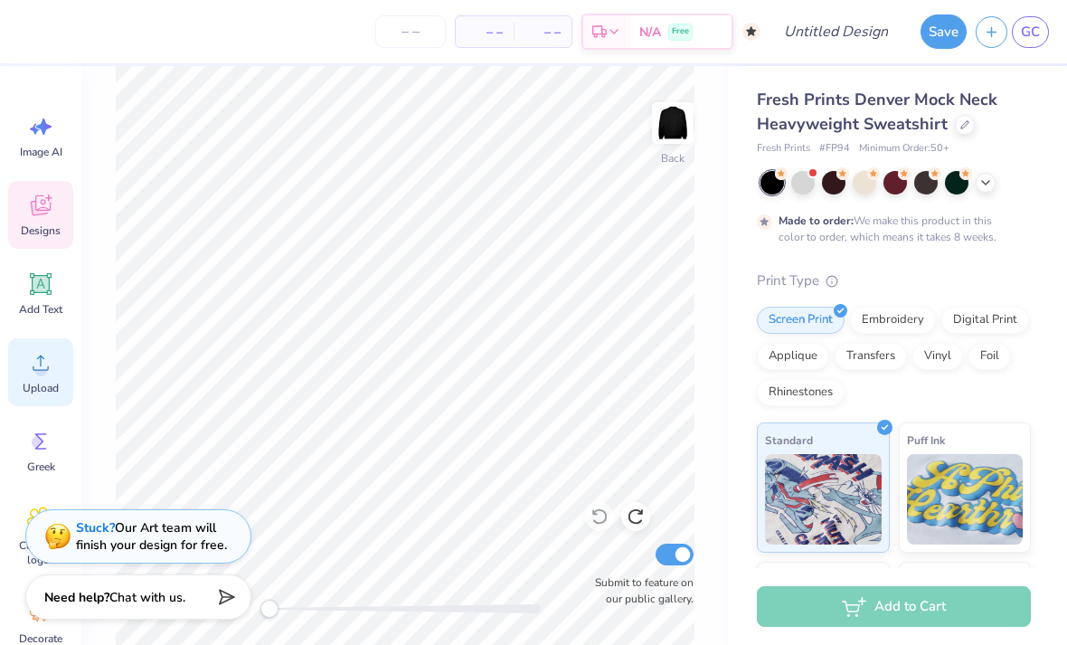
click at [29, 366] on icon at bounding box center [40, 362] width 27 height 27
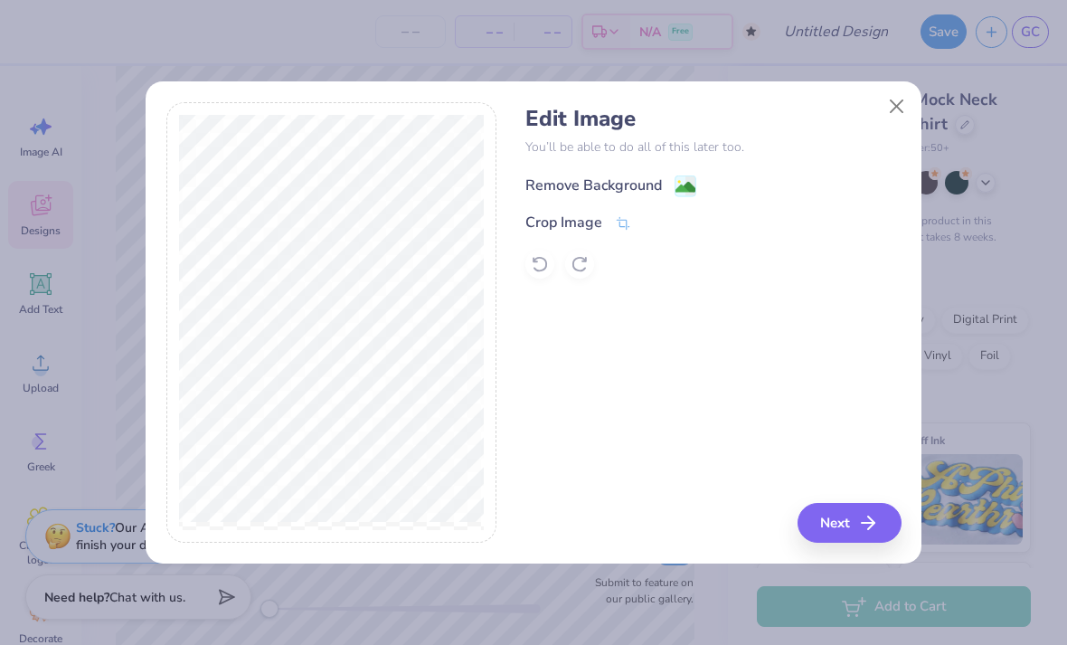
click at [677, 173] on div "Remove Background" at bounding box center [713, 184] width 375 height 23
click at [684, 185] on image at bounding box center [686, 187] width 20 height 20
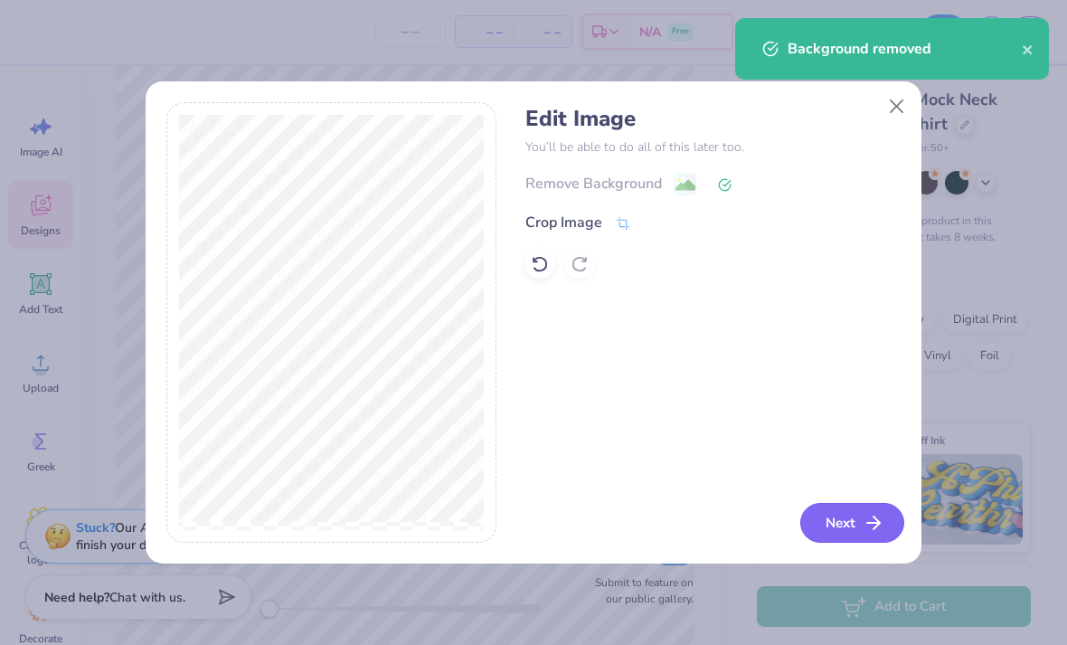
click at [835, 522] on button "Next" at bounding box center [852, 523] width 104 height 40
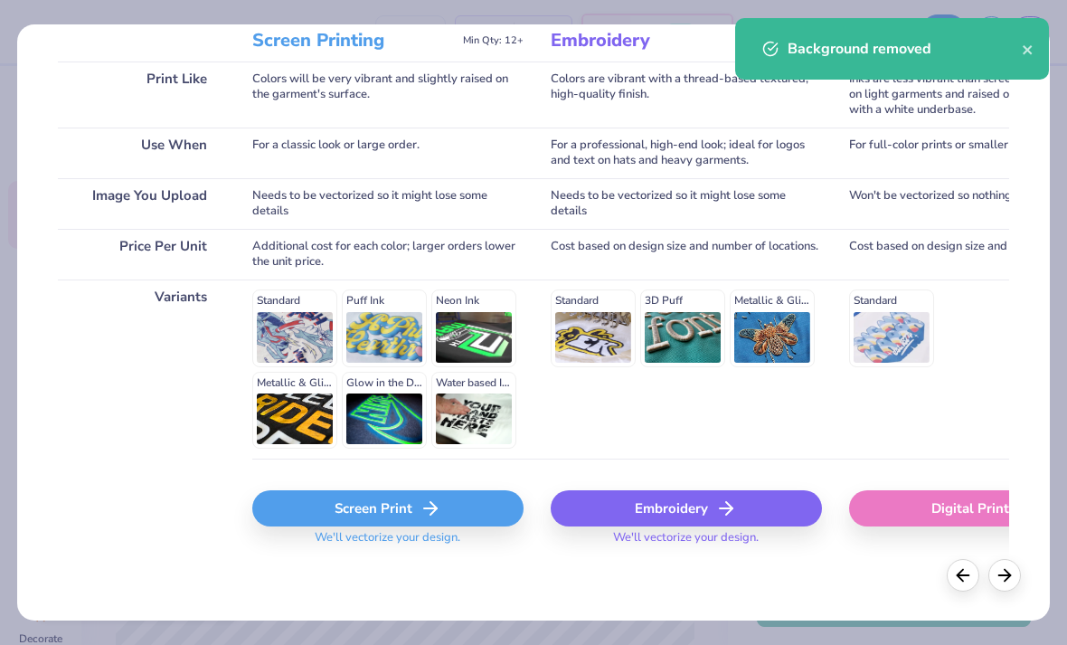
scroll to position [256, 0]
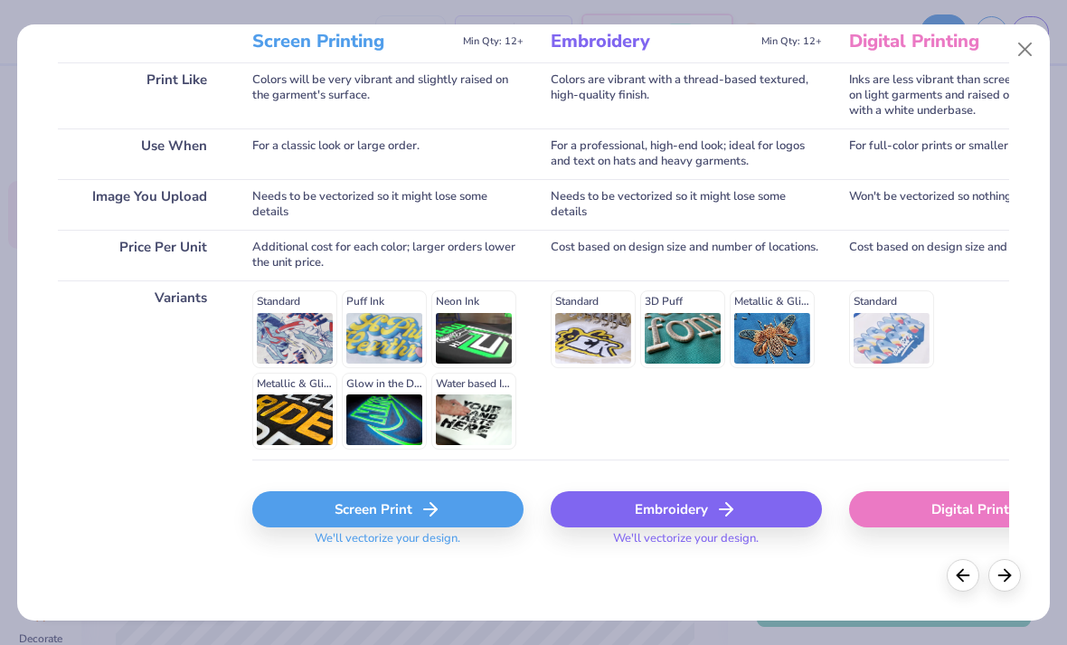
click at [365, 514] on div "Screen Print" at bounding box center [387, 509] width 271 height 36
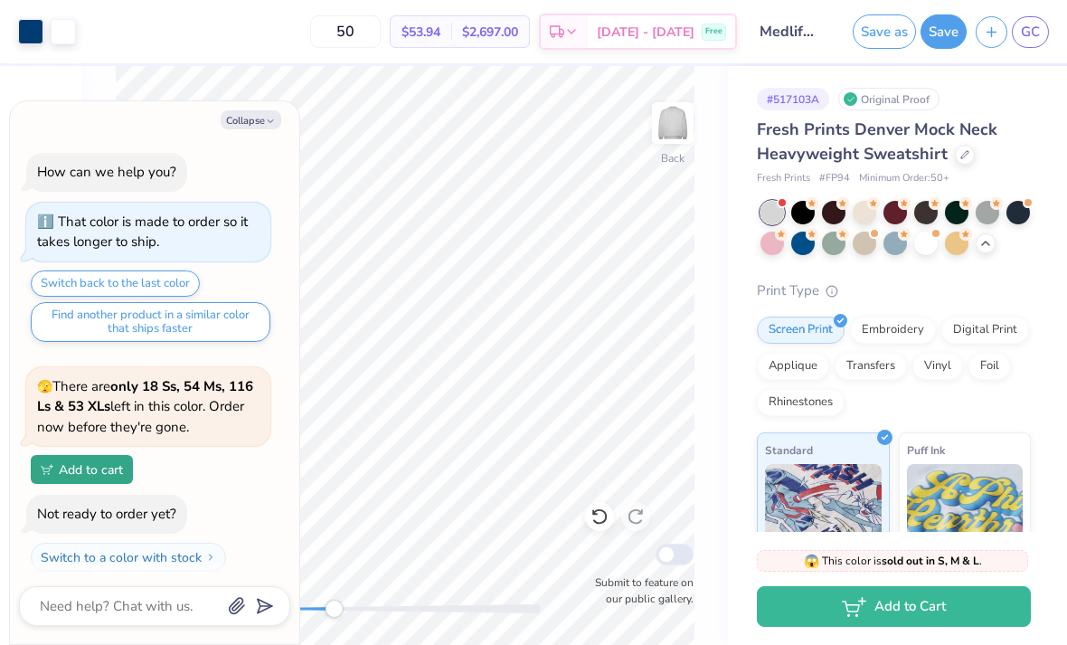
scroll to position [1217, 0]
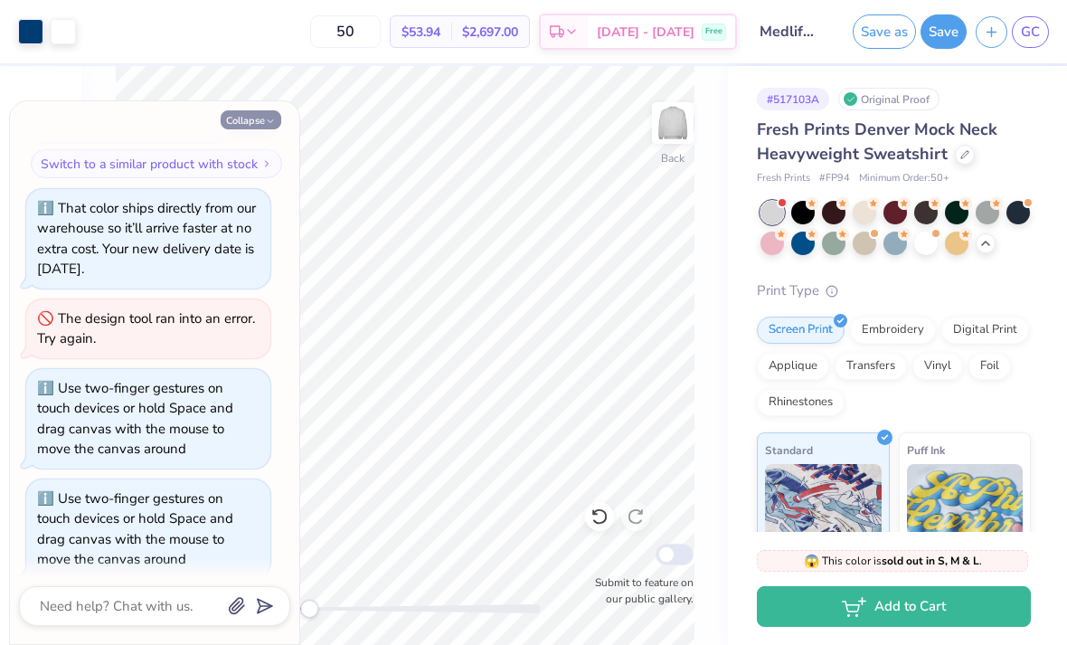
click at [262, 112] on button "Collapse" at bounding box center [251, 119] width 61 height 19
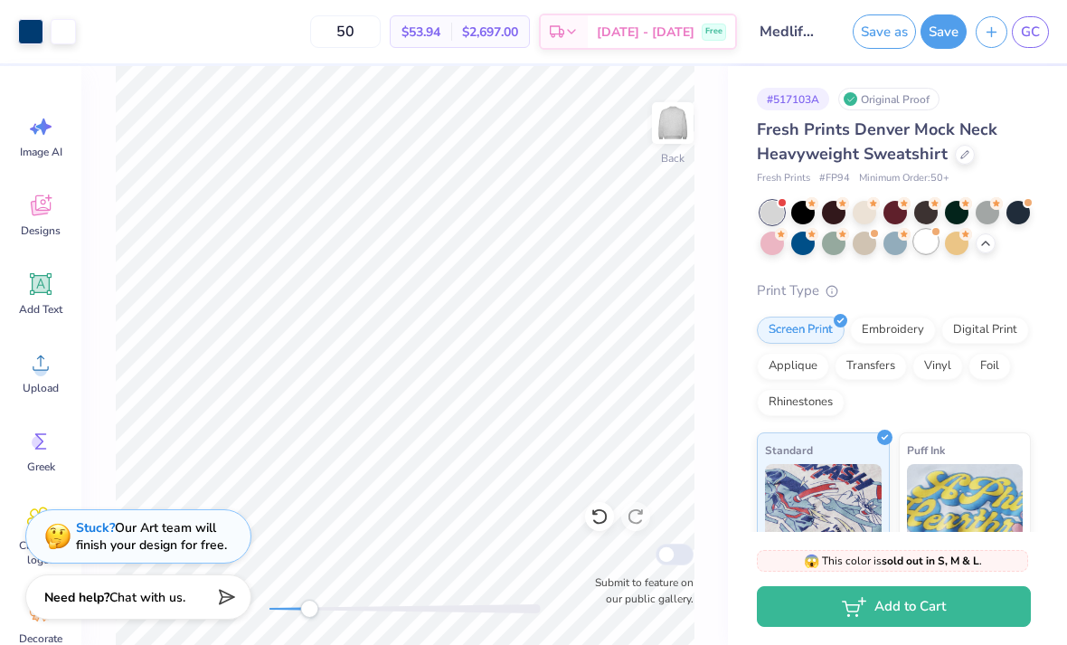
click at [931, 254] on div "Fresh Prints Denver Mock Neck Heavyweight Sweatshirt Fresh Prints # FP94 Minimu…" at bounding box center [894, 480] width 274 height 724
click at [929, 250] on div at bounding box center [926, 242] width 24 height 24
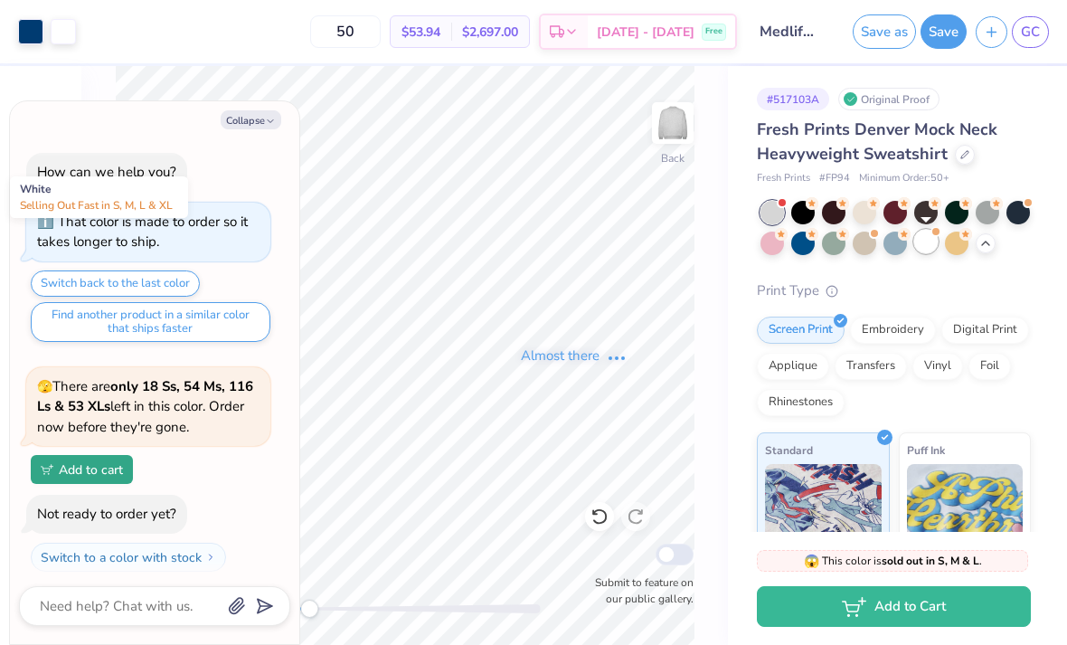
scroll to position [1479, 0]
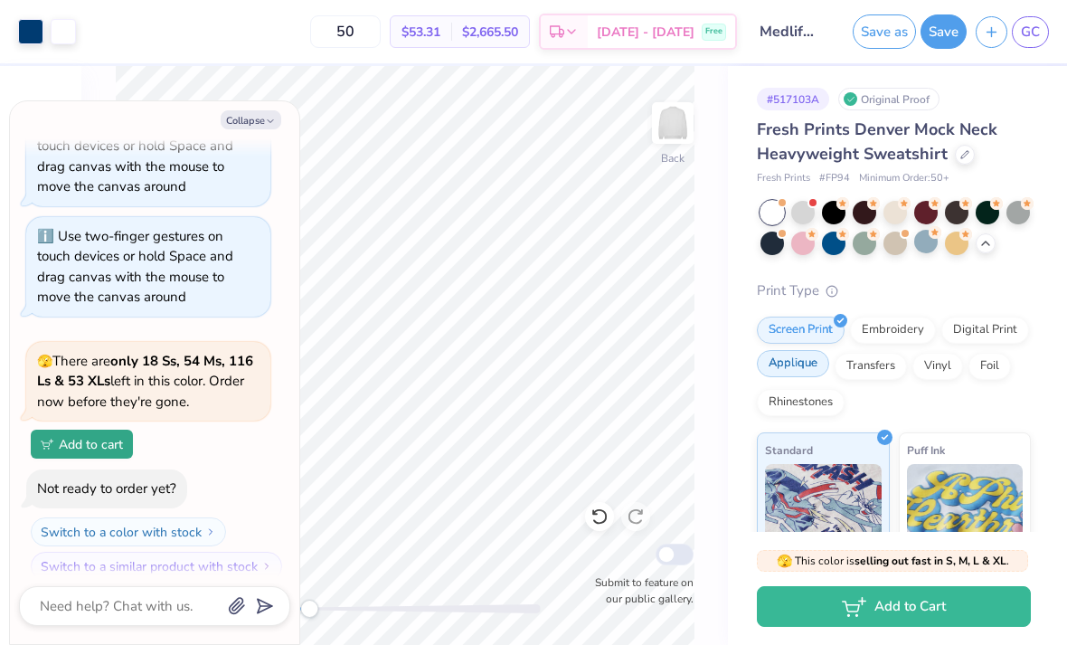
type textarea "x"
click at [270, 122] on polyline "button" at bounding box center [270, 121] width 5 height 3
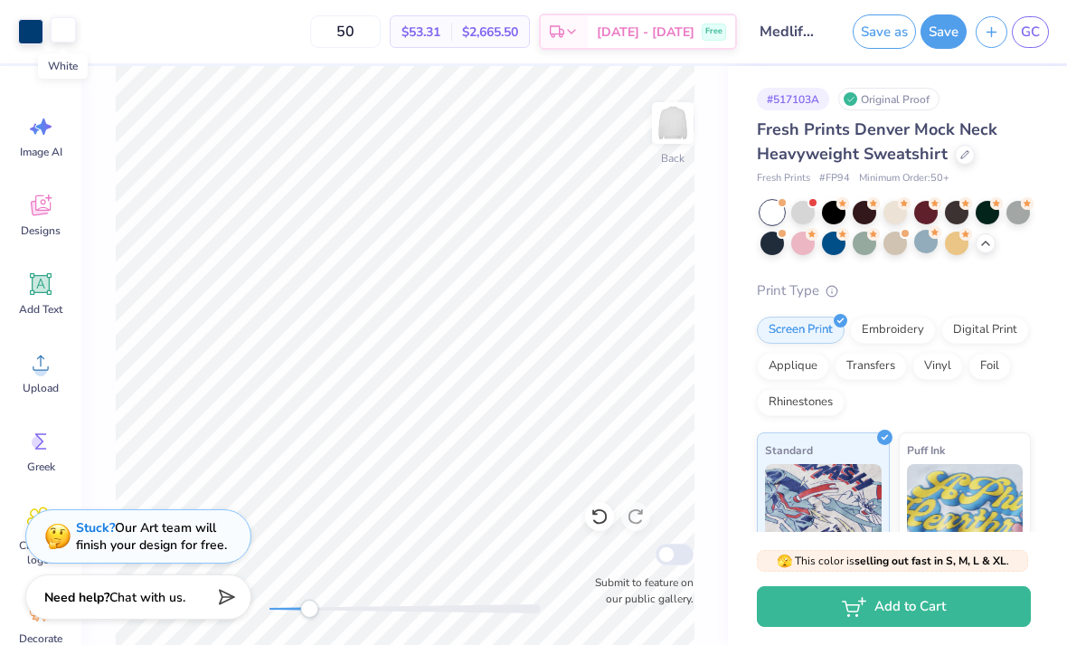
click at [61, 28] on div at bounding box center [63, 29] width 25 height 25
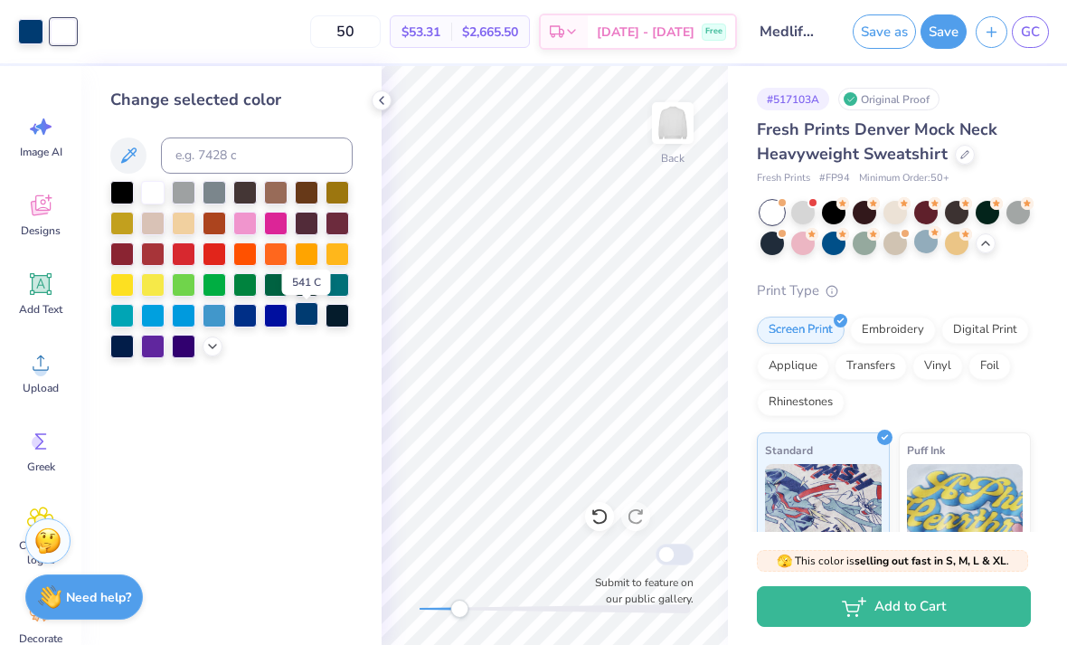
click at [308, 324] on div at bounding box center [307, 314] width 24 height 24
click at [601, 522] on icon at bounding box center [600, 516] width 18 height 18
click at [248, 322] on div at bounding box center [245, 314] width 24 height 24
click at [242, 322] on div at bounding box center [245, 314] width 24 height 24
click at [382, 99] on polyline at bounding box center [382, 100] width 4 height 7
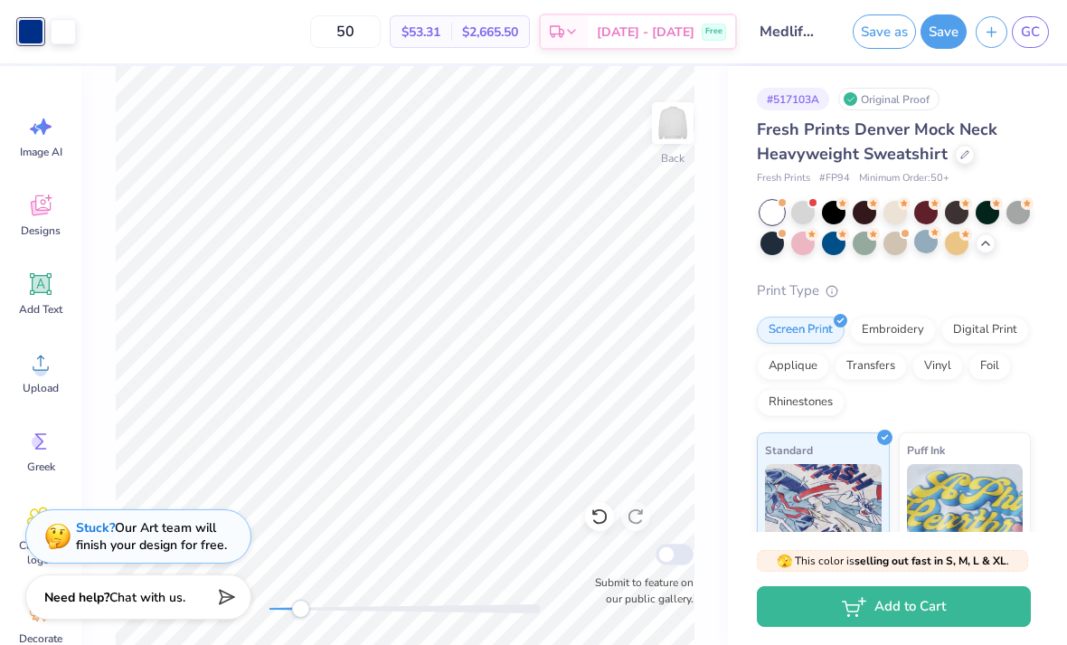
click at [28, 26] on div at bounding box center [30, 31] width 25 height 25
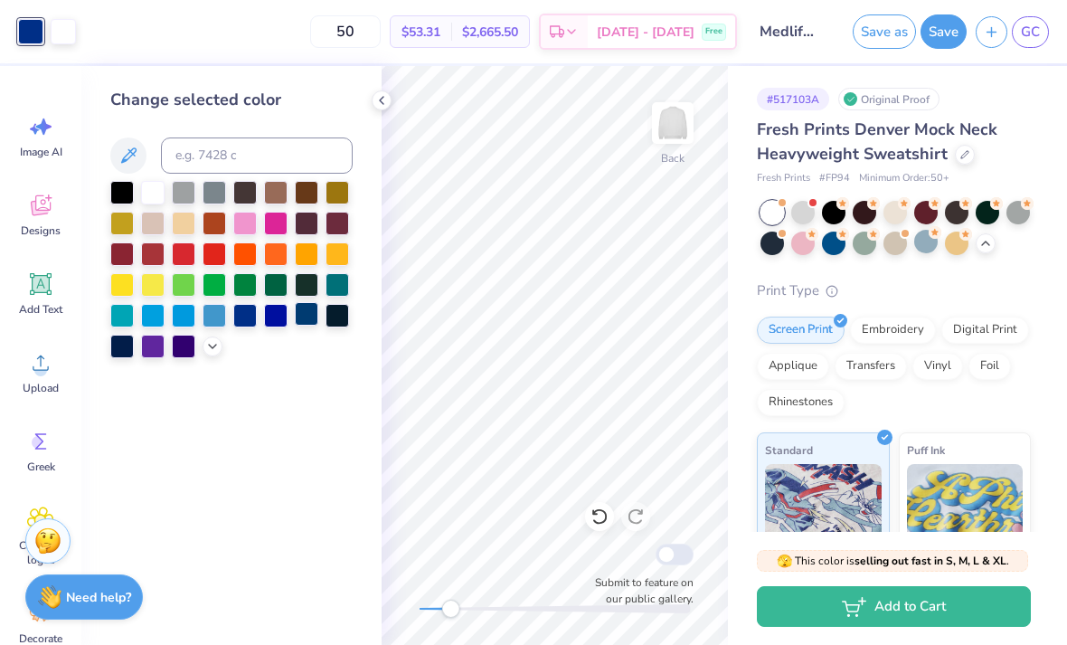
click at [305, 316] on div at bounding box center [307, 314] width 24 height 24
click at [76, 31] on div at bounding box center [63, 29] width 25 height 25
click at [214, 313] on div at bounding box center [215, 314] width 24 height 24
click at [331, 309] on div at bounding box center [338, 314] width 24 height 24
click at [327, 281] on div "296 C" at bounding box center [337, 282] width 49 height 25
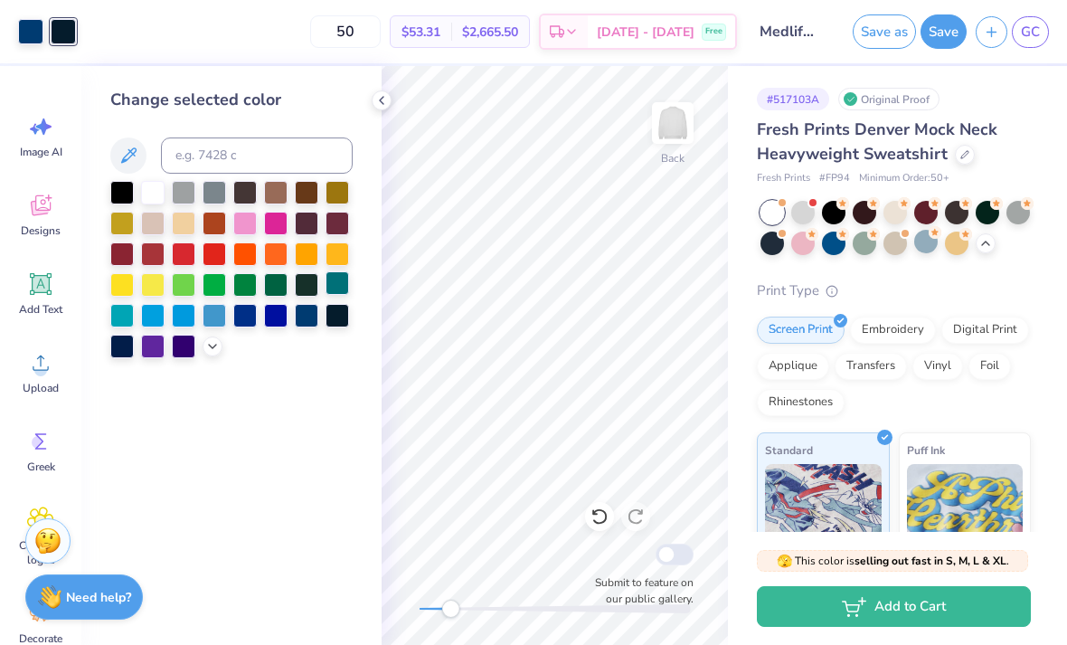
click at [336, 277] on div at bounding box center [338, 283] width 24 height 24
click at [195, 349] on div at bounding box center [184, 345] width 24 height 24
click at [111, 354] on div at bounding box center [122, 345] width 24 height 24
click at [195, 341] on div at bounding box center [184, 345] width 24 height 24
click at [209, 355] on div at bounding box center [213, 345] width 20 height 20
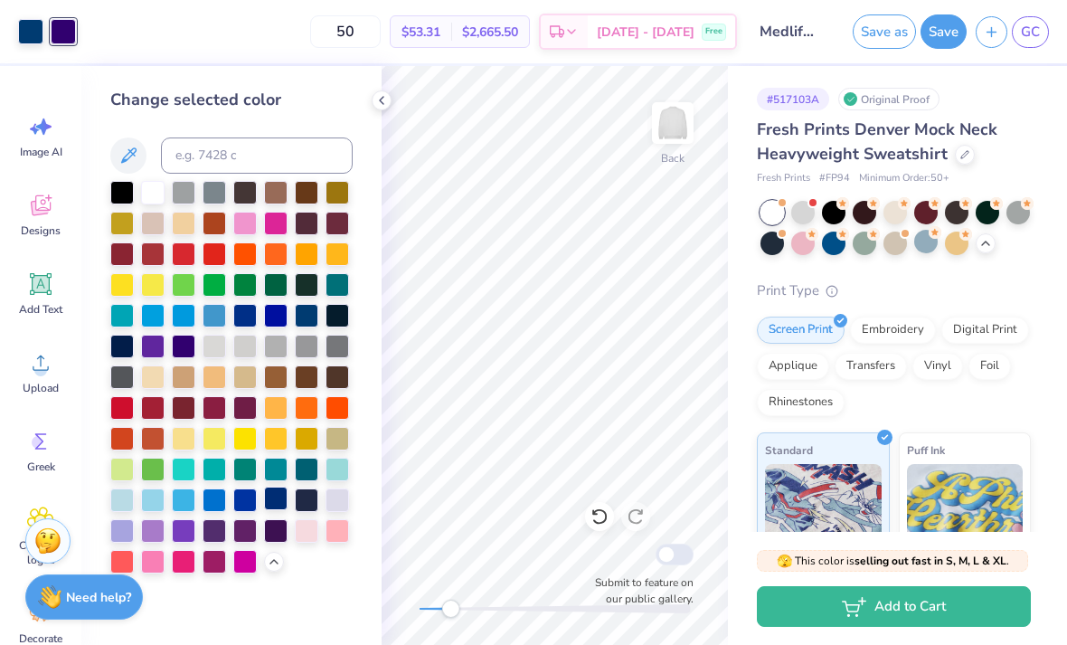
click at [273, 494] on div at bounding box center [276, 499] width 24 height 24
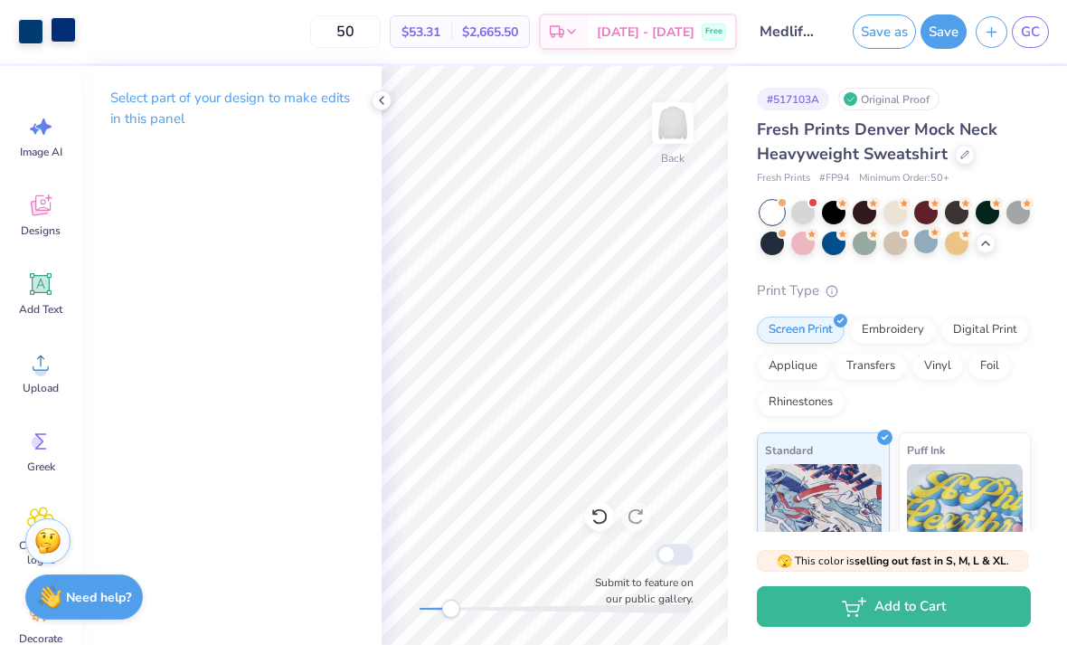
click at [76, 45] on div "Art colors 50 $53.31 Per Item $2,665.50 Total Est. Delivery Sep 22 - 25 Free De…" at bounding box center [533, 31] width 1067 height 63
click at [76, 33] on div at bounding box center [63, 29] width 25 height 25
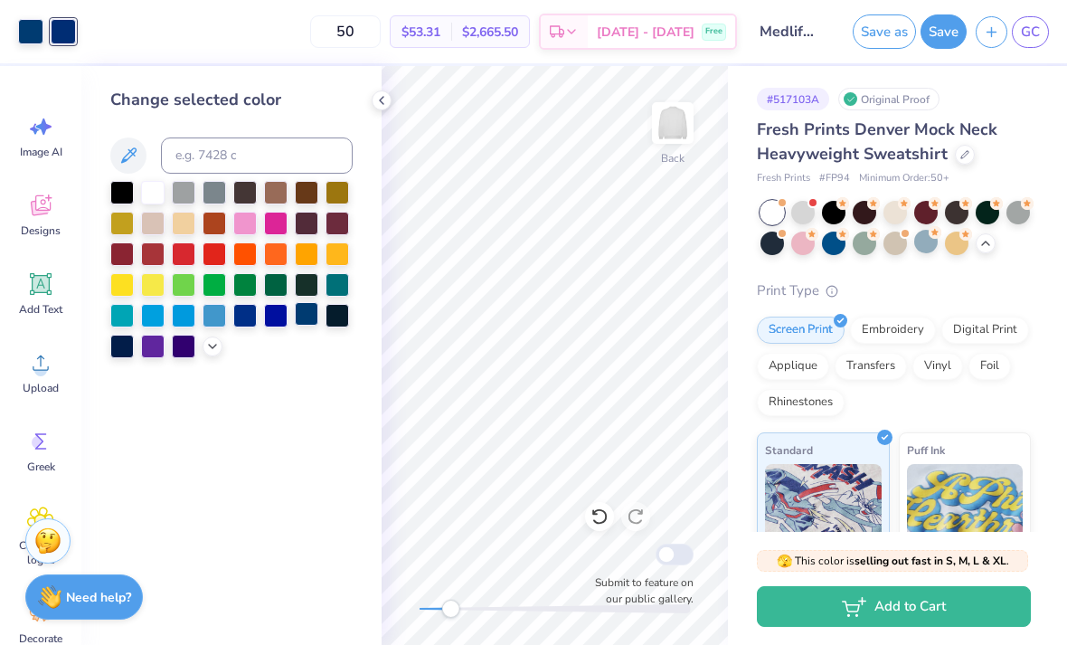
click at [298, 321] on div at bounding box center [307, 314] width 24 height 24
click at [295, 322] on div at bounding box center [307, 314] width 24 height 24
click at [302, 323] on div at bounding box center [307, 314] width 24 height 24
click at [383, 108] on div at bounding box center [382, 100] width 20 height 20
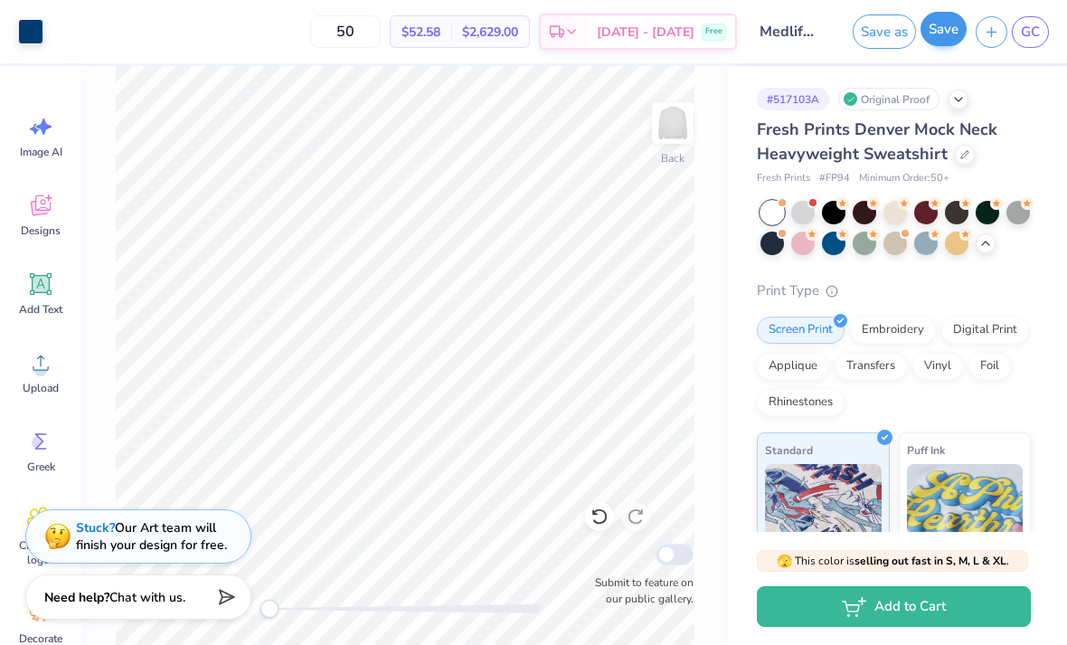
click at [952, 39] on button "Save" at bounding box center [944, 29] width 46 height 34
click at [1035, 38] on span "GC" at bounding box center [1030, 32] width 19 height 21
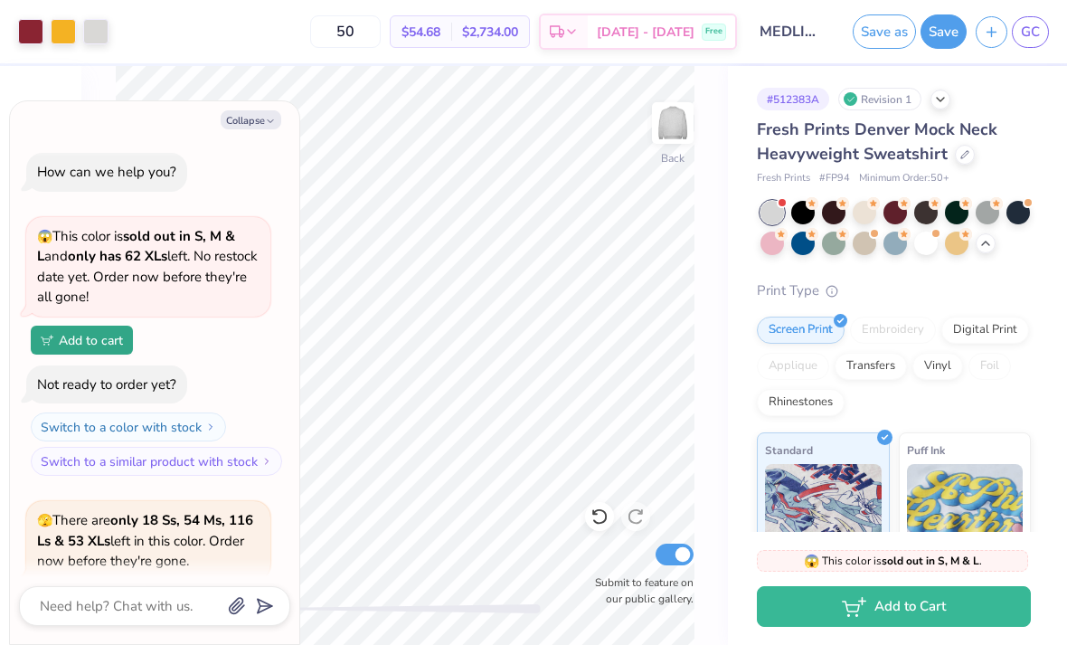
scroll to position [1837, 0]
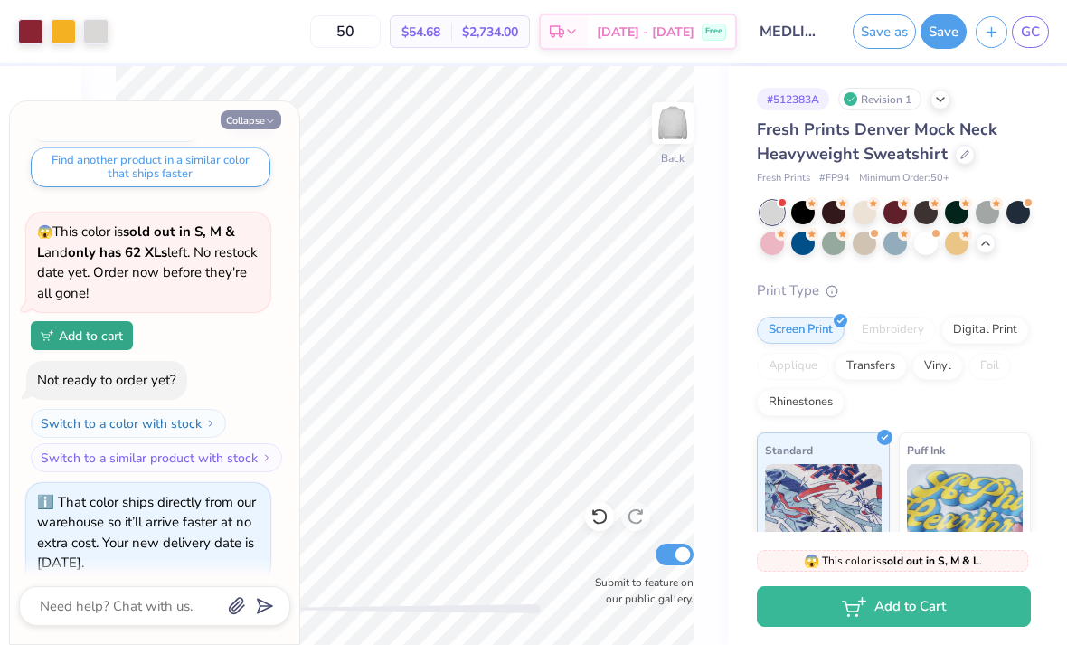
click at [257, 115] on button "Collapse" at bounding box center [251, 119] width 61 height 19
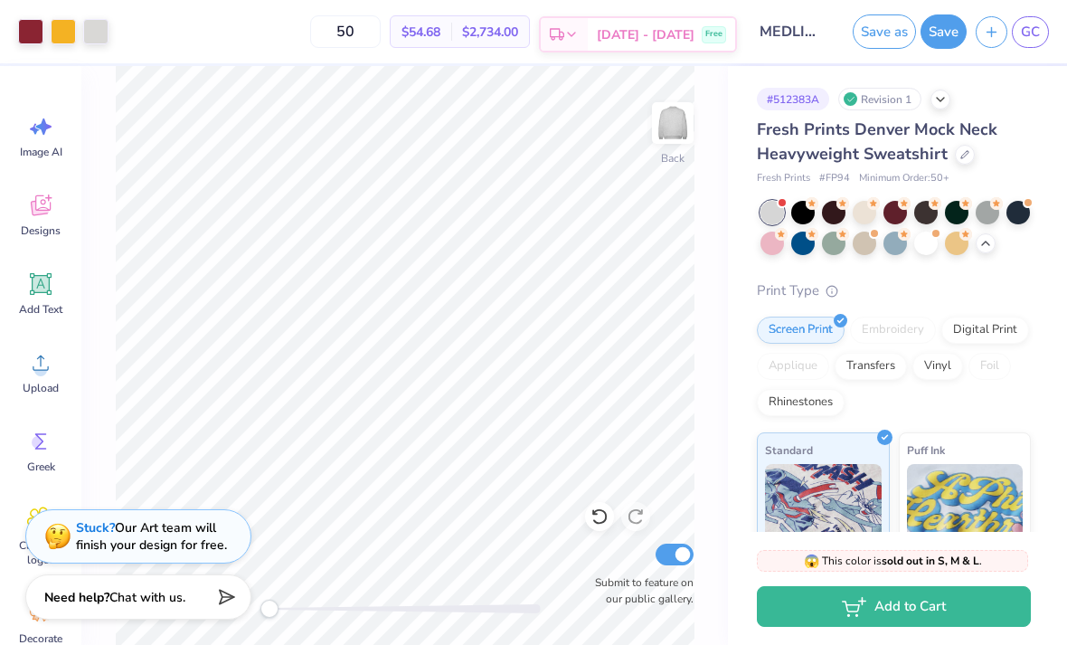
type textarea "x"
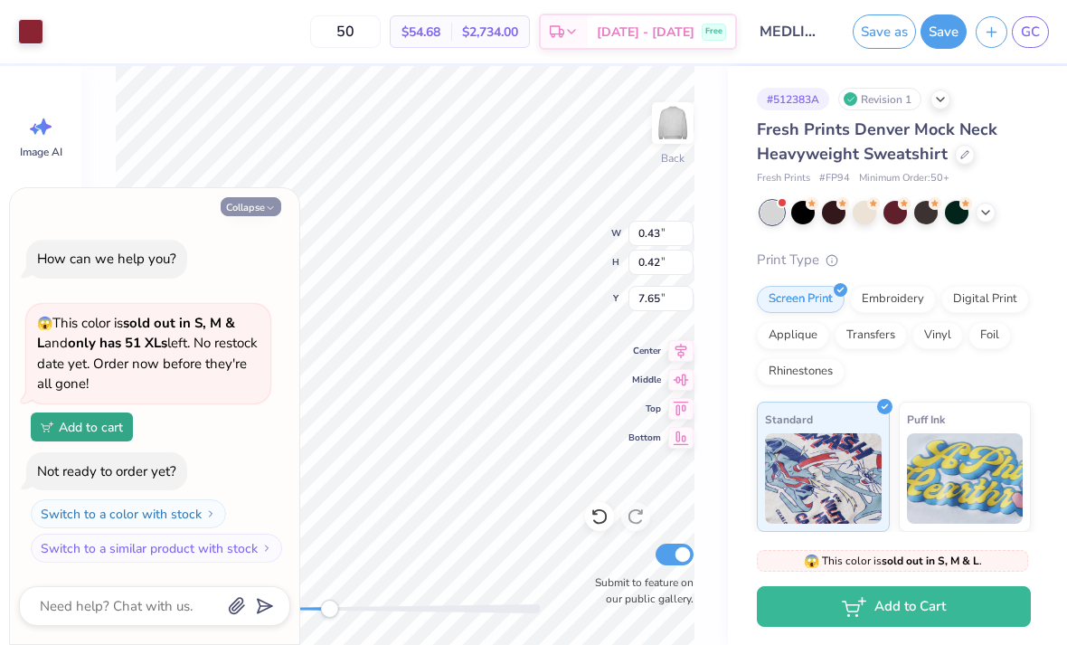
click at [261, 216] on button "Collapse" at bounding box center [251, 206] width 61 height 19
type textarea "x"
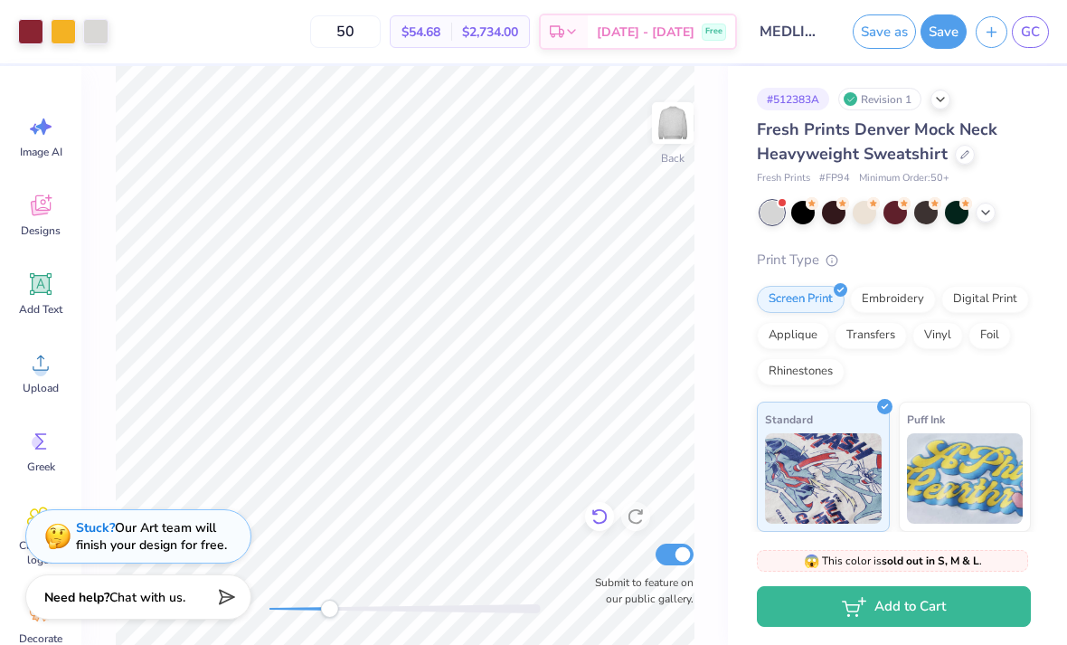
click at [602, 529] on div at bounding box center [599, 516] width 29 height 29
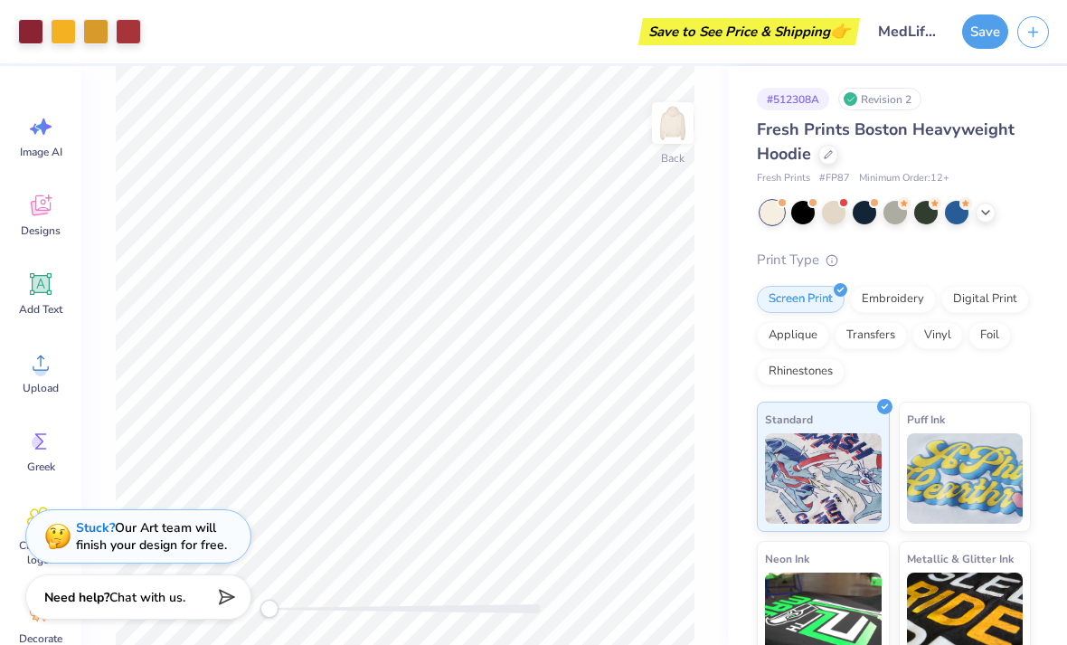
click at [232, 165] on button "Collapse" at bounding box center [251, 158] width 61 height 19
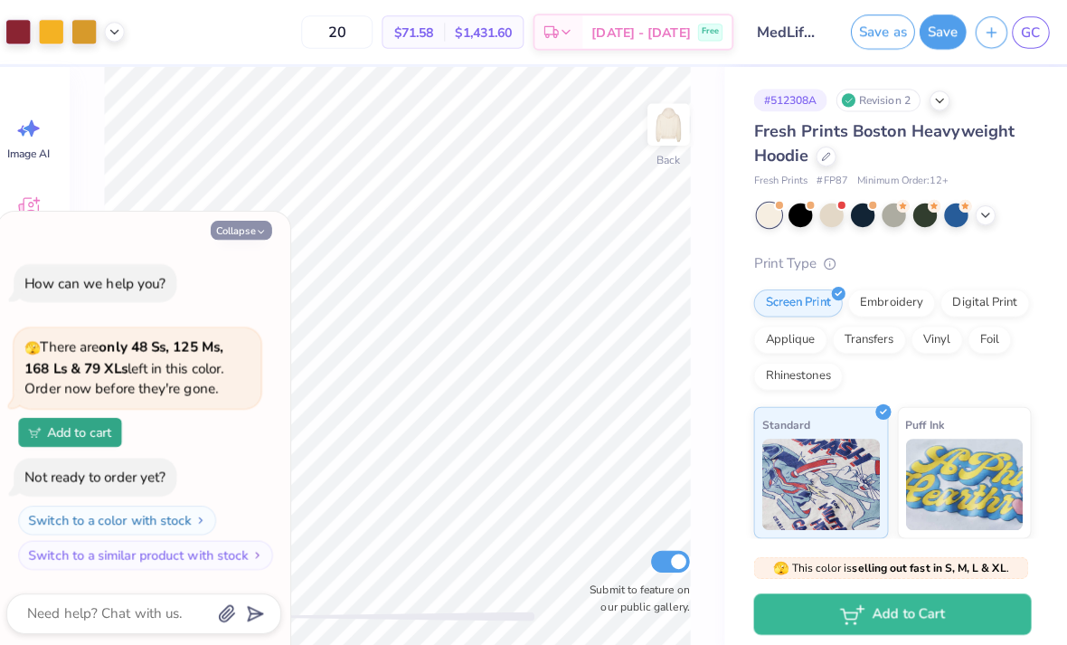
click at [265, 233] on icon "button" at bounding box center [270, 228] width 11 height 11
type textarea "x"
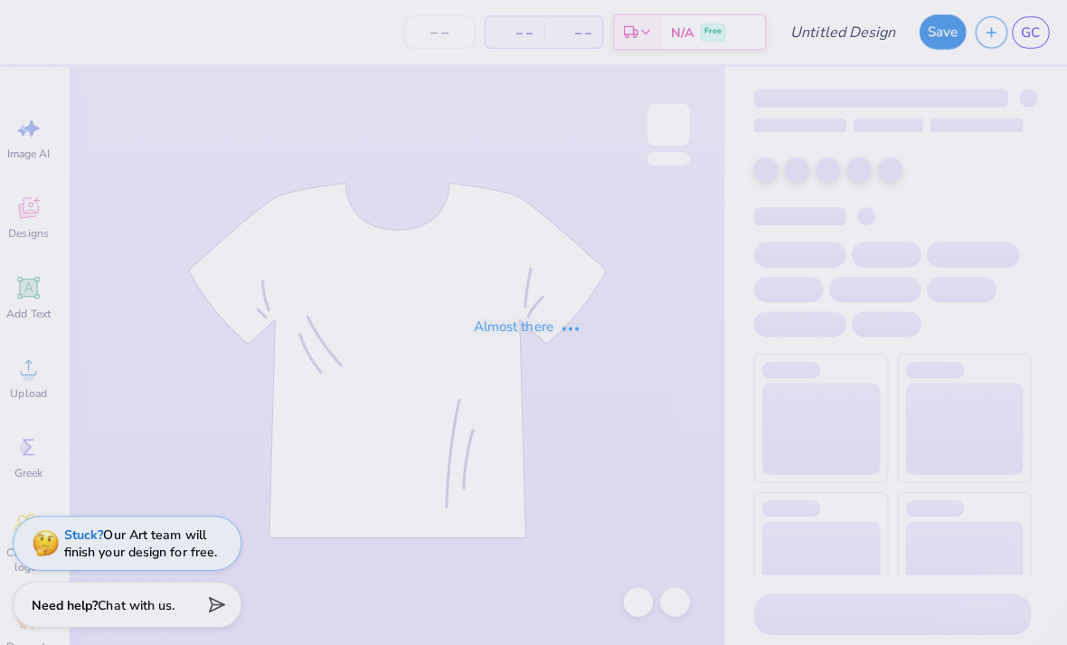
type input "MedLife Merch 2025"
type input "20"
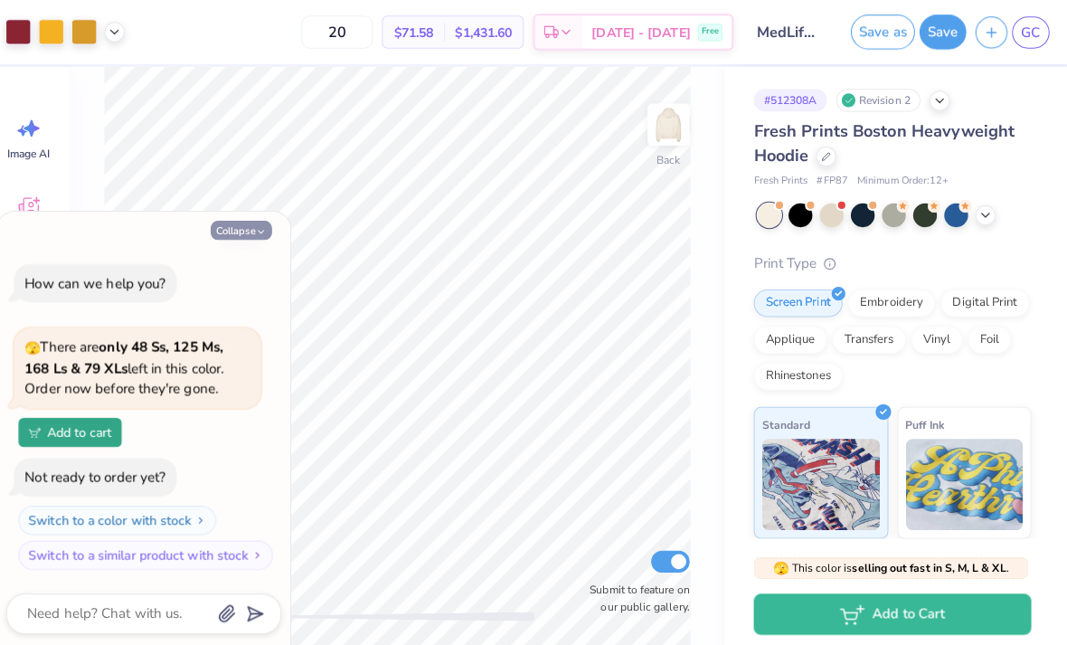
click at [230, 225] on button "Collapse" at bounding box center [251, 227] width 61 height 19
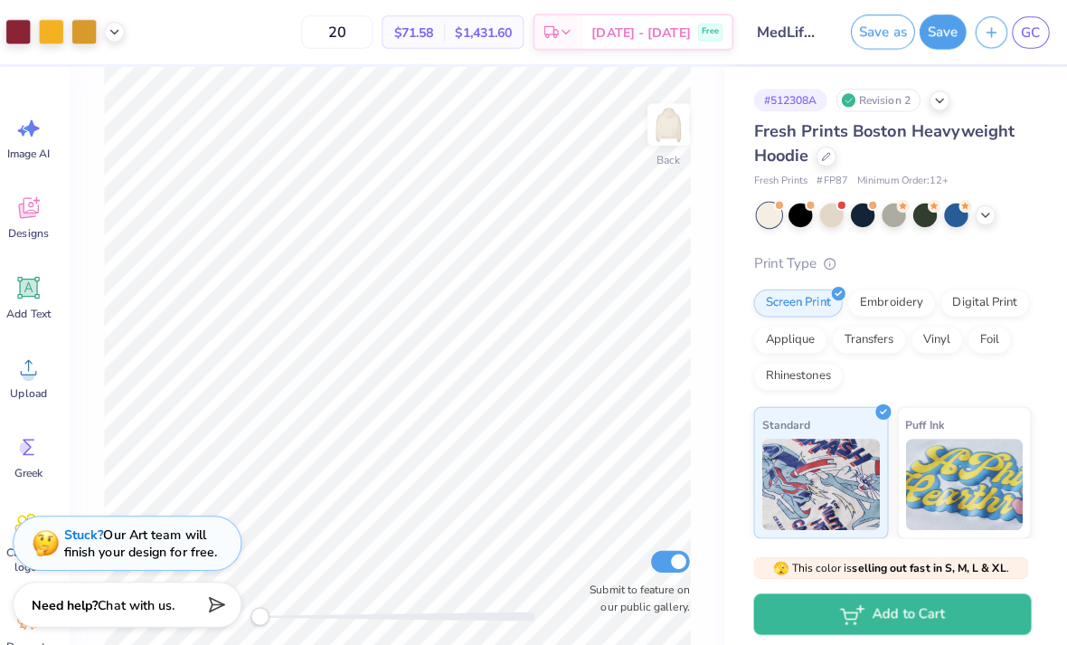
type textarea "x"
click at [118, 35] on icon at bounding box center [125, 30] width 14 height 14
click at [113, 71] on div at bounding box center [125, 75] width 25 height 25
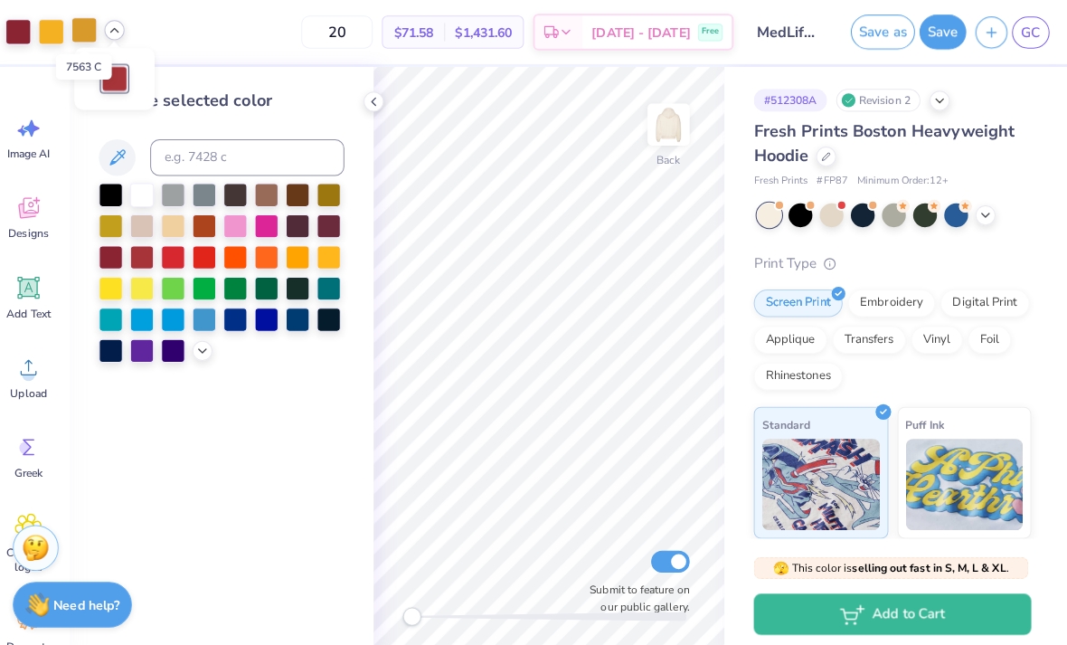
click at [83, 34] on div at bounding box center [95, 29] width 25 height 25
click at [54, 35] on div at bounding box center [63, 29] width 25 height 25
click at [110, 228] on div at bounding box center [122, 222] width 24 height 24
click at [203, 355] on div at bounding box center [213, 345] width 20 height 20
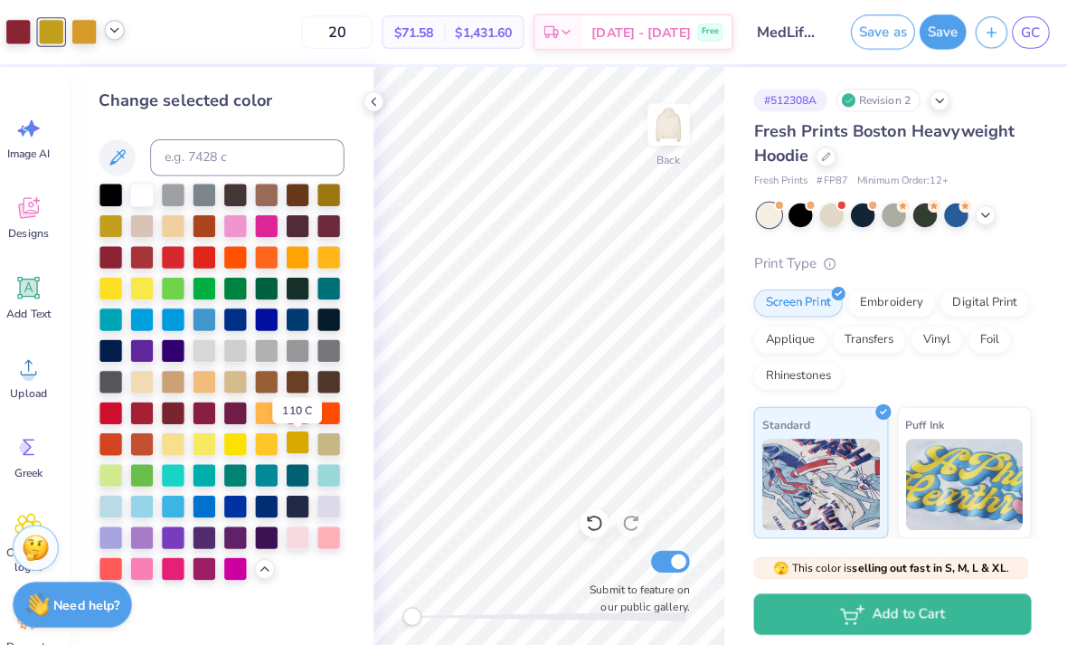
click at [295, 449] on div at bounding box center [307, 437] width 24 height 24
click at [264, 446] on div at bounding box center [276, 437] width 24 height 24
click at [84, 32] on div at bounding box center [95, 29] width 25 height 25
click at [264, 439] on div at bounding box center [276, 437] width 24 height 24
click at [374, 105] on icon at bounding box center [381, 100] width 14 height 14
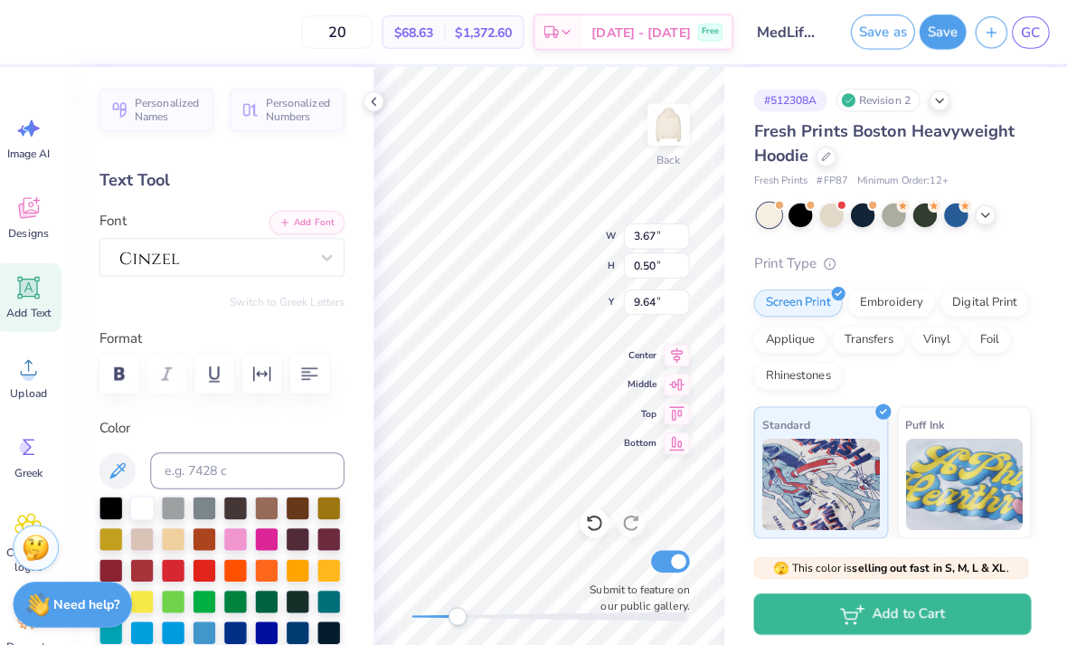
scroll to position [1, 3]
type textarea "[GEOGRAPHIC_DATA]"
click at [374, 103] on icon at bounding box center [381, 100] width 14 height 14
